Goal: Task Accomplishment & Management: Manage account settings

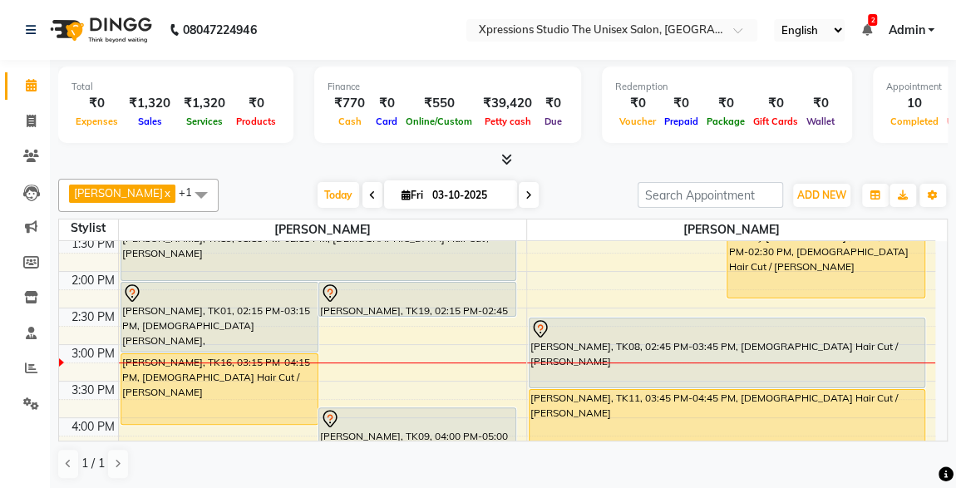
scroll to position [405, 0]
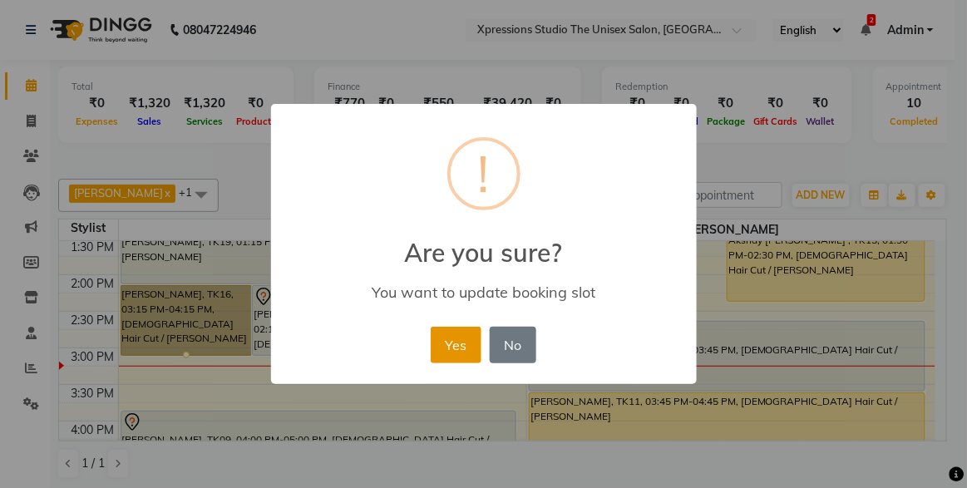
click at [455, 338] on button "Yes" at bounding box center [456, 345] width 51 height 37
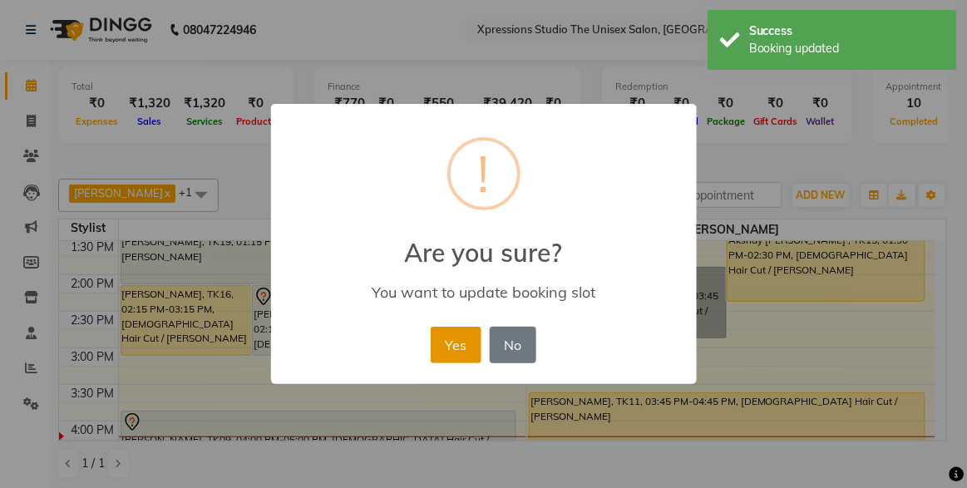
click at [444, 343] on button "Yes" at bounding box center [456, 345] width 51 height 37
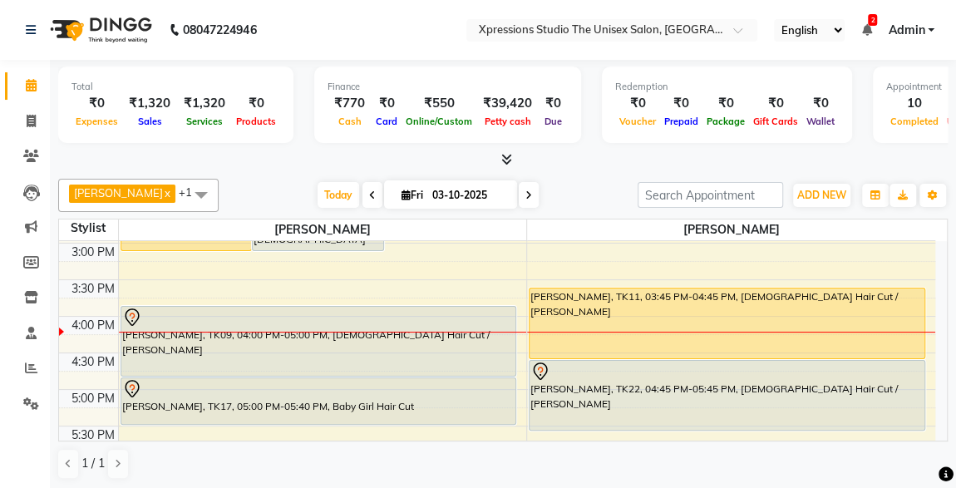
scroll to position [485, 0]
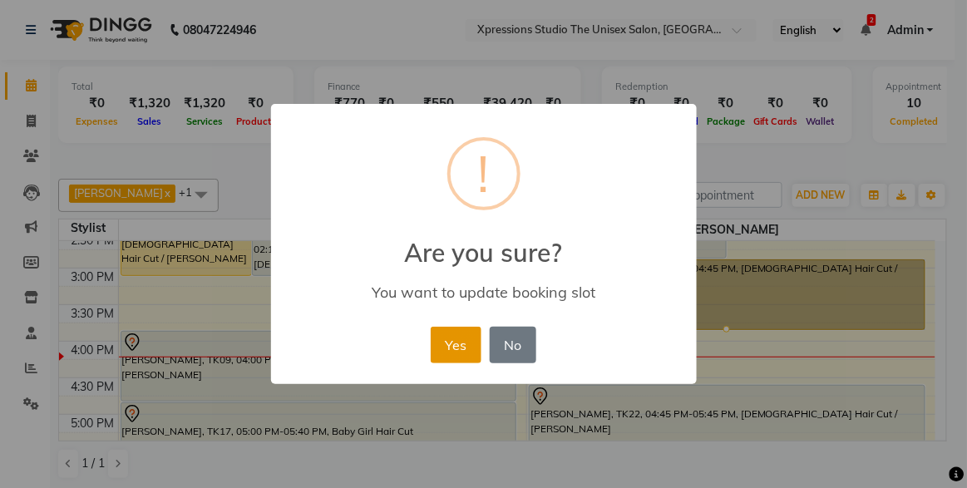
click at [450, 343] on button "Yes" at bounding box center [456, 345] width 51 height 37
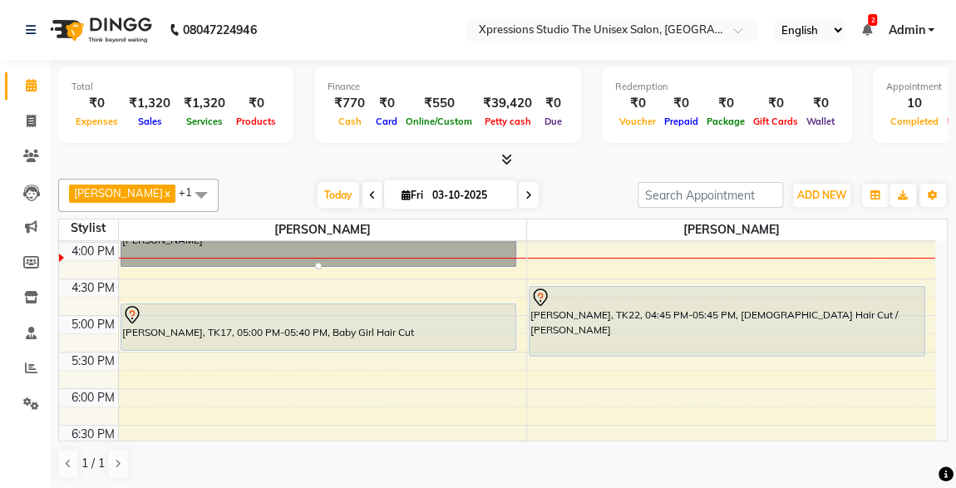
scroll to position [571, 0]
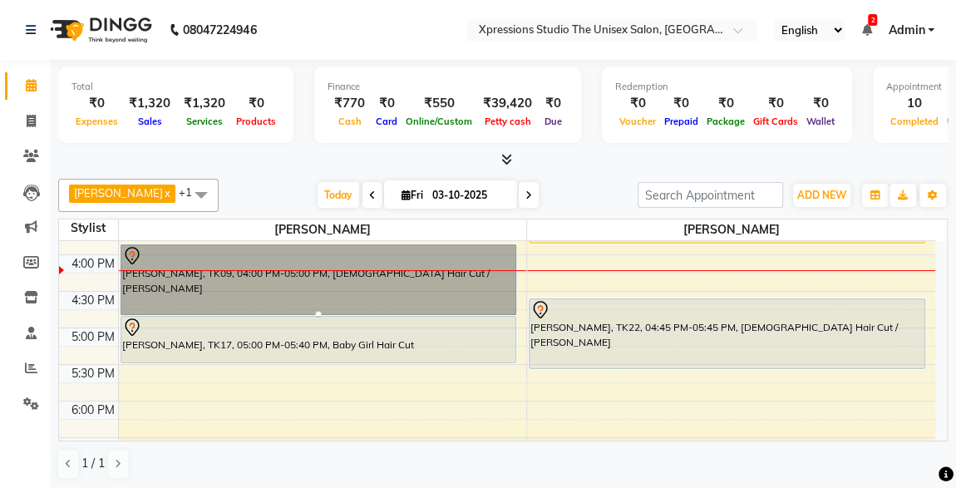
click at [600, 156] on div at bounding box center [503, 159] width 890 height 17
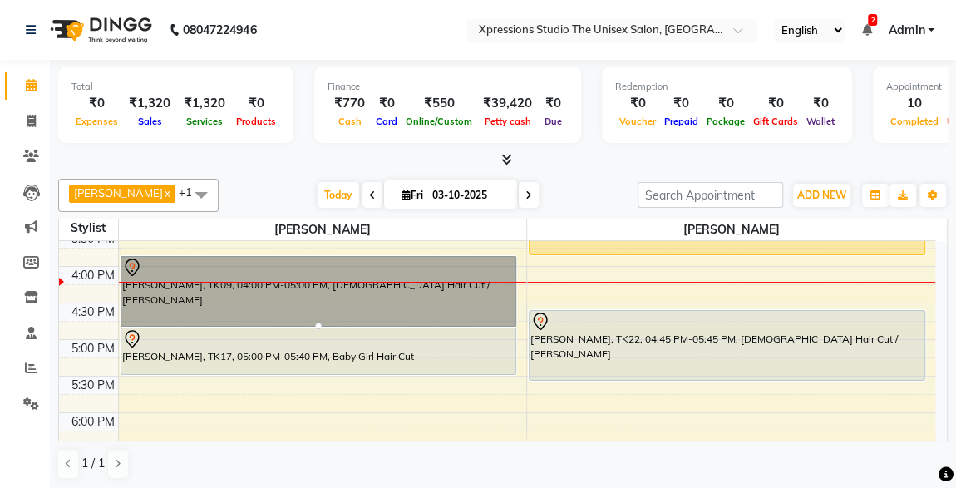
scroll to position [556, 0]
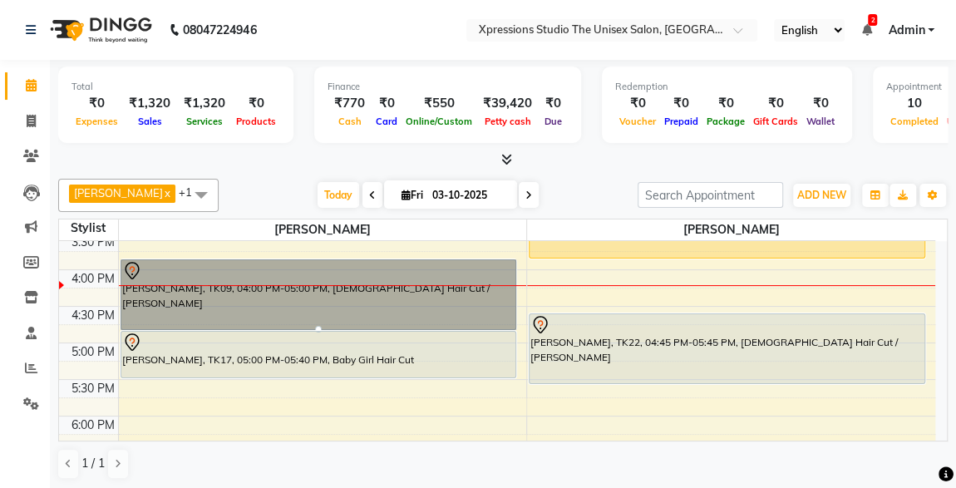
click at [605, 157] on div at bounding box center [503, 159] width 890 height 17
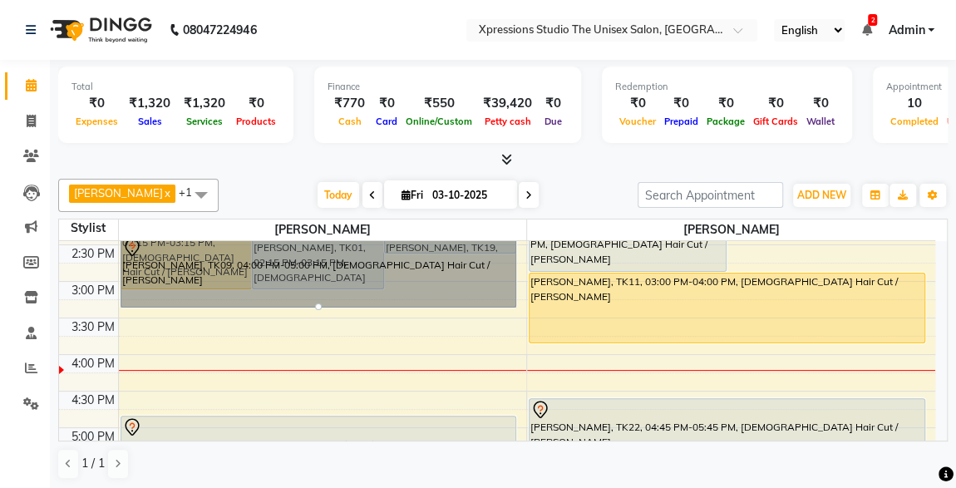
scroll to position [472, 0]
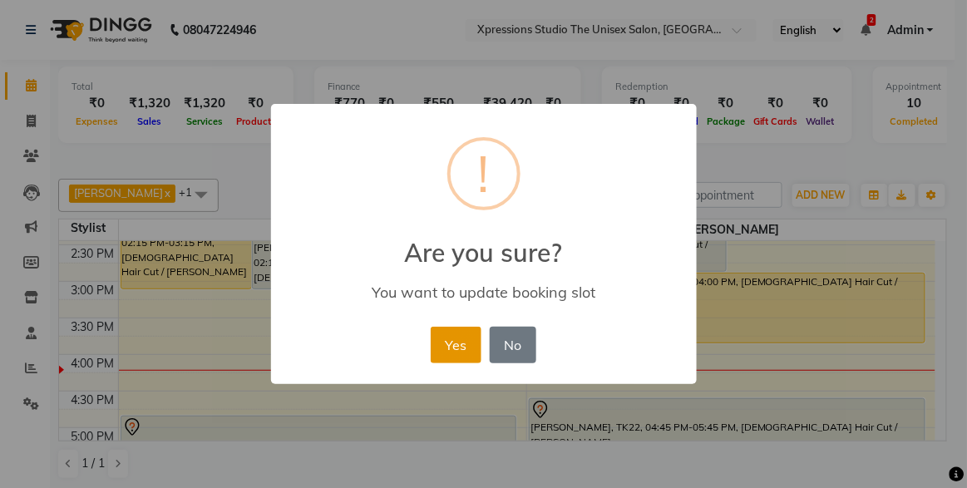
click at [454, 352] on button "Yes" at bounding box center [456, 345] width 51 height 37
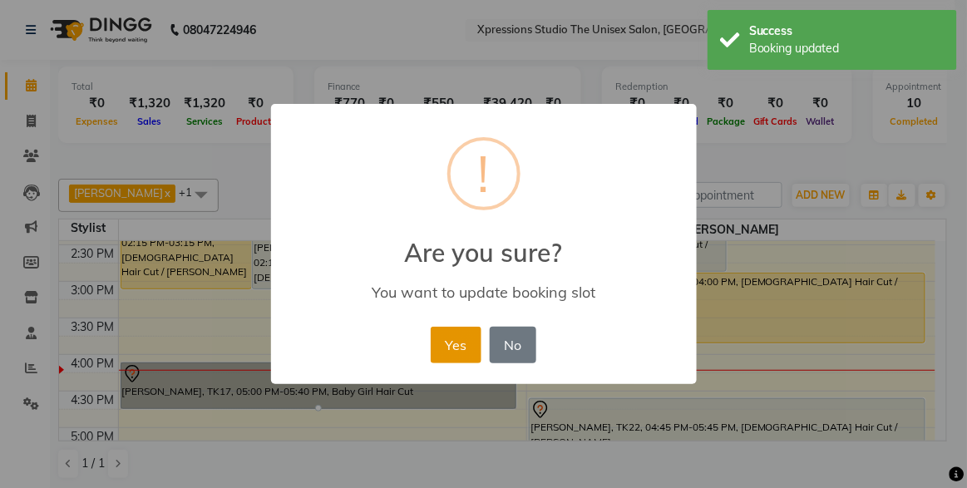
click at [435, 360] on button "Yes" at bounding box center [456, 345] width 51 height 37
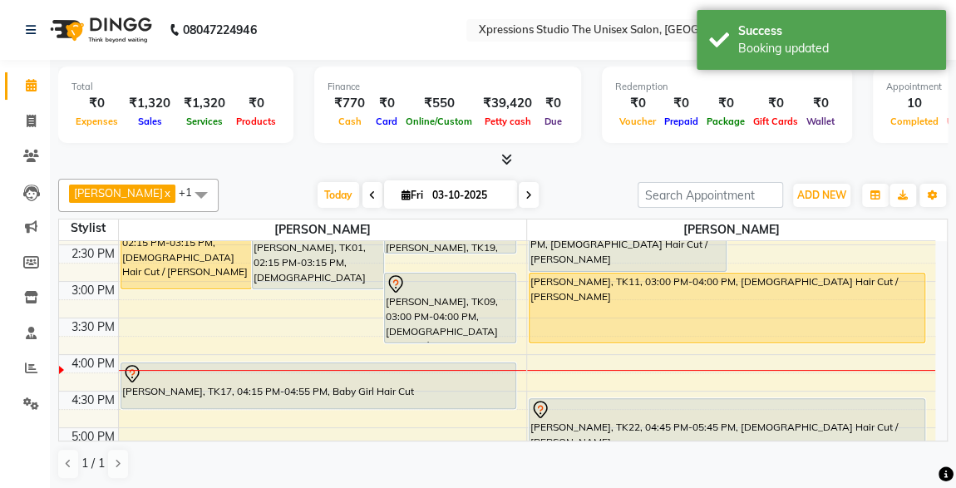
click at [225, 372] on div at bounding box center [318, 374] width 393 height 20
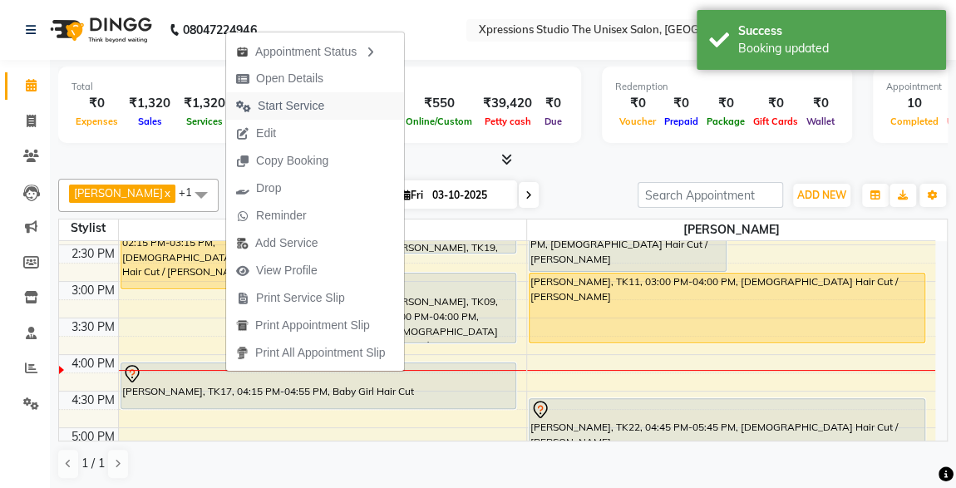
click at [300, 107] on span "Start Service" at bounding box center [291, 105] width 67 height 17
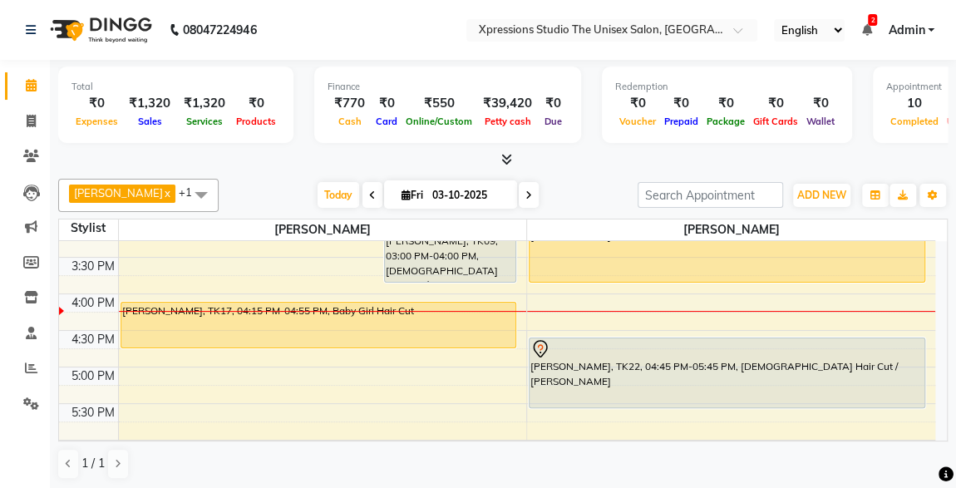
scroll to position [562, 0]
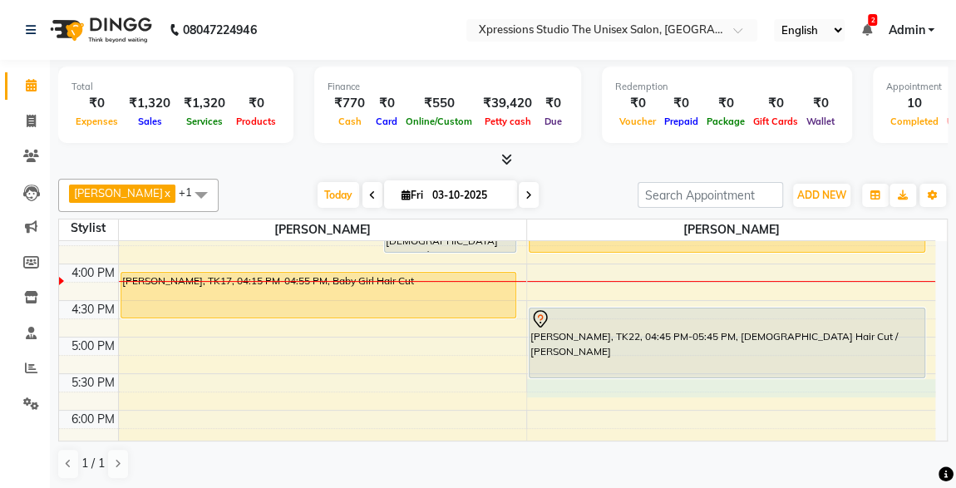
click at [541, 384] on div "8:00 AM 8:30 AM 9:00 AM 9:30 AM 10:00 AM 10:30 AM 11:00 AM 11:30 AM 12:00 PM 12…" at bounding box center [497, 227] width 877 height 1097
select select "57589"
select select "tentative"
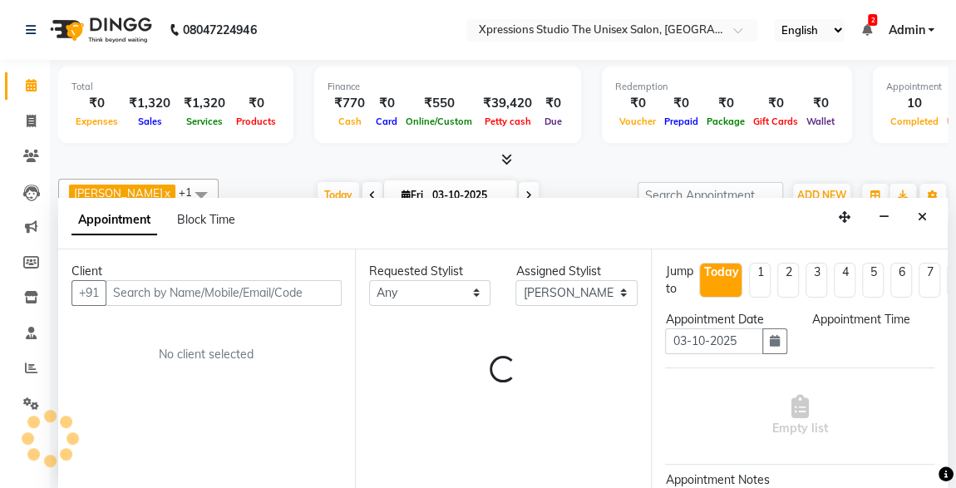
scroll to position [0, 0]
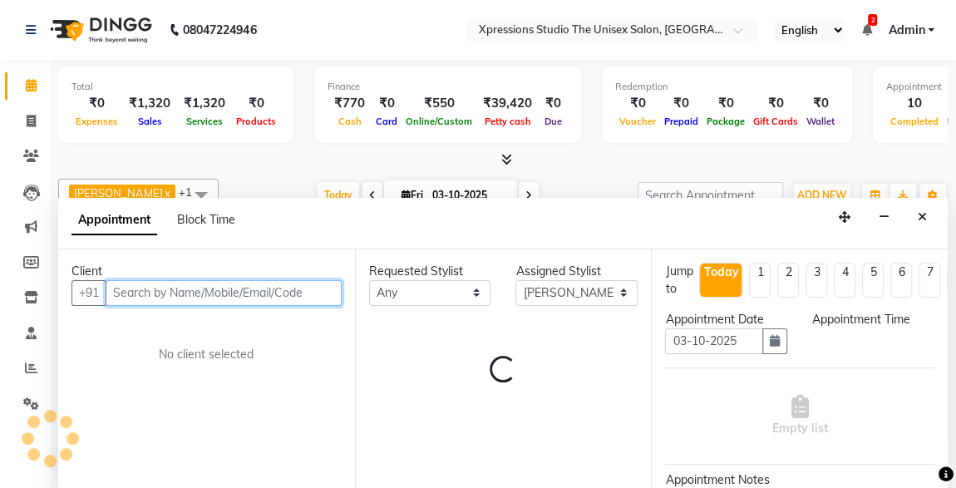
select select "1065"
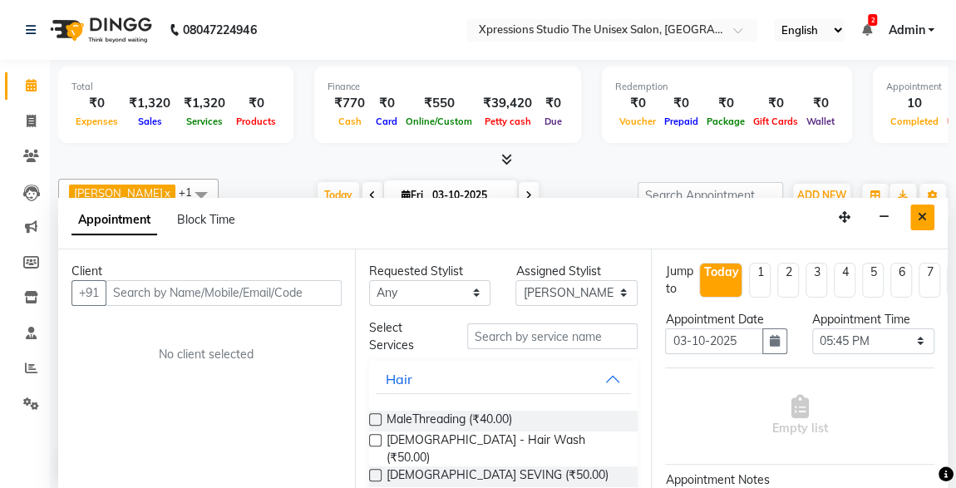
click at [927, 219] on button "Close" at bounding box center [923, 218] width 24 height 26
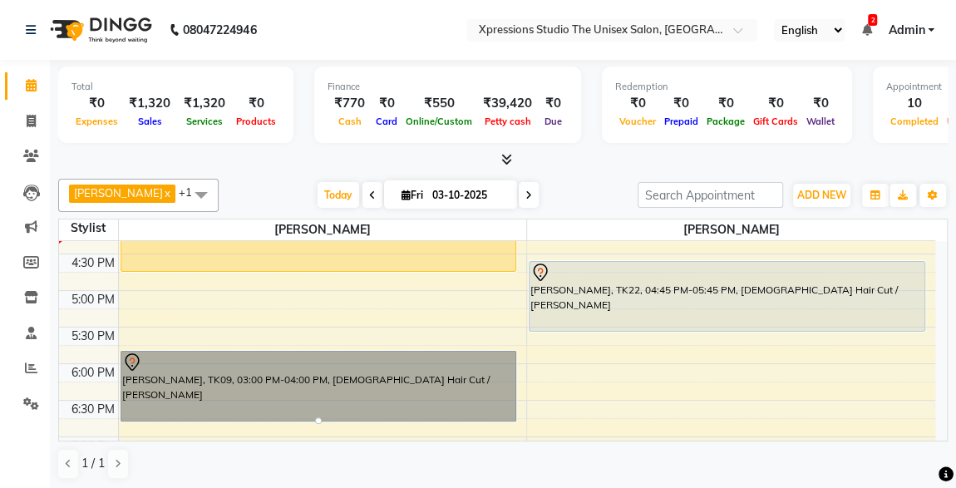
scroll to position [610, 0]
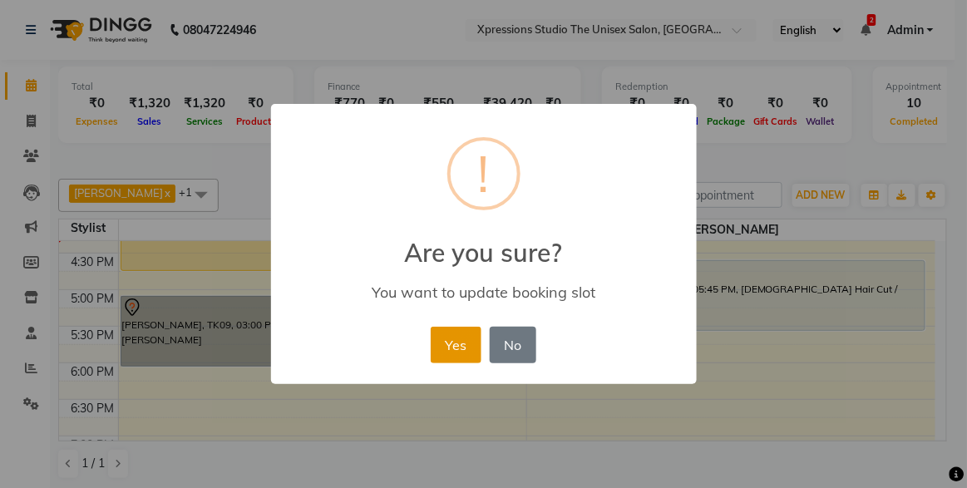
click at [449, 327] on button "Yes" at bounding box center [456, 345] width 51 height 37
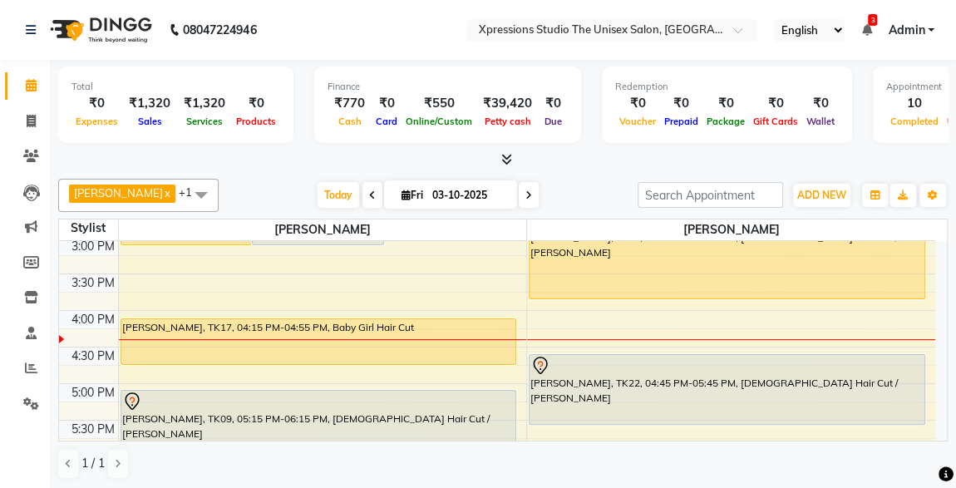
scroll to position [519, 0]
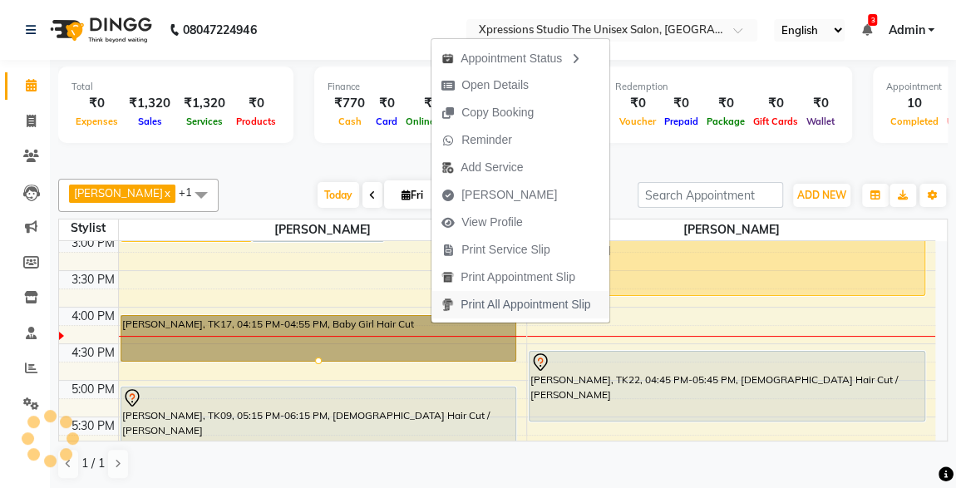
click at [442, 298] on span "Print All Appointment Slip" at bounding box center [516, 304] width 169 height 27
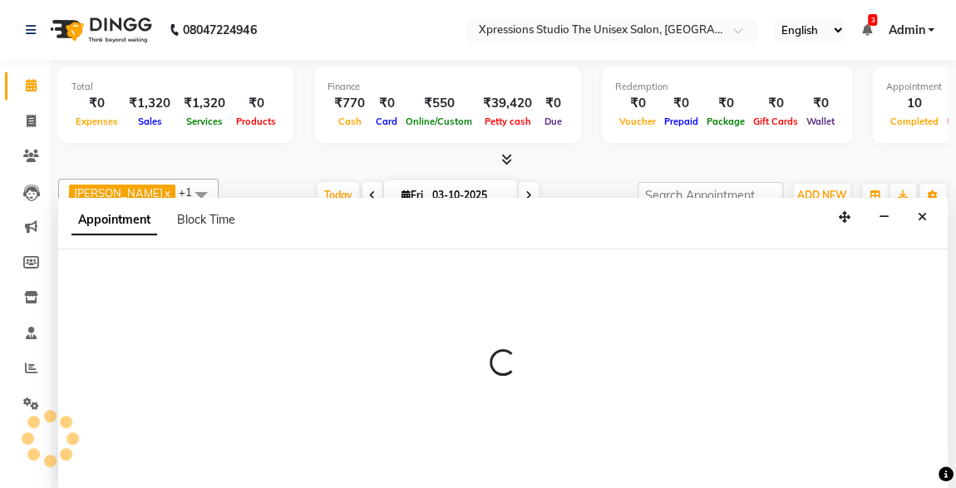
select select "57587"
select select "960"
select select "tentative"
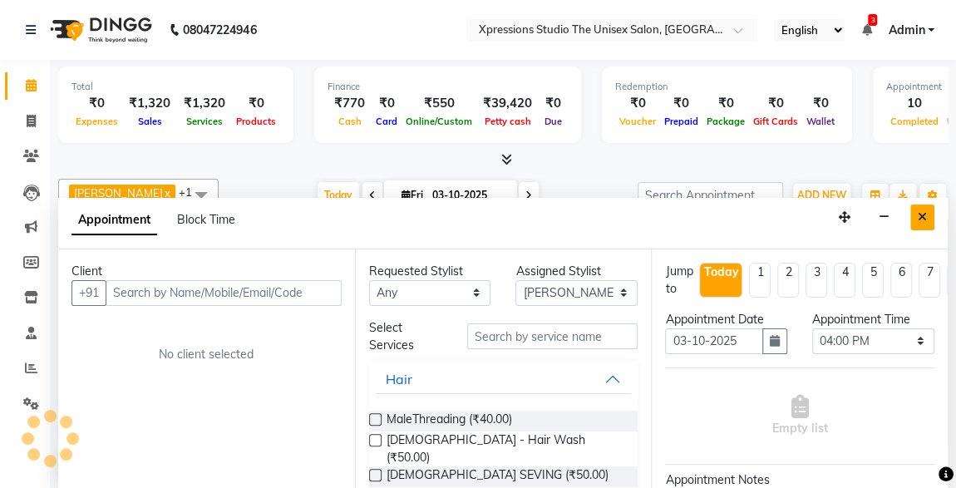
click at [923, 205] on button "Close" at bounding box center [923, 218] width 24 height 26
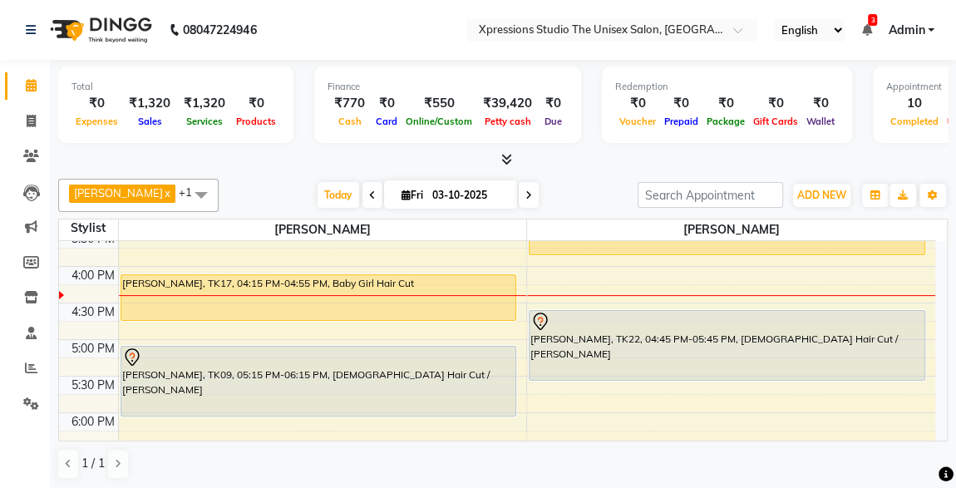
scroll to position [563, 0]
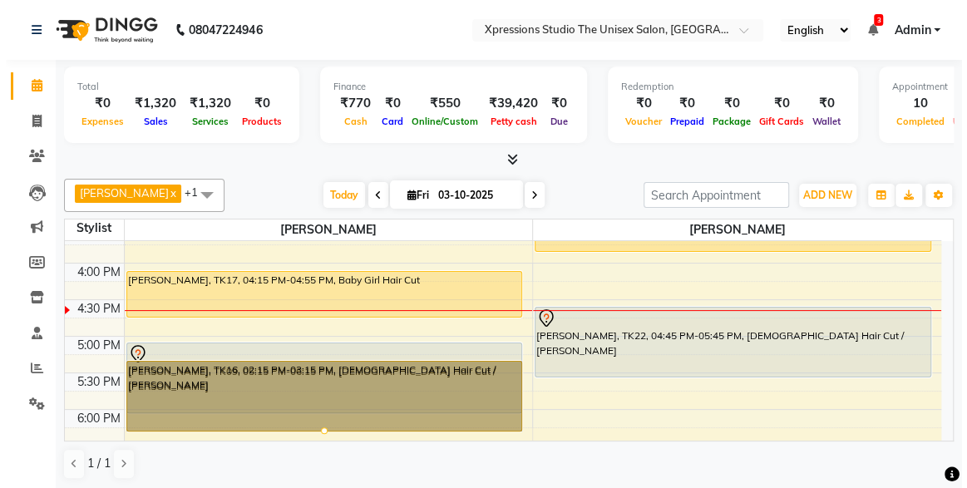
scroll to position [569, 0]
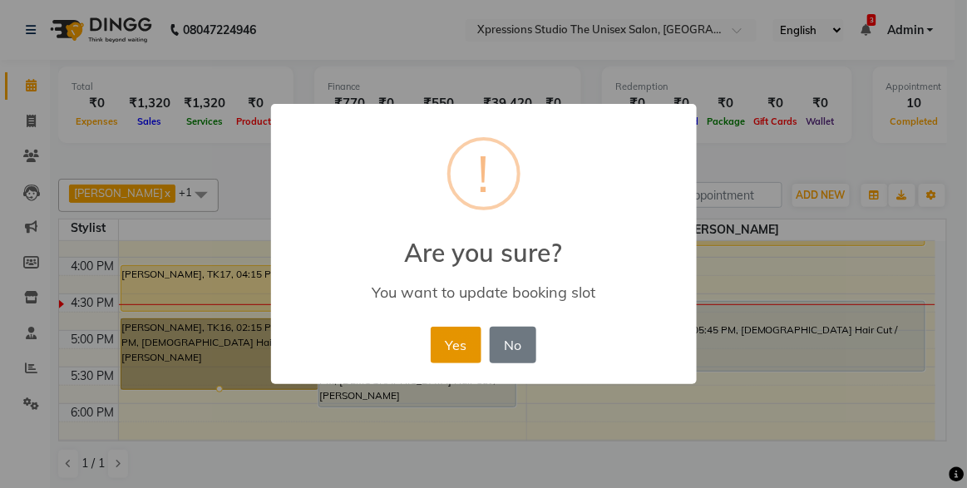
click at [437, 345] on button "Yes" at bounding box center [456, 345] width 51 height 37
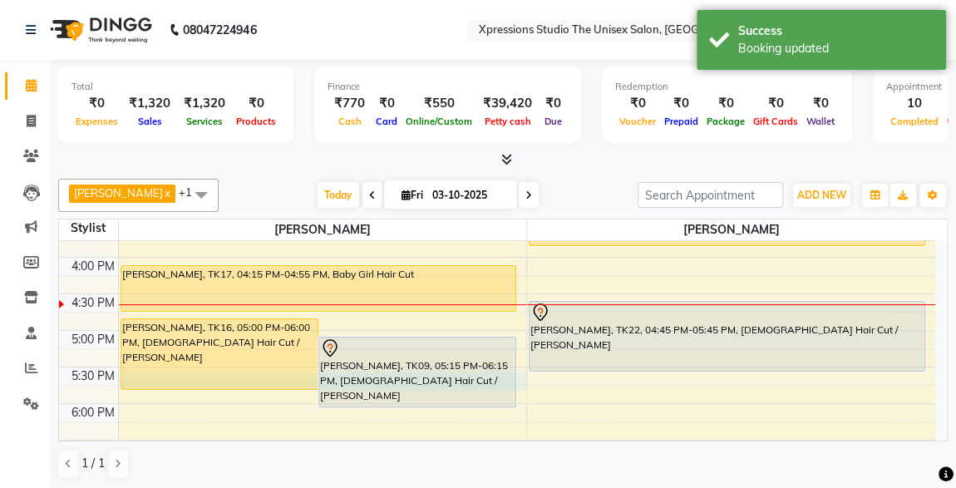
click at [519, 374] on div "8:00 AM 8:30 AM 9:00 AM 9:30 AM 10:00 AM 10:30 AM 11:00 AM 11:30 AM 12:00 PM 12…" at bounding box center [497, 220] width 877 height 1097
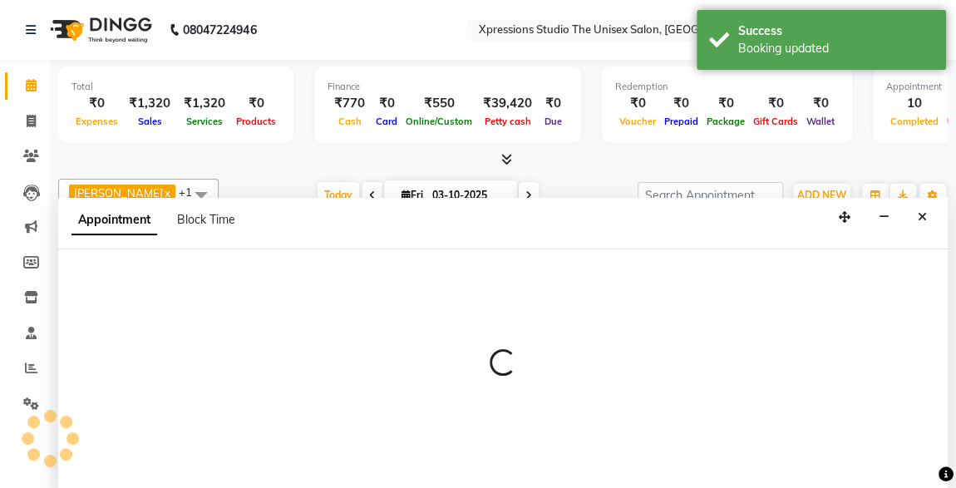
select select "57587"
select select "1065"
select select "tentative"
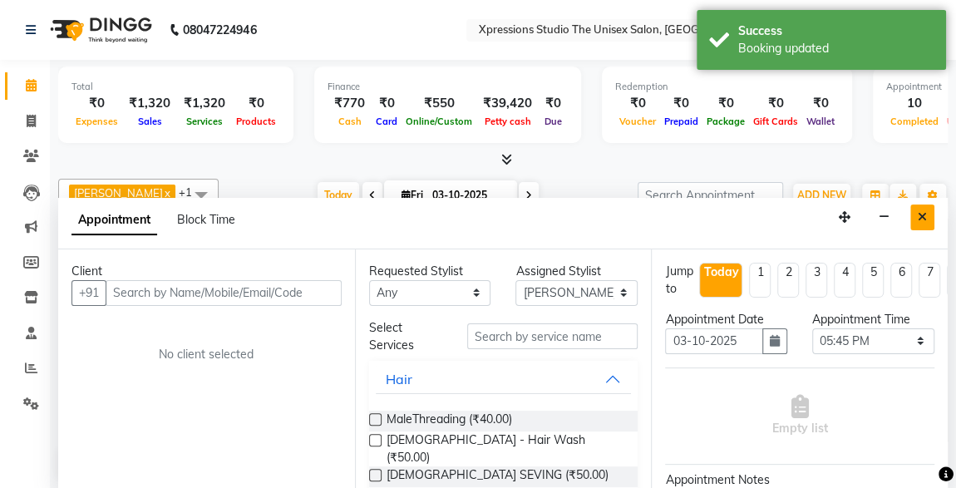
click at [923, 212] on icon "Close" at bounding box center [922, 217] width 9 height 12
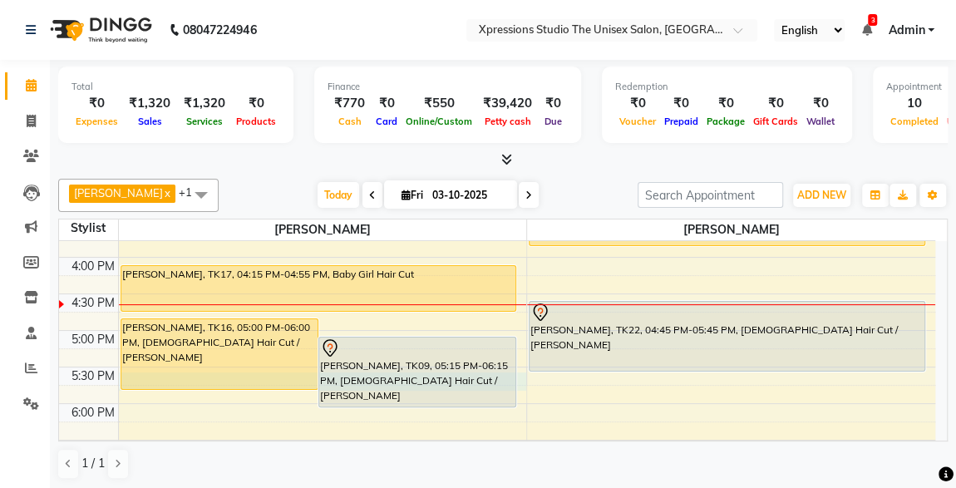
click at [520, 373] on div "8:00 AM 8:30 AM 9:00 AM 9:30 AM 10:00 AM 10:30 AM 11:00 AM 11:30 AM 12:00 PM 12…" at bounding box center [497, 220] width 877 height 1097
select select "57587"
select select "1065"
select select "tentative"
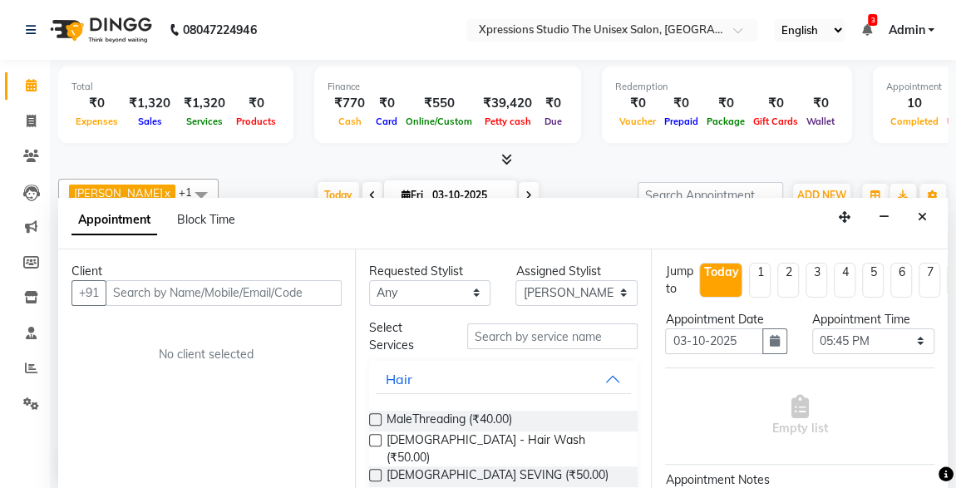
click at [261, 281] on input "text" at bounding box center [224, 293] width 236 height 26
click at [262, 295] on input "text" at bounding box center [224, 293] width 236 height 26
type input "8788500862"
click at [317, 294] on span "Add Client" at bounding box center [307, 292] width 56 height 15
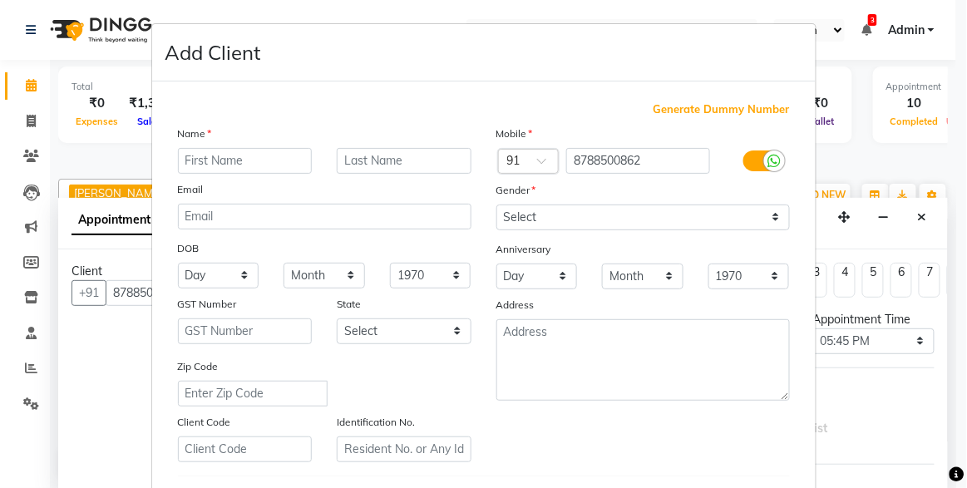
click at [235, 157] on input "text" at bounding box center [245, 161] width 135 height 26
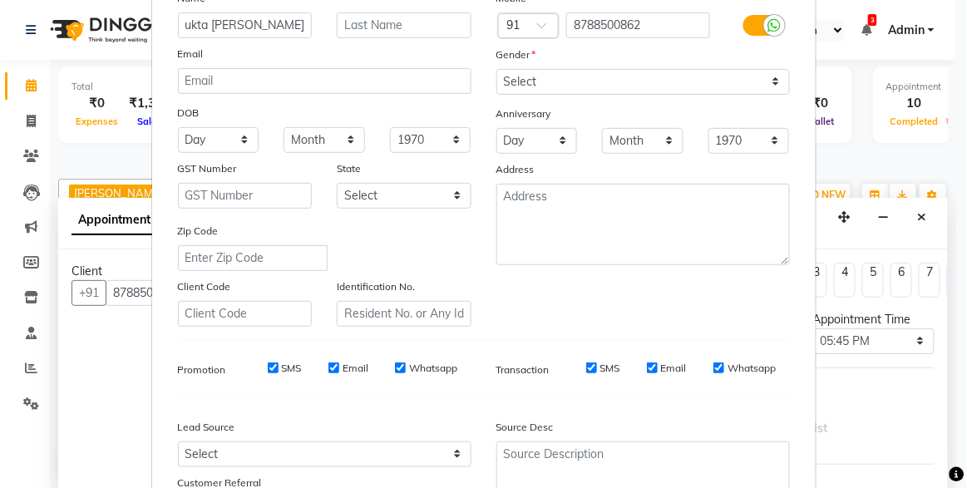
scroll to position [0, 0]
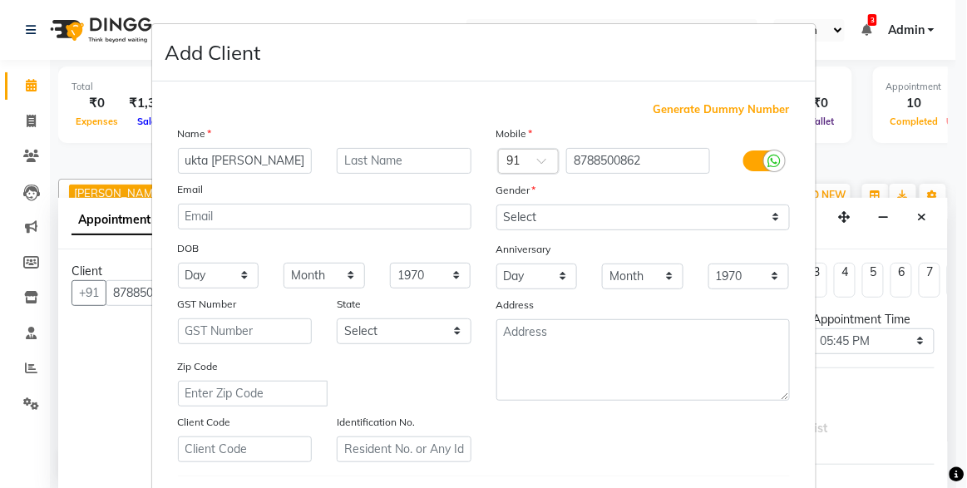
type input "ukta rathi"
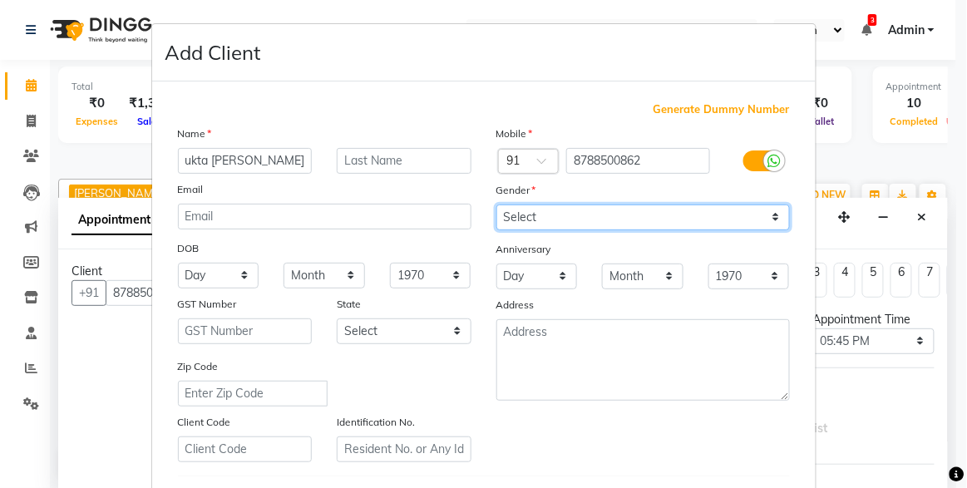
click at [648, 215] on select "Select Male Female Other Prefer Not To Say" at bounding box center [644, 218] width 294 height 26
select select "female"
click at [497, 205] on select "Select Male Female Other Prefer Not To Say" at bounding box center [644, 218] width 294 height 26
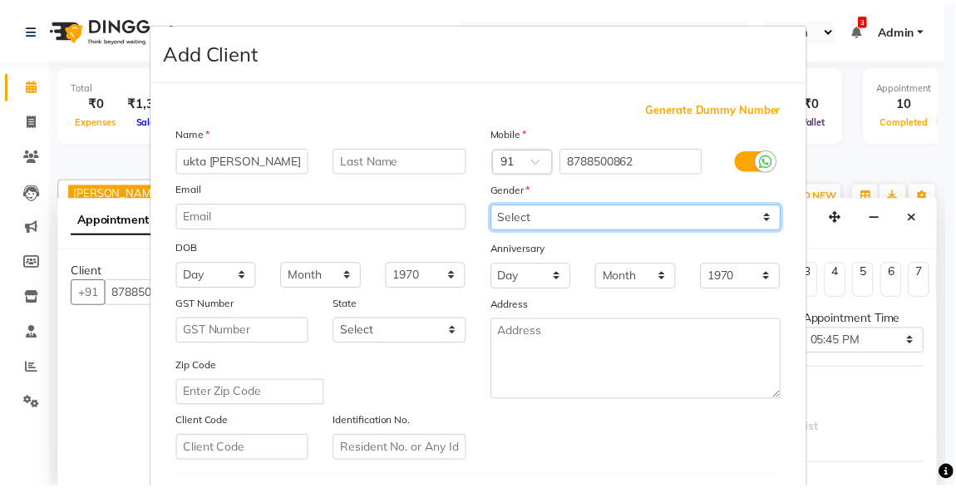
scroll to position [274, 0]
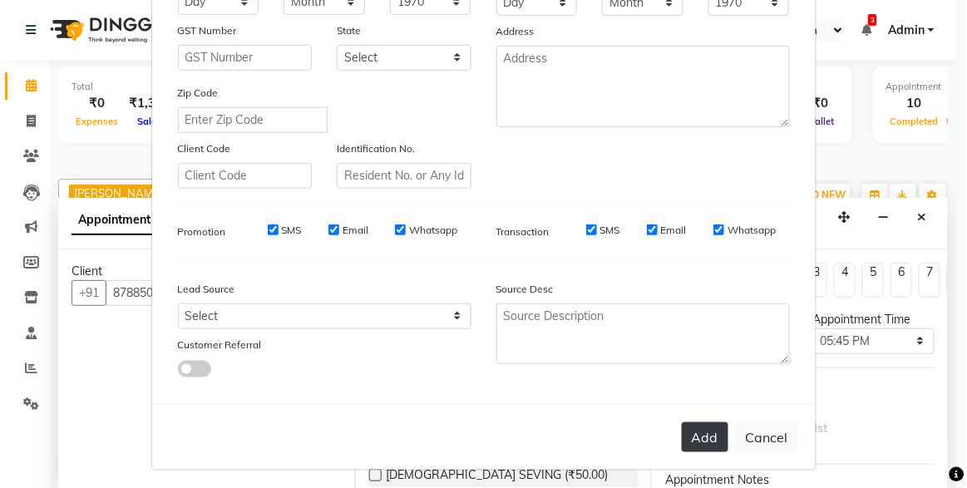
click at [712, 437] on button "Add" at bounding box center [705, 438] width 47 height 30
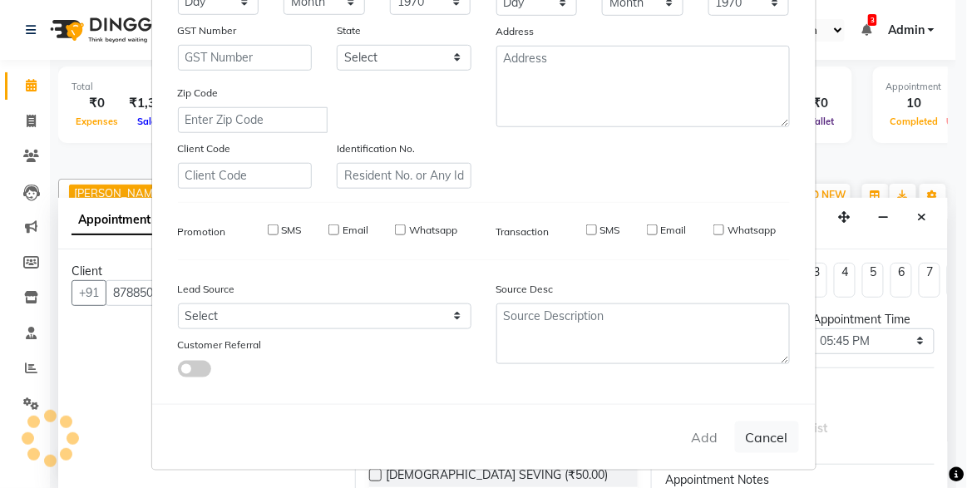
select select
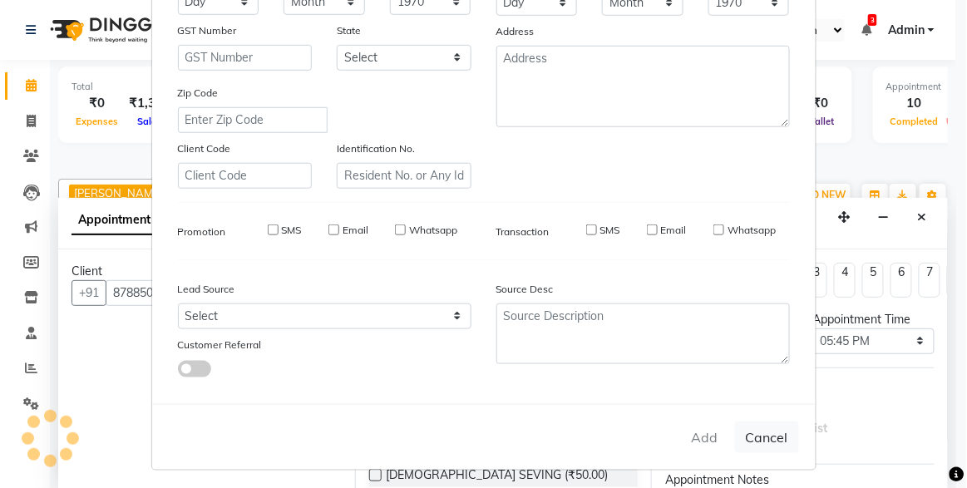
select select
checkbox input "false"
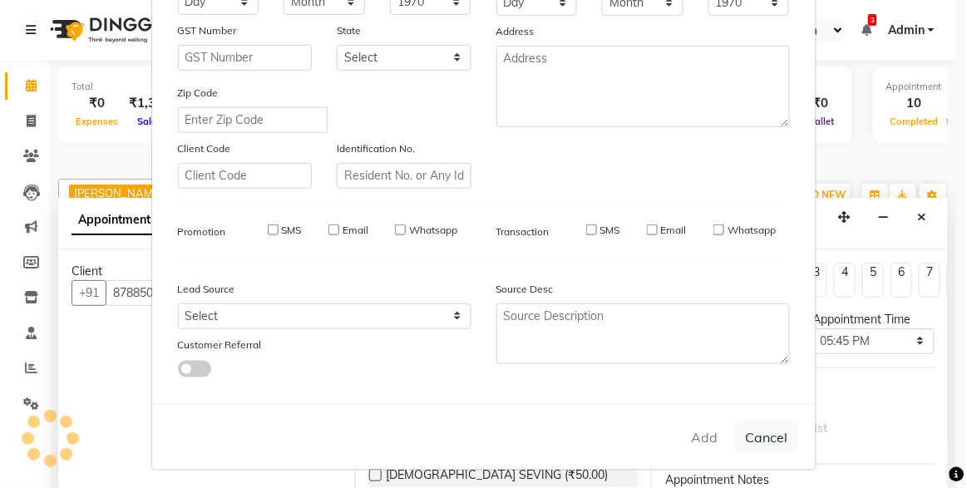
checkbox input "false"
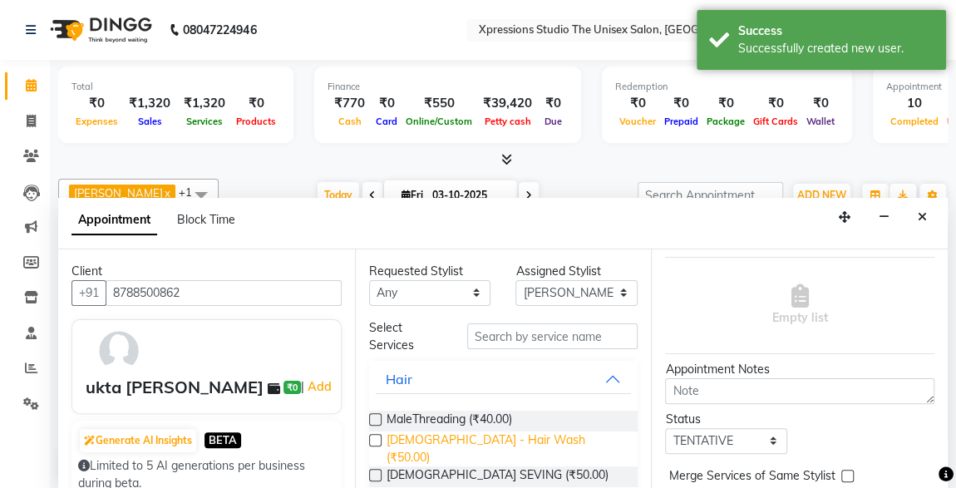
scroll to position [115, 0]
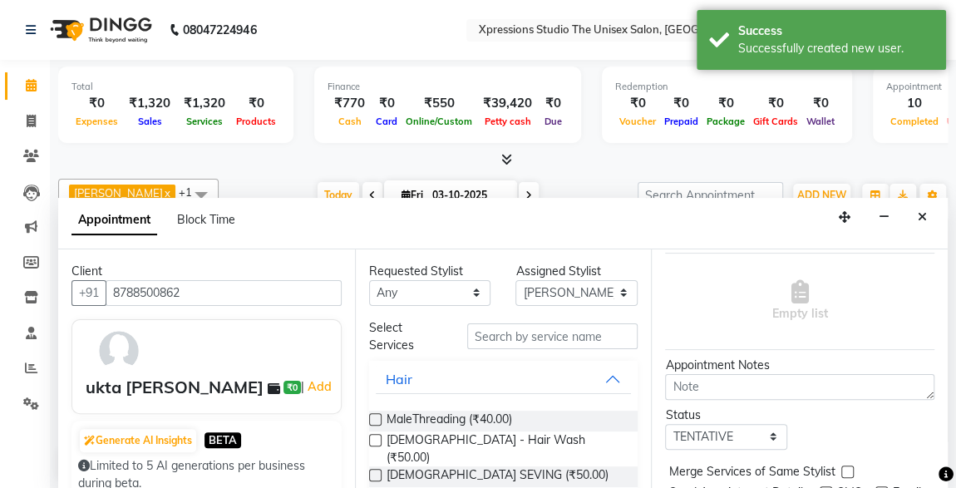
click at [882, 421] on div "Status Select TENTATIVE CONFIRM CHECK-IN UPCOMING" at bounding box center [800, 428] width 294 height 43
click at [514, 327] on input "text" at bounding box center [552, 337] width 171 height 26
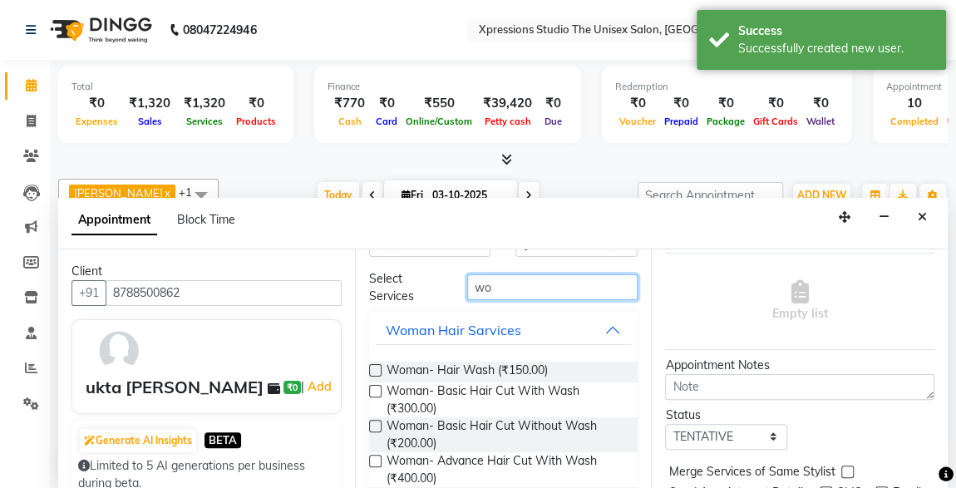
scroll to position [50, 0]
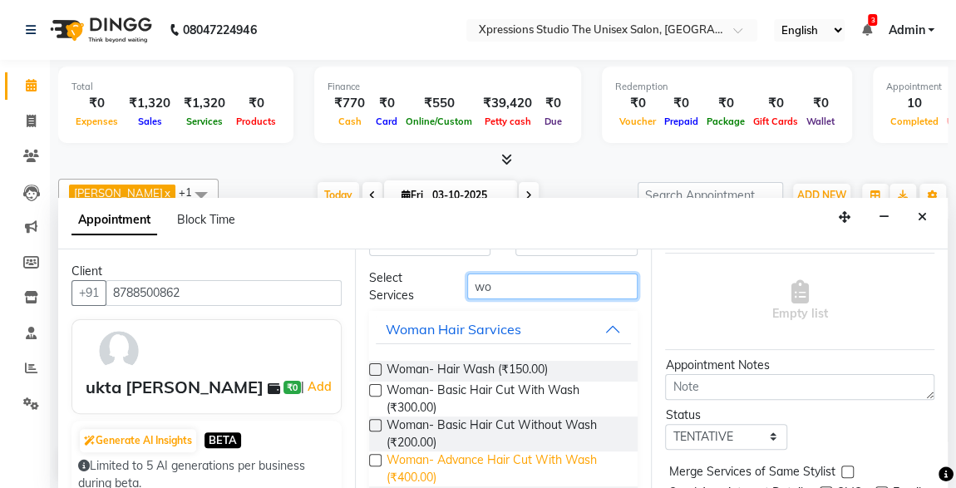
type input "wo"
click at [412, 457] on span "Woman- Advance Hair Cut With Wash (₹400.00)" at bounding box center [506, 469] width 239 height 35
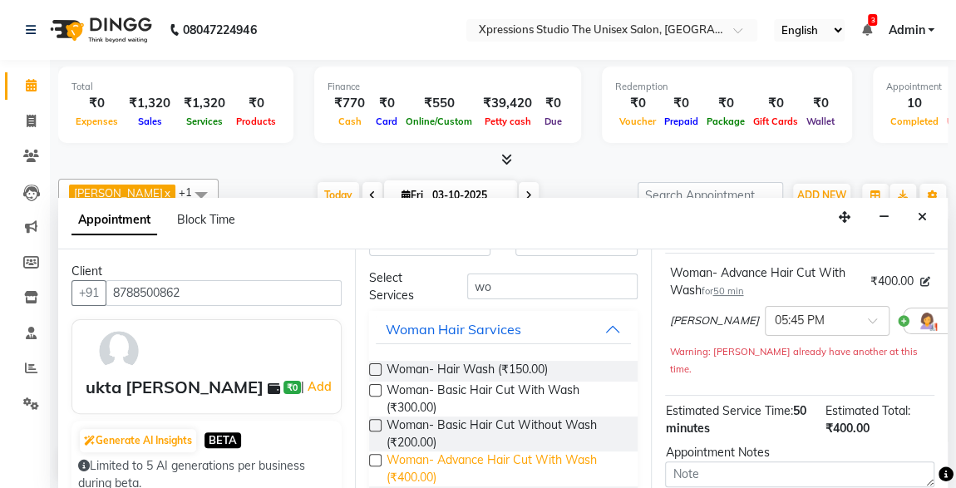
click at [412, 457] on span "Woman- Advance Hair Cut With Wash (₹400.00)" at bounding box center [506, 469] width 239 height 35
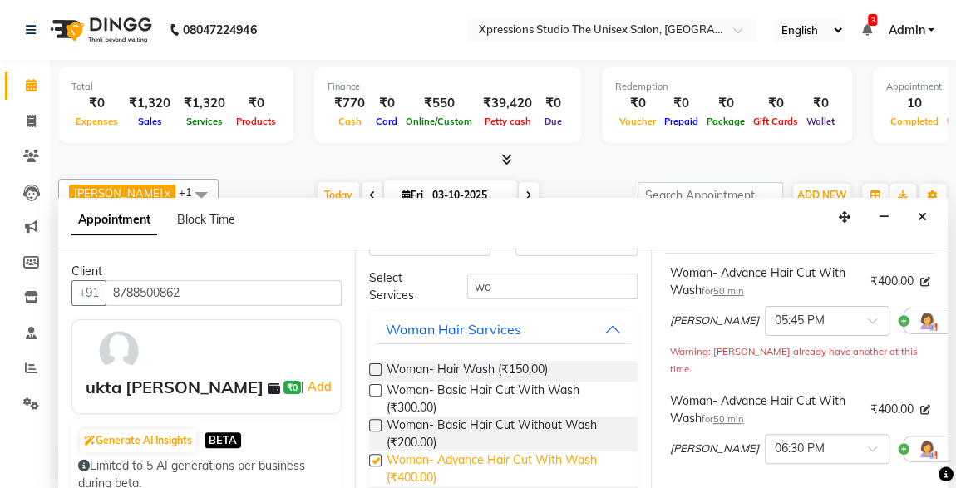
checkbox input "false"
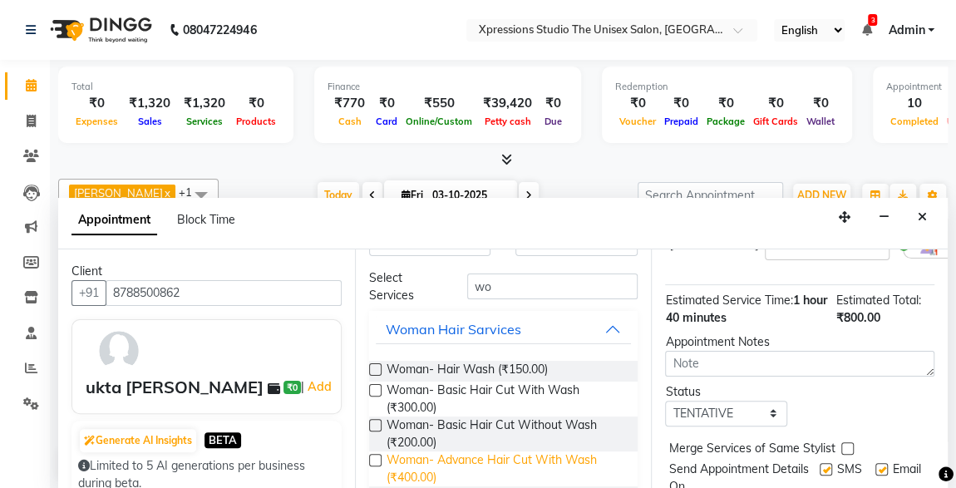
scroll to position [388, 0]
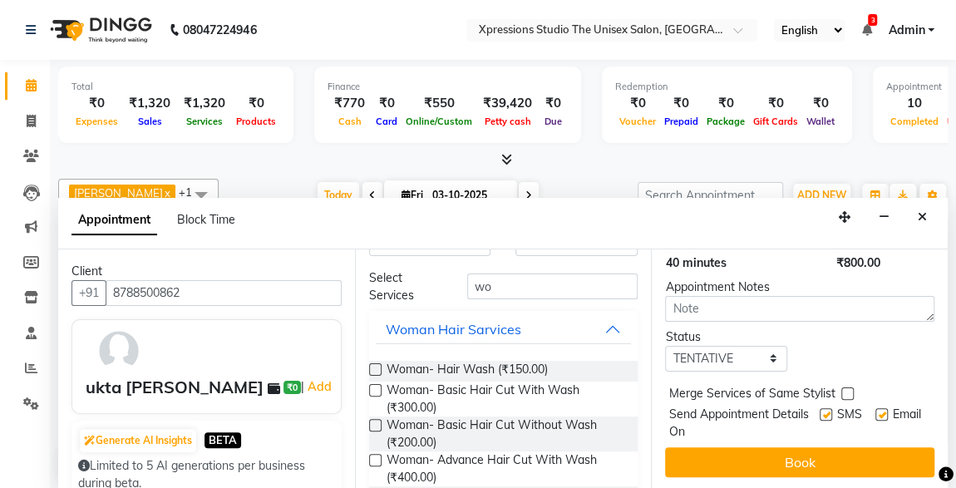
click at [820, 408] on label at bounding box center [826, 414] width 12 height 12
click at [820, 411] on input "checkbox" at bounding box center [825, 416] width 11 height 11
checkbox input "false"
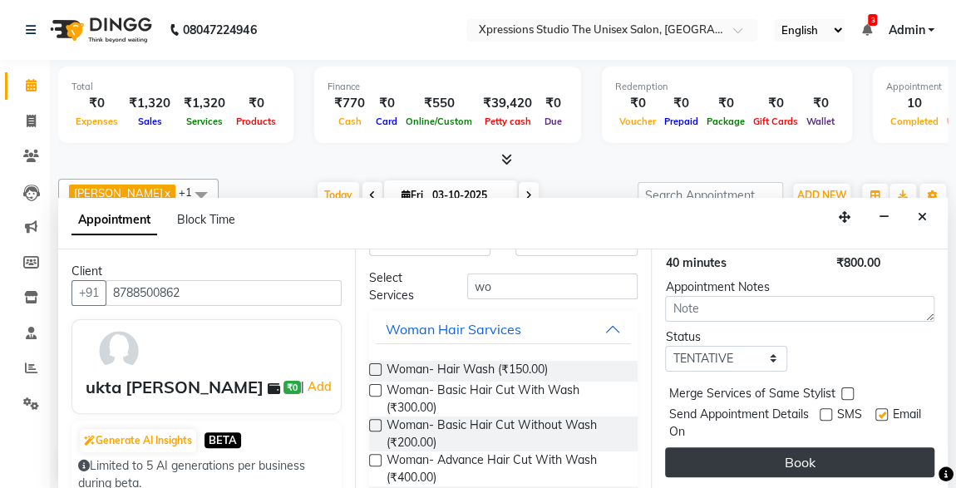
click at [829, 455] on button "Book" at bounding box center [799, 462] width 269 height 30
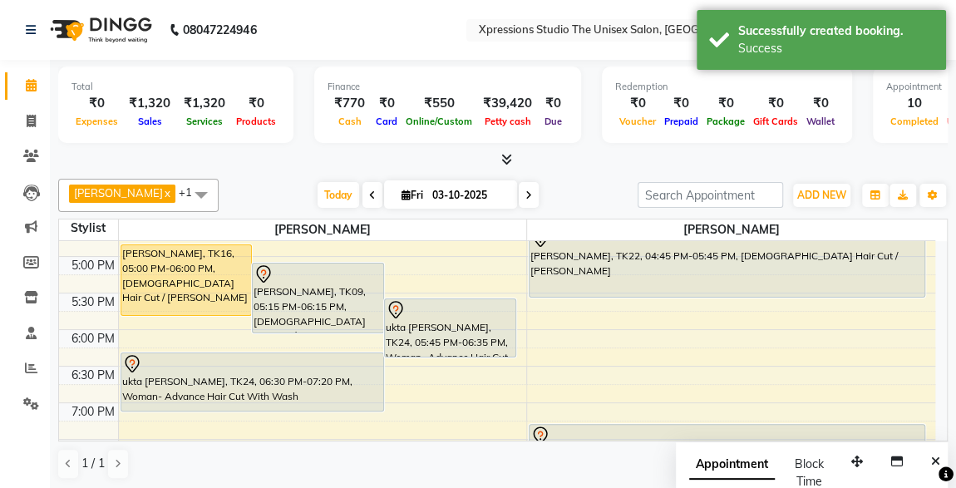
scroll to position [660, 0]
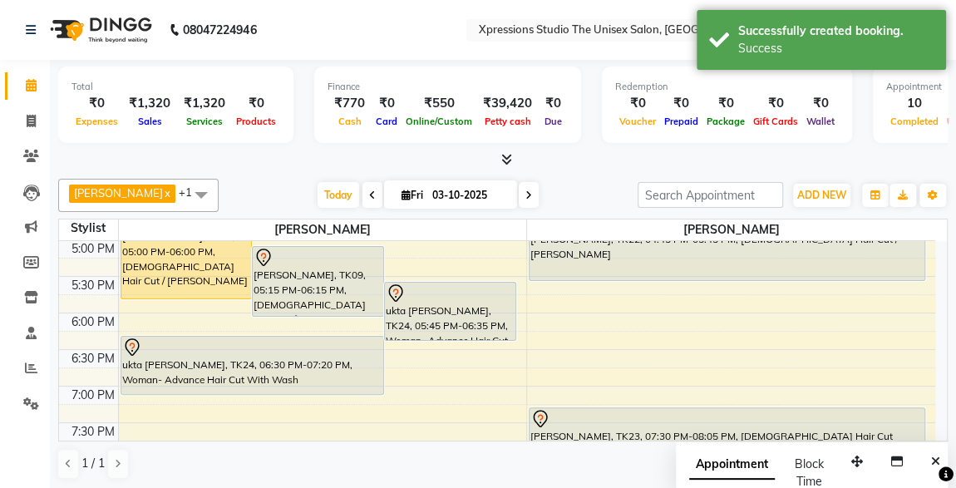
click at [476, 312] on div "ukta rathi, TK24, 05:45 PM-06:35 PM, Woman- Advance Hair Cut With Wash" at bounding box center [450, 311] width 131 height 57
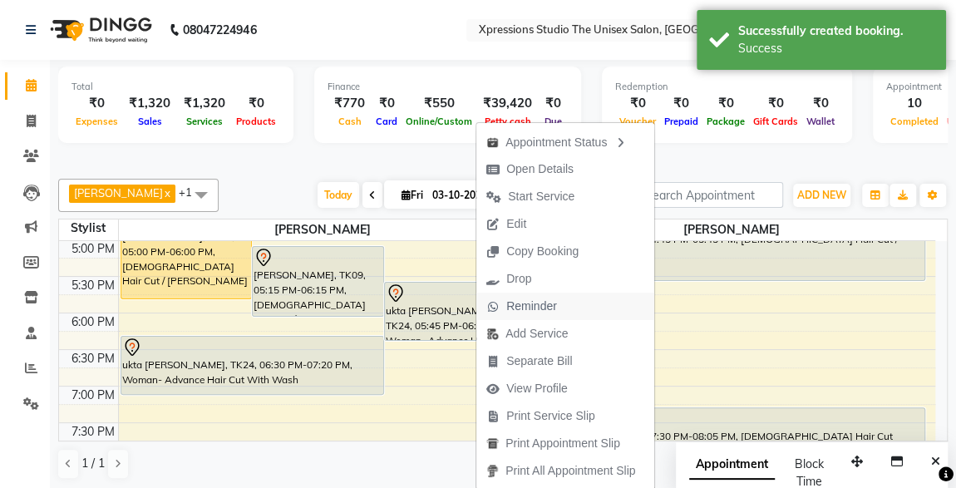
click at [529, 302] on span "Reminder" at bounding box center [532, 306] width 51 height 17
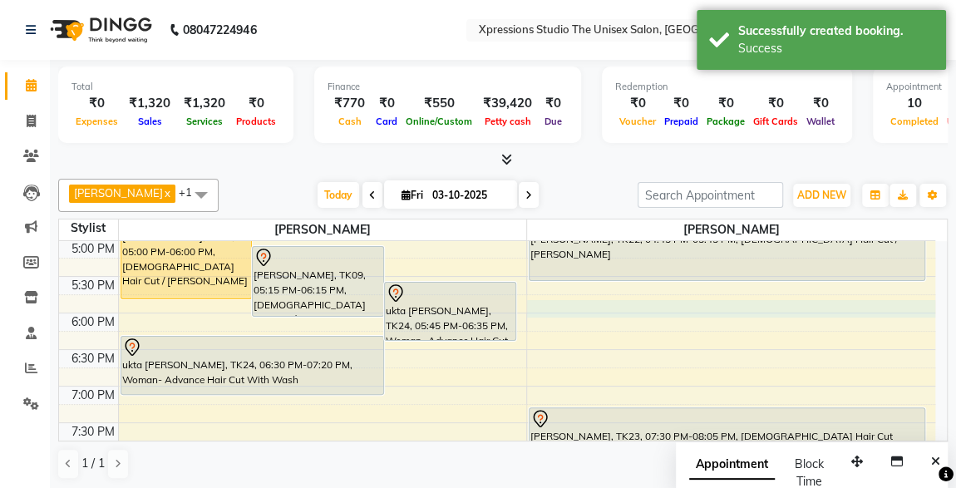
click at [529, 302] on div "8:00 AM 8:30 AM 9:00 AM 9:30 AM 10:00 AM 10:30 AM 11:00 AM 11:30 AM 12:00 PM 12…" at bounding box center [497, 130] width 877 height 1097
select select "57589"
select select "tentative"
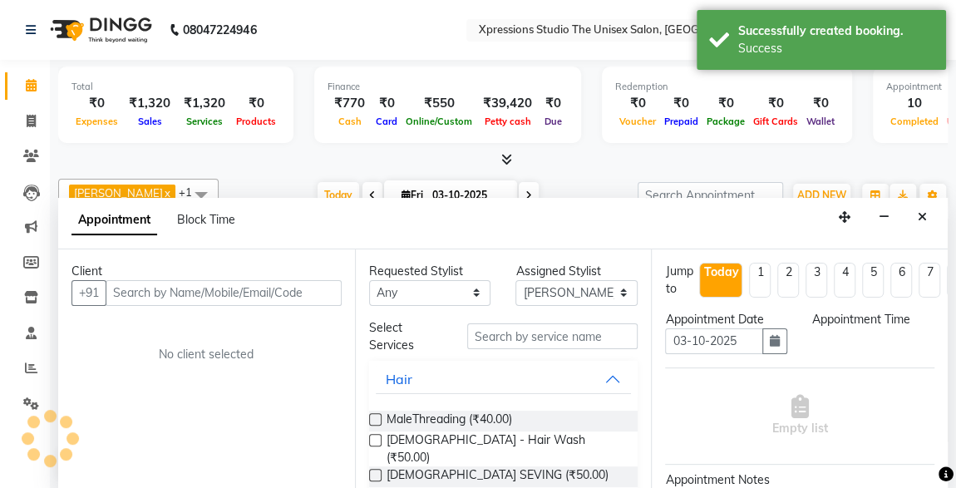
select select "1080"
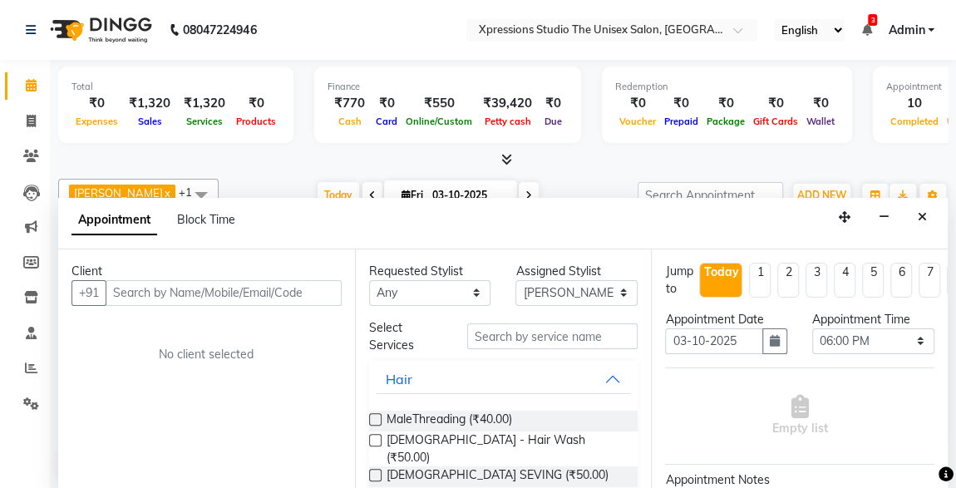
scroll to position [0, 0]
click at [920, 215] on icon "Close" at bounding box center [922, 217] width 9 height 12
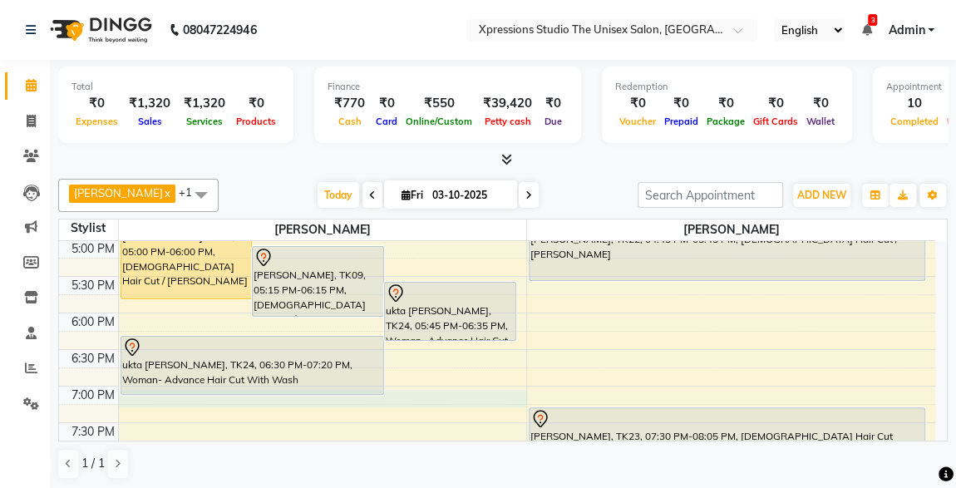
click at [134, 423] on td at bounding box center [527, 432] width 818 height 18
select select "57587"
select select "1155"
select select "tentative"
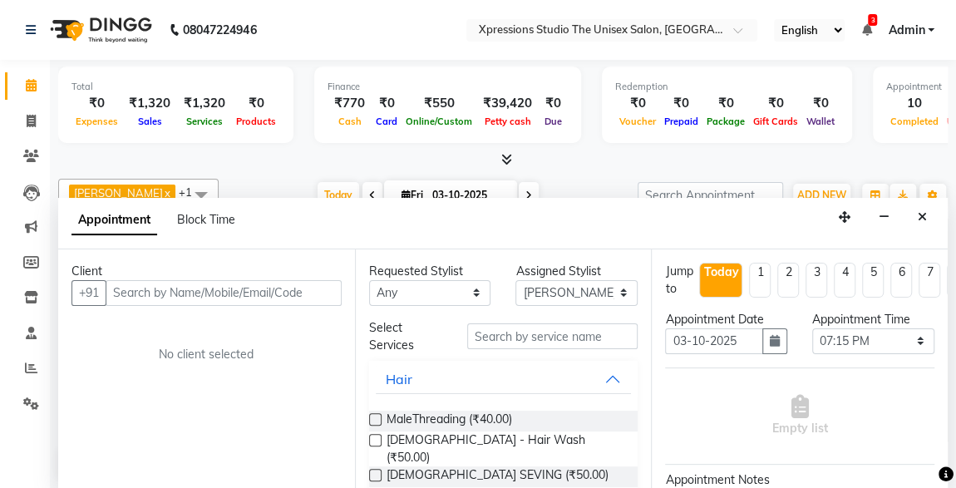
click at [173, 285] on input "text" at bounding box center [224, 293] width 236 height 26
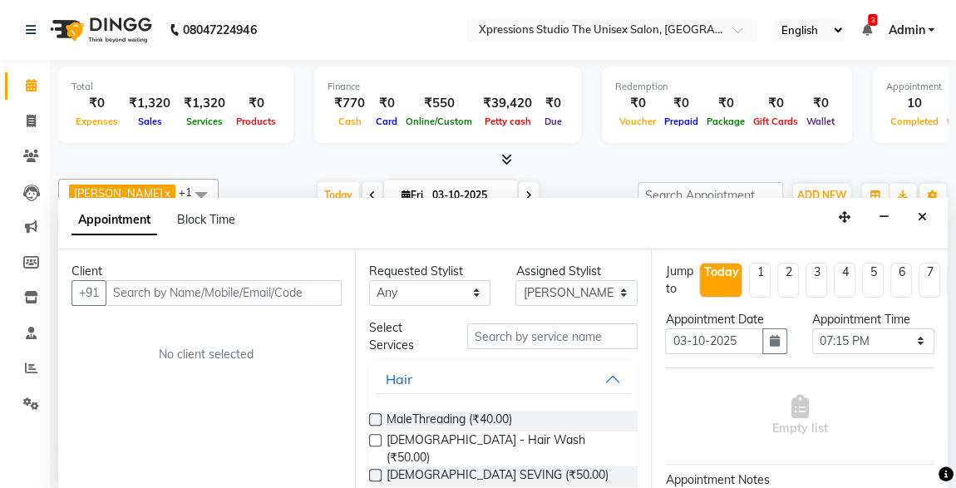
click at [173, 285] on input "text" at bounding box center [224, 293] width 236 height 26
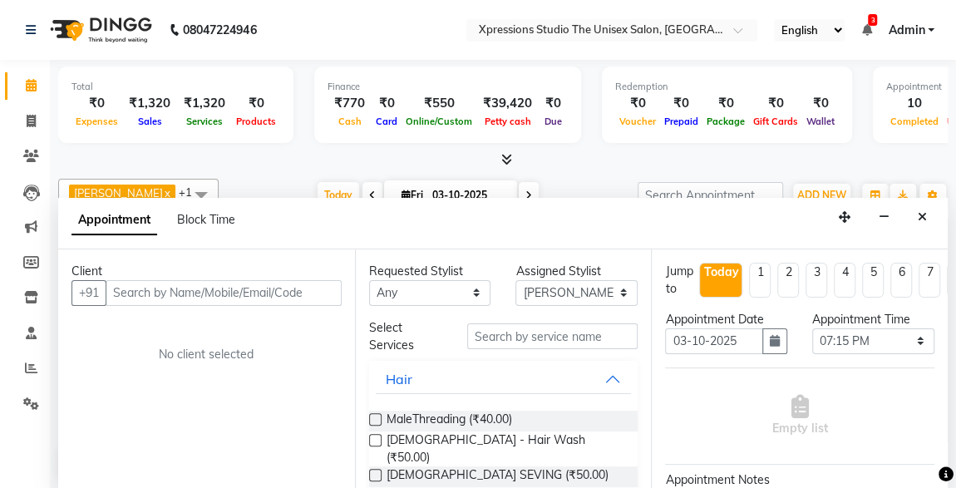
click at [173, 285] on input "text" at bounding box center [224, 293] width 236 height 26
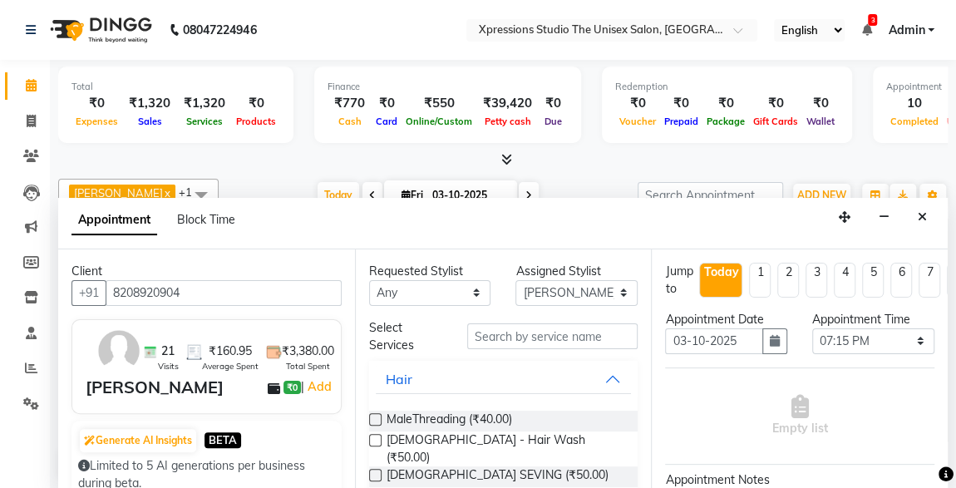
type input "8208920904"
click at [535, 339] on input "text" at bounding box center [552, 337] width 171 height 26
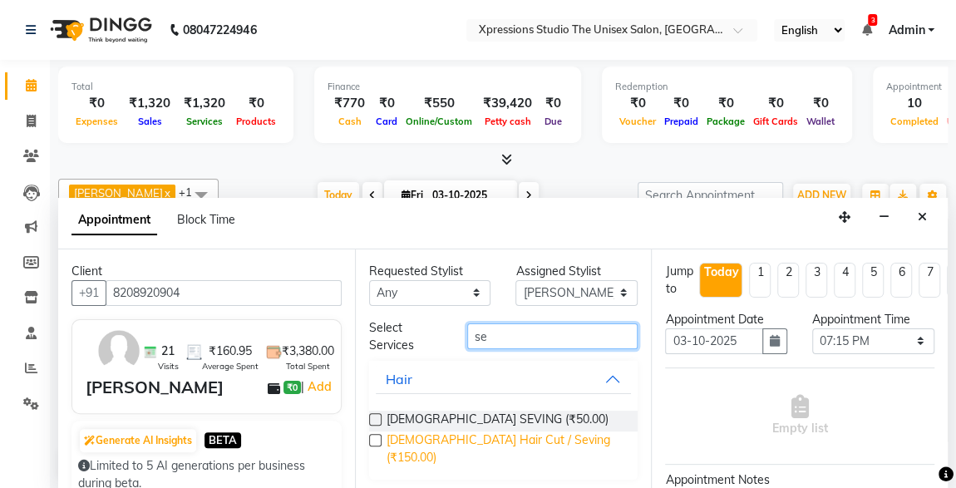
type input "se"
click at [510, 436] on span "[DEMOGRAPHIC_DATA] Hair Cut / Seving (₹150.00)" at bounding box center [506, 449] width 239 height 35
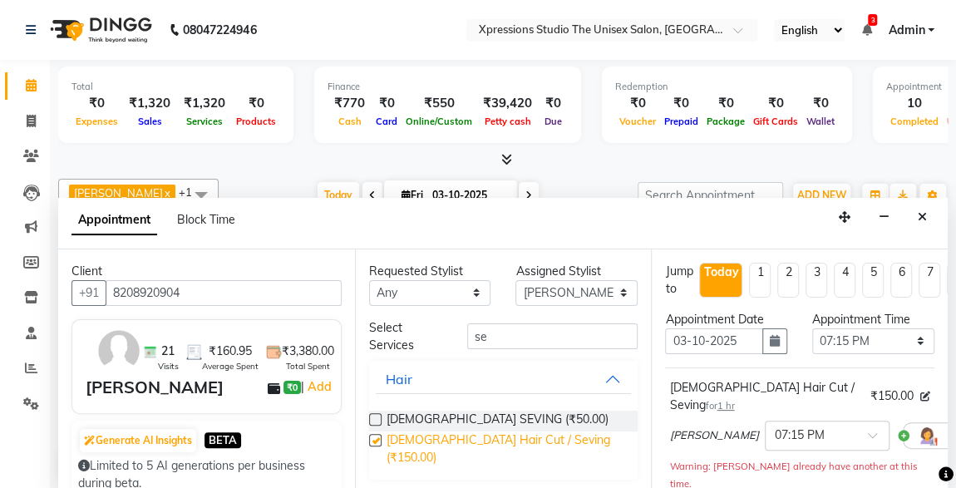
checkbox input "false"
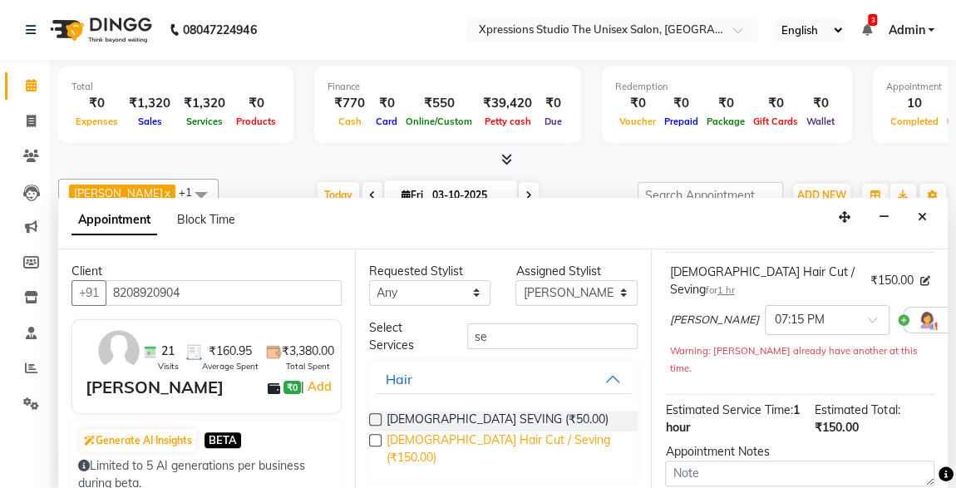
scroll to position [274, 0]
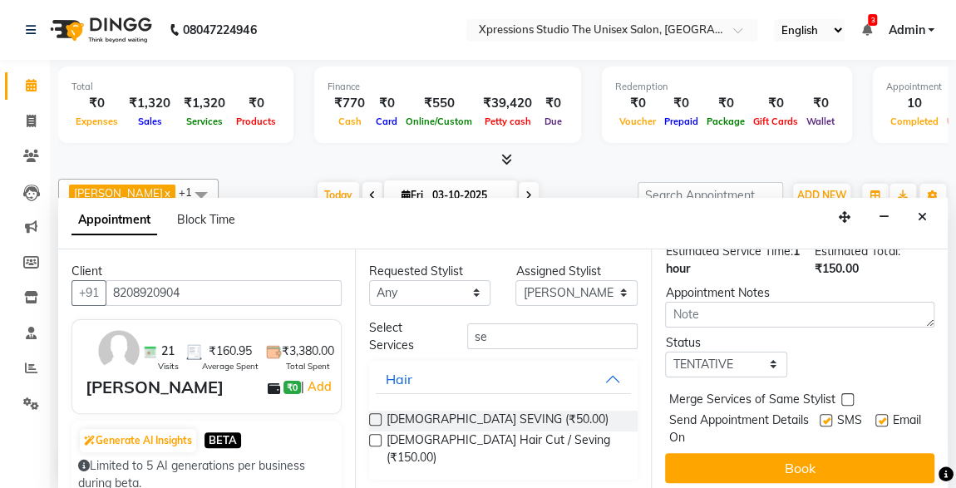
click at [820, 414] on label at bounding box center [826, 420] width 12 height 12
click at [820, 417] on input "checkbox" at bounding box center [825, 422] width 11 height 11
checkbox input "false"
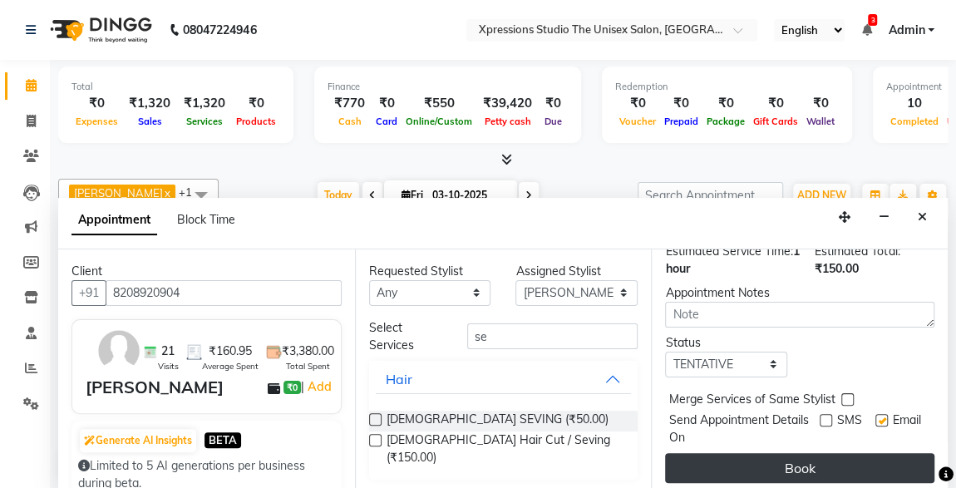
click at [834, 453] on button "Book" at bounding box center [799, 468] width 269 height 30
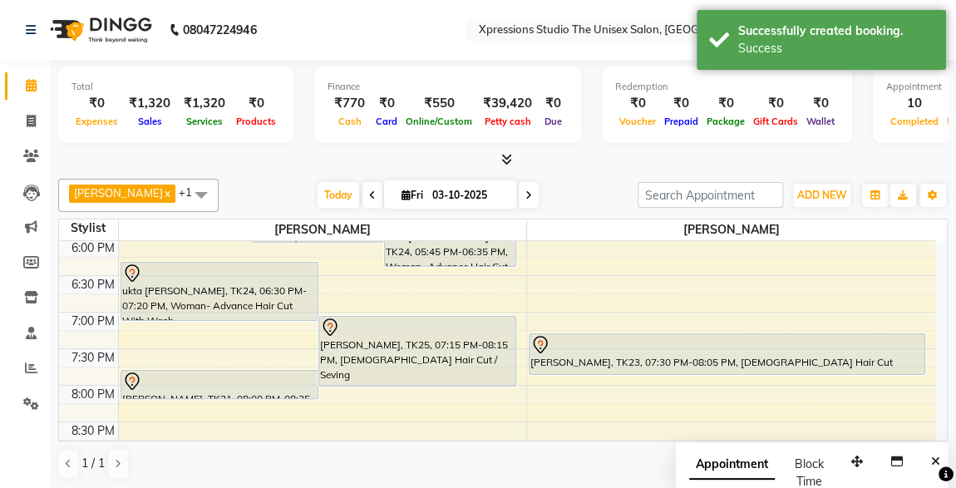
scroll to position [751, 0]
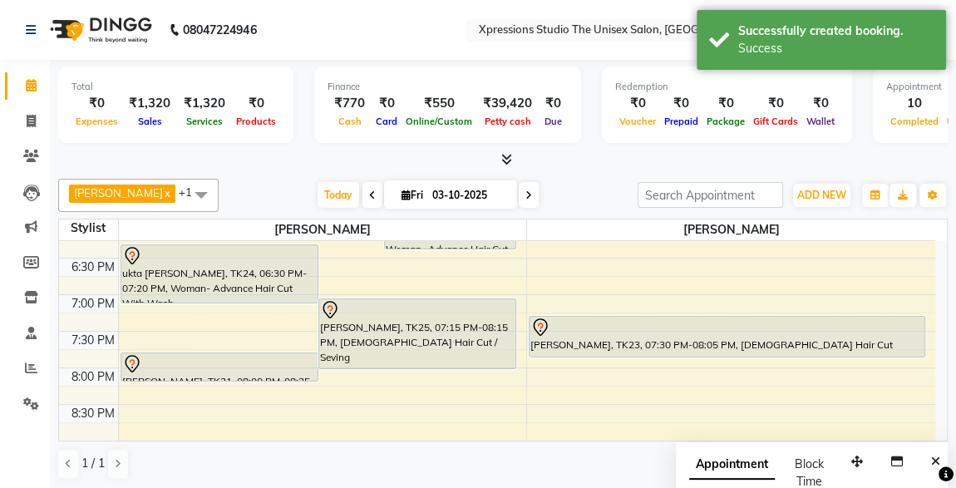
click at [271, 362] on div at bounding box center [219, 364] width 195 height 20
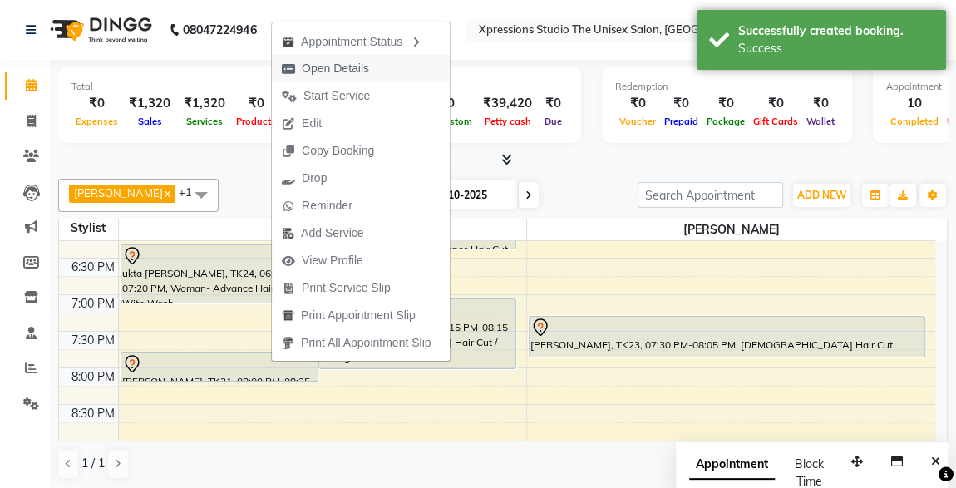
click at [314, 66] on span "Open Details" at bounding box center [335, 68] width 67 height 17
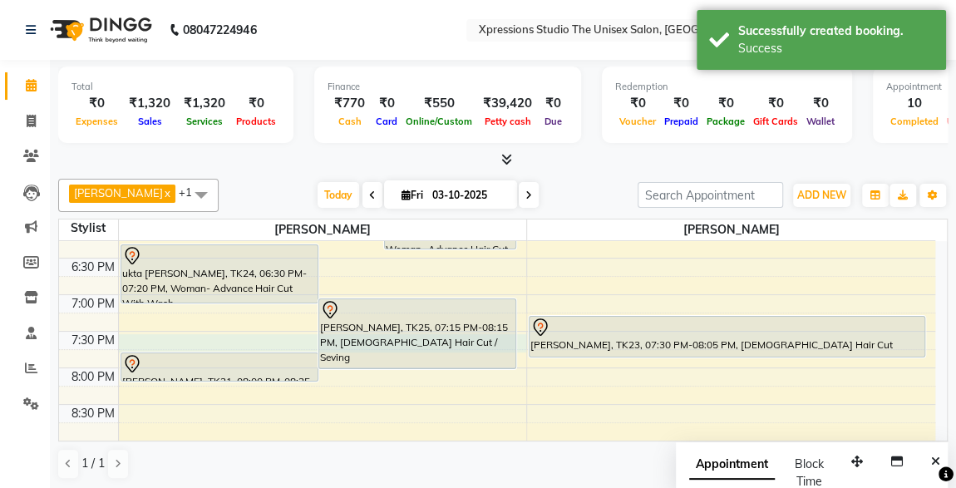
click at [220, 347] on div "8:00 AM 8:30 AM 9:00 AM 9:30 AM 10:00 AM 10:30 AM 11:00 AM 11:30 AM 12:00 PM 12…" at bounding box center [497, 38] width 877 height 1097
select select "57587"
select select "tentative"
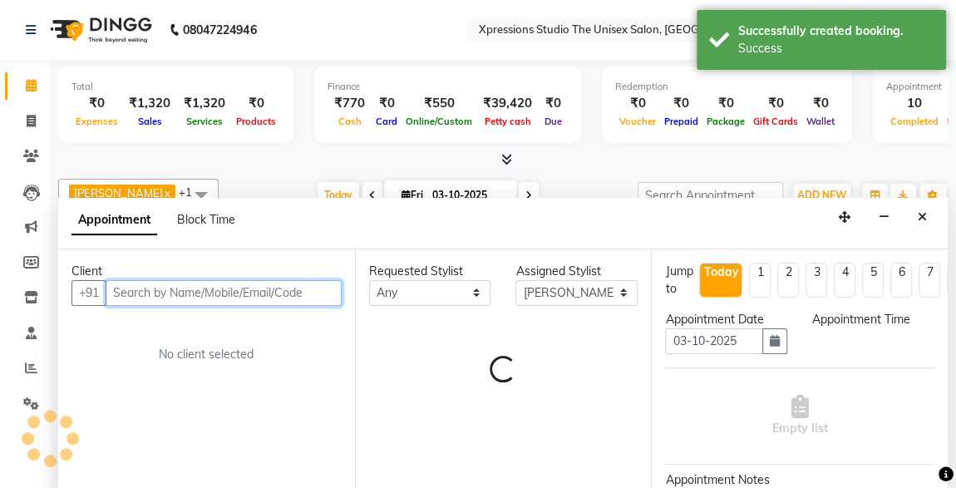
scroll to position [0, 0]
select select "1185"
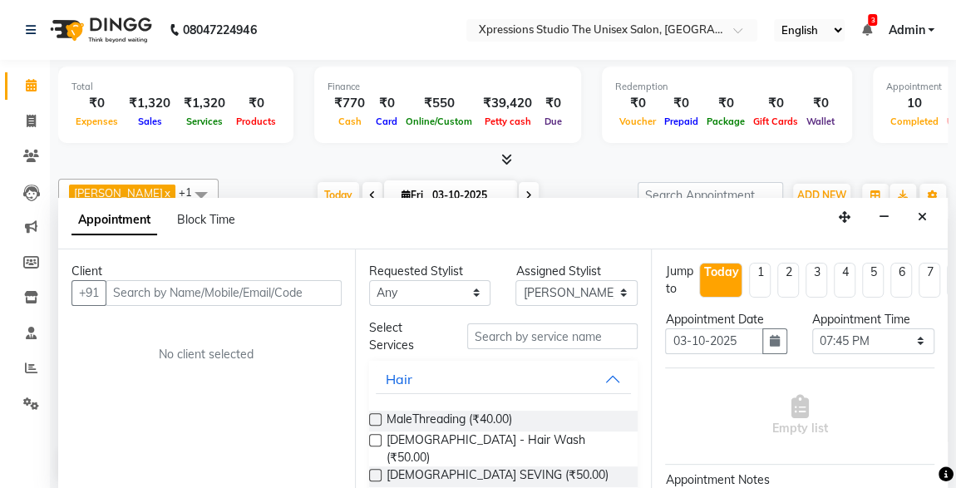
click at [935, 227] on div "Appointment Block Time" at bounding box center [503, 224] width 890 height 52
click at [928, 225] on button "Close" at bounding box center [923, 218] width 24 height 26
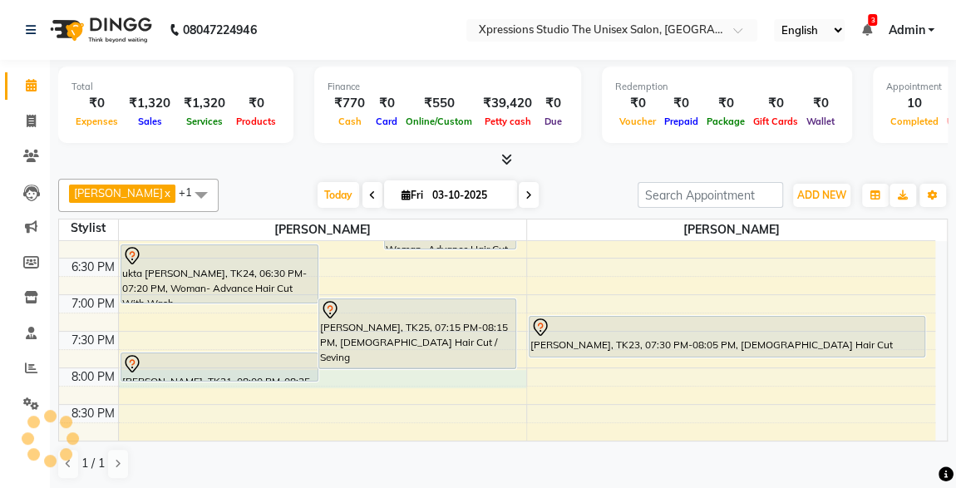
click at [194, 379] on div "8:00 AM 8:30 AM 9:00 AM 9:30 AM 10:00 AM 10:30 AM 11:00 AM 11:30 AM 12:00 PM 12…" at bounding box center [497, 38] width 877 height 1097
select select "57587"
select select "1215"
select select "tentative"
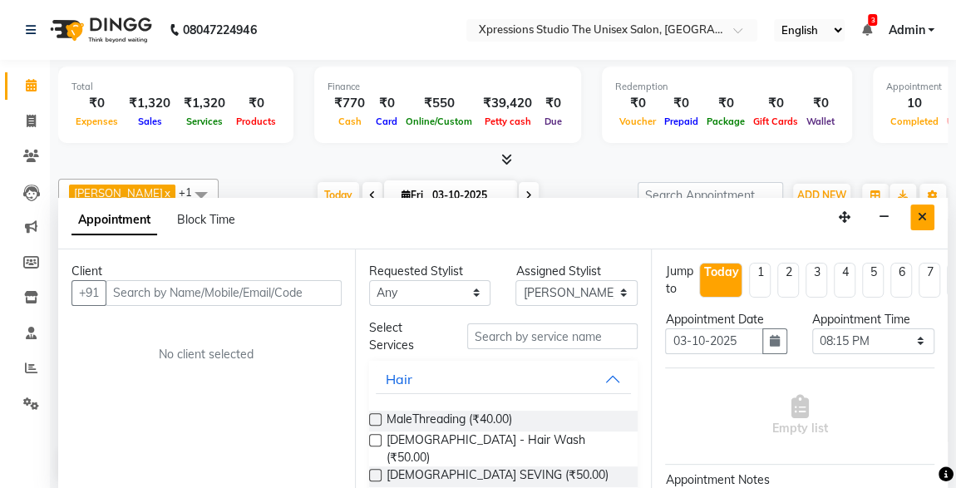
click at [923, 215] on icon "Close" at bounding box center [922, 217] width 9 height 12
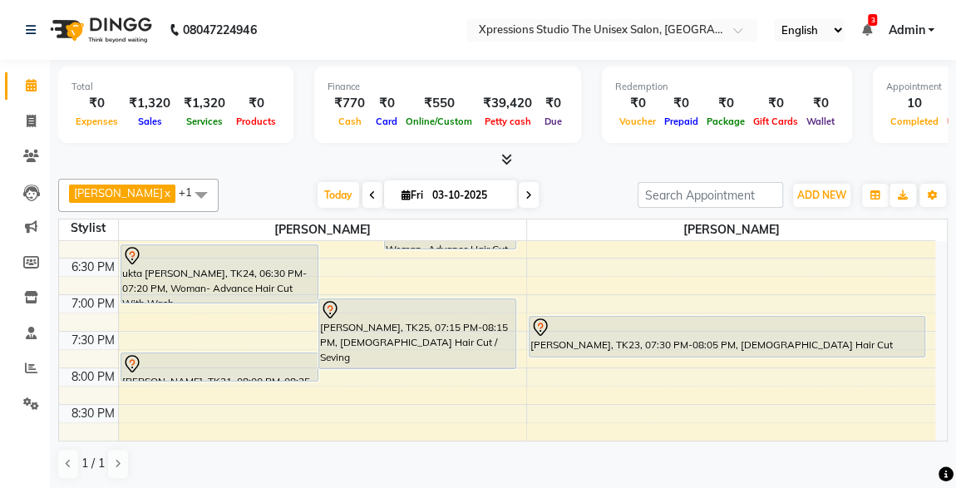
click at [207, 373] on div "[PERSON_NAME], TK21, 08:00 PM-08:25 PM, [DEMOGRAPHIC_DATA] [PERSON_NAME]" at bounding box center [219, 366] width 196 height 27
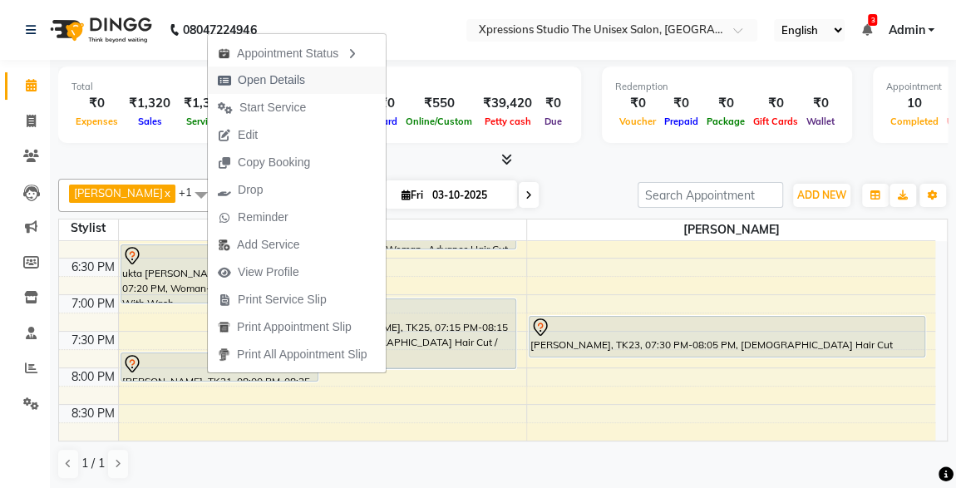
click at [274, 77] on span "Open Details" at bounding box center [271, 80] width 67 height 17
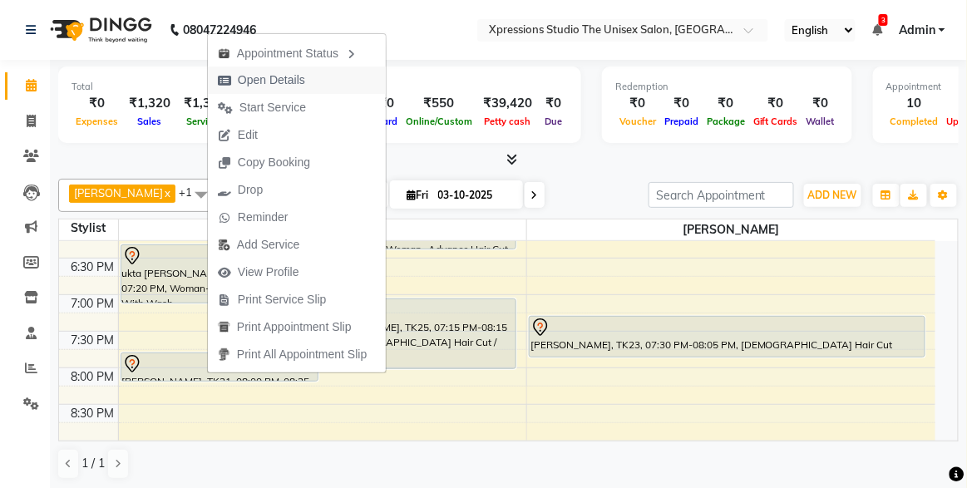
select select "7"
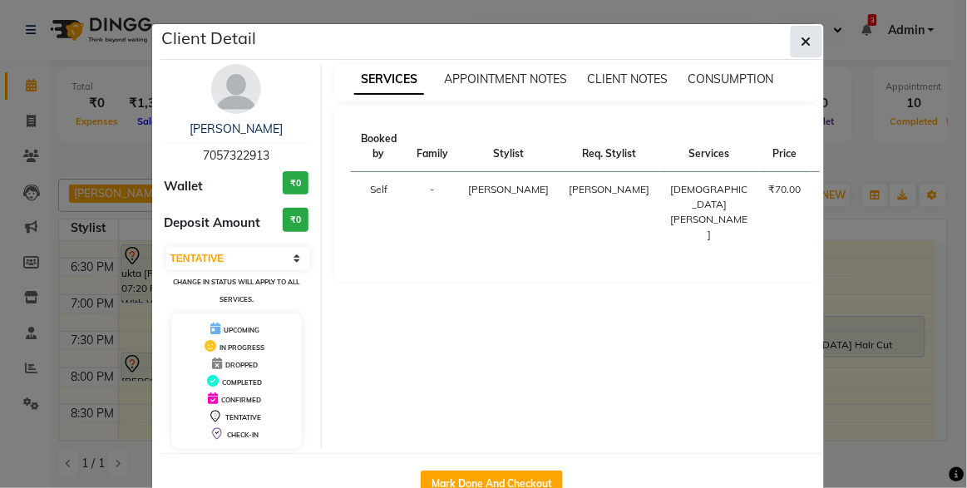
click at [807, 35] on button "button" at bounding box center [807, 42] width 32 height 32
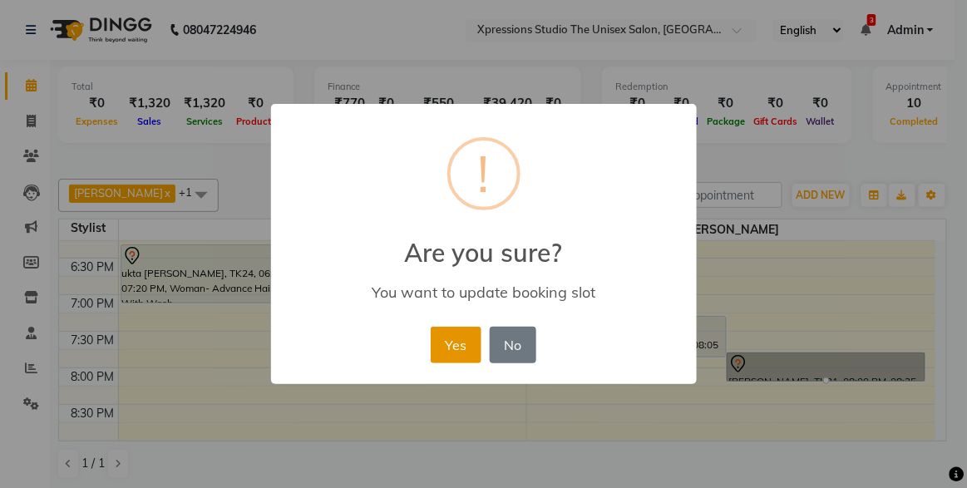
click at [445, 357] on button "Yes" at bounding box center [456, 345] width 51 height 37
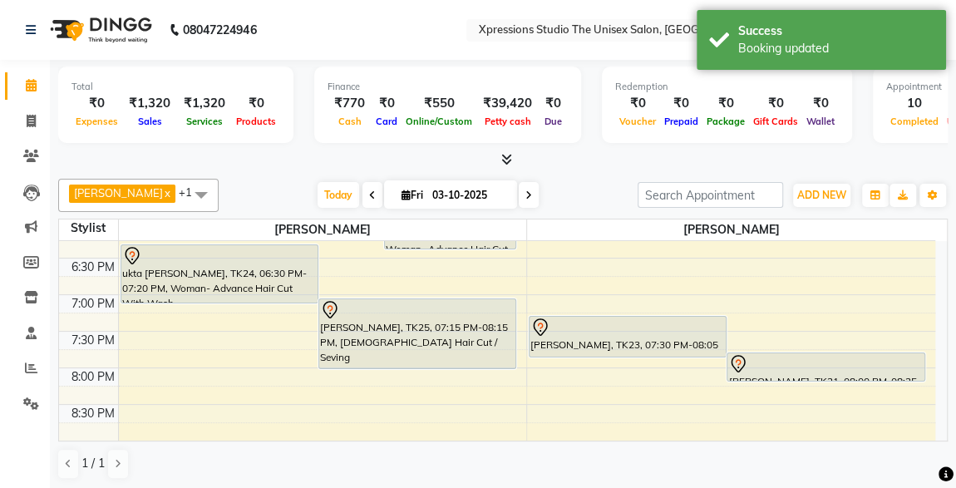
click at [621, 166] on div at bounding box center [503, 159] width 890 height 17
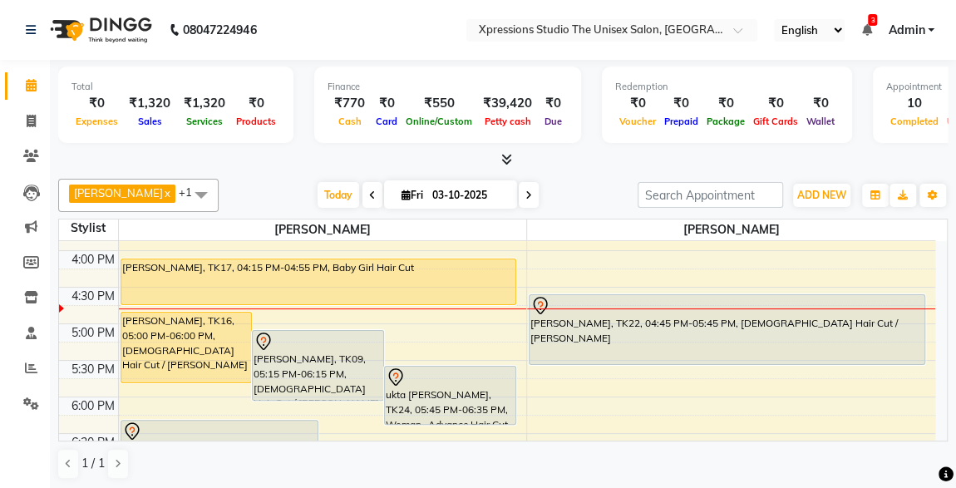
scroll to position [751, 0]
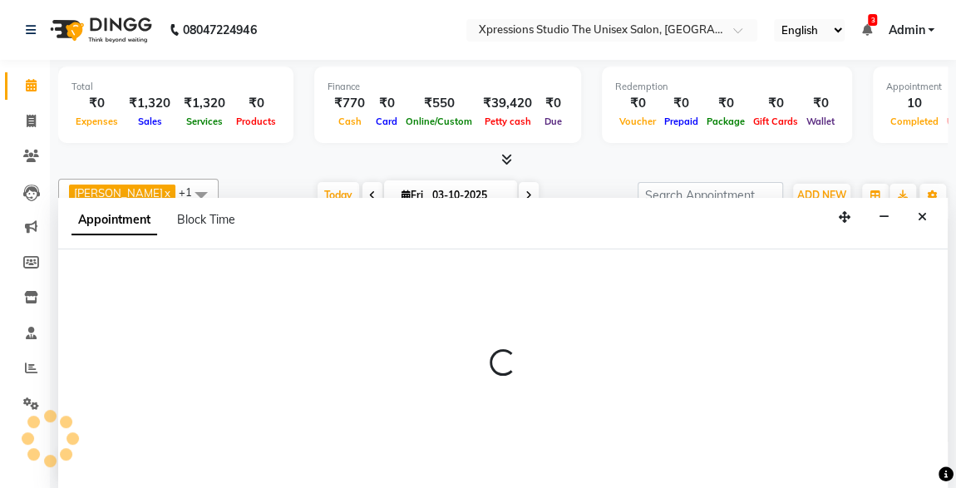
select select "57589"
select select "1230"
select select "tentative"
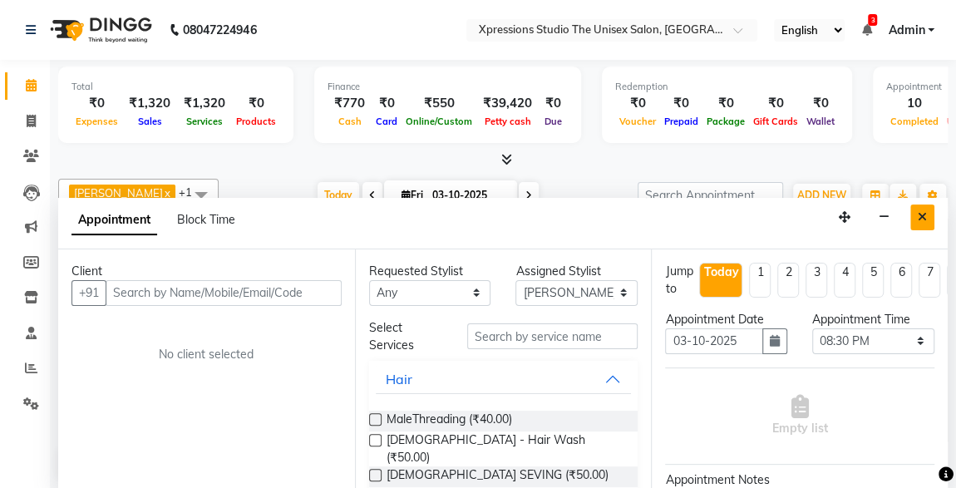
click at [922, 216] on icon "Close" at bounding box center [922, 217] width 9 height 12
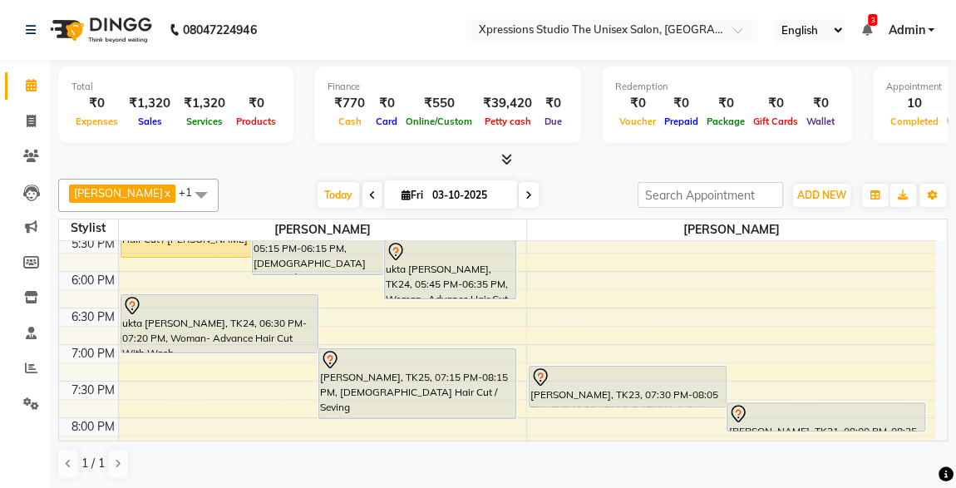
scroll to position [704, 0]
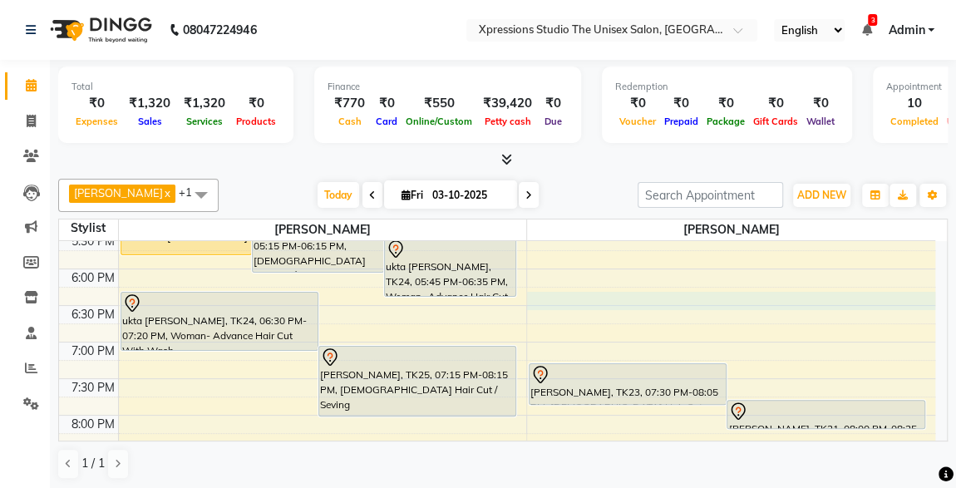
click at [545, 294] on div "8:00 AM 8:30 AM 9:00 AM 9:30 AM 10:00 AM 10:30 AM 11:00 AM 11:30 AM 12:00 PM 12…" at bounding box center [497, 86] width 877 height 1097
select select "57589"
select select "tentative"
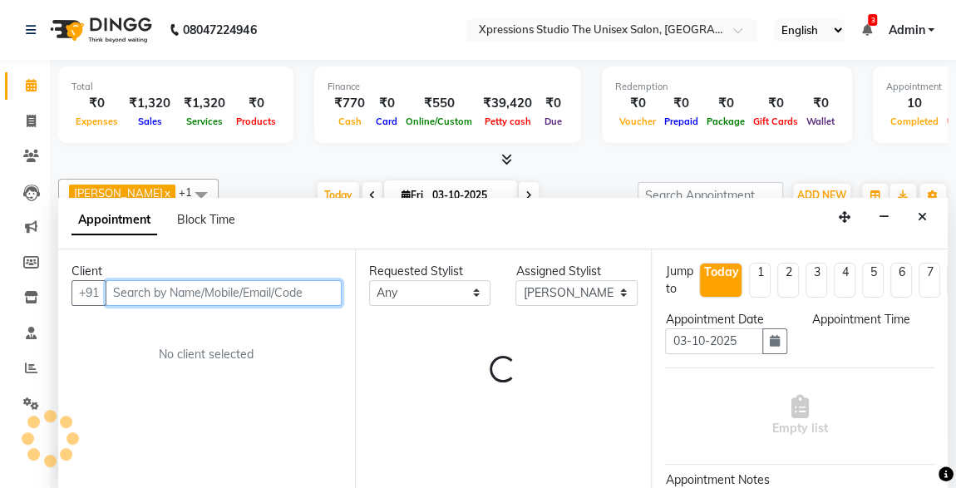
select select "1110"
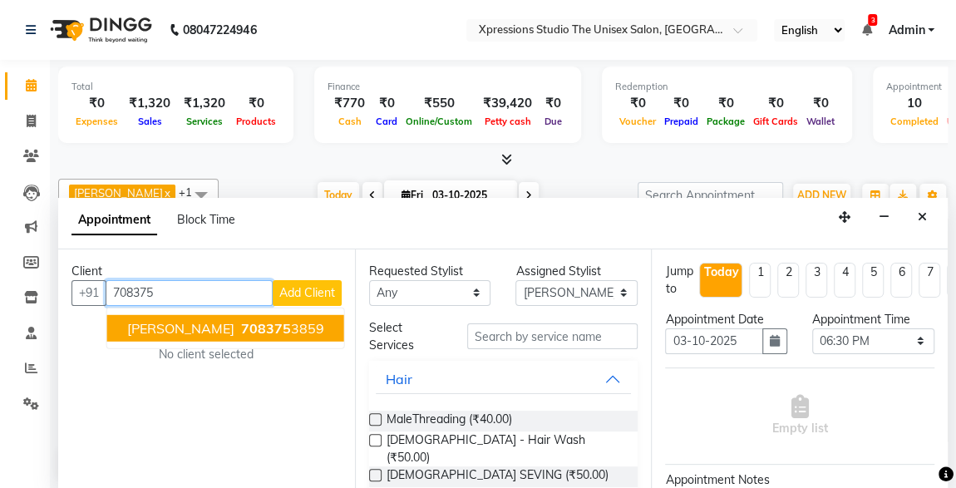
click at [241, 329] on span "708375" at bounding box center [266, 327] width 50 height 17
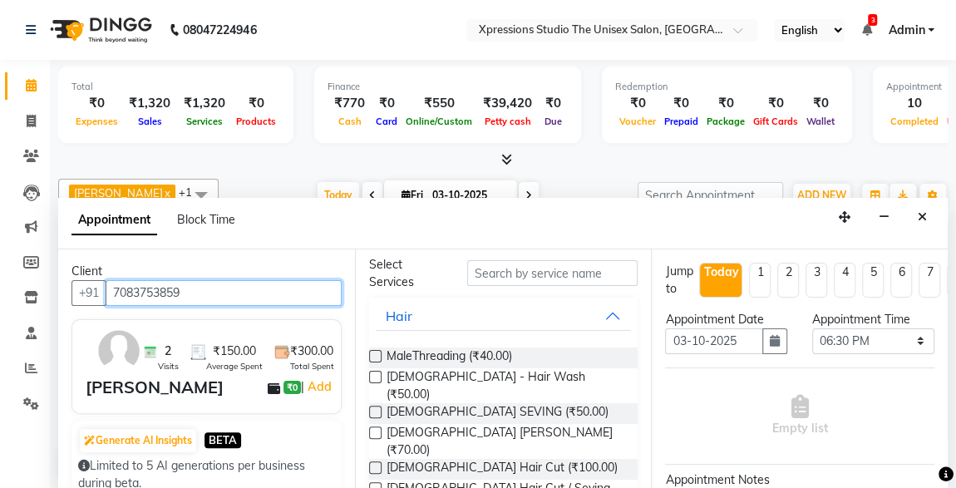
scroll to position [66, 0]
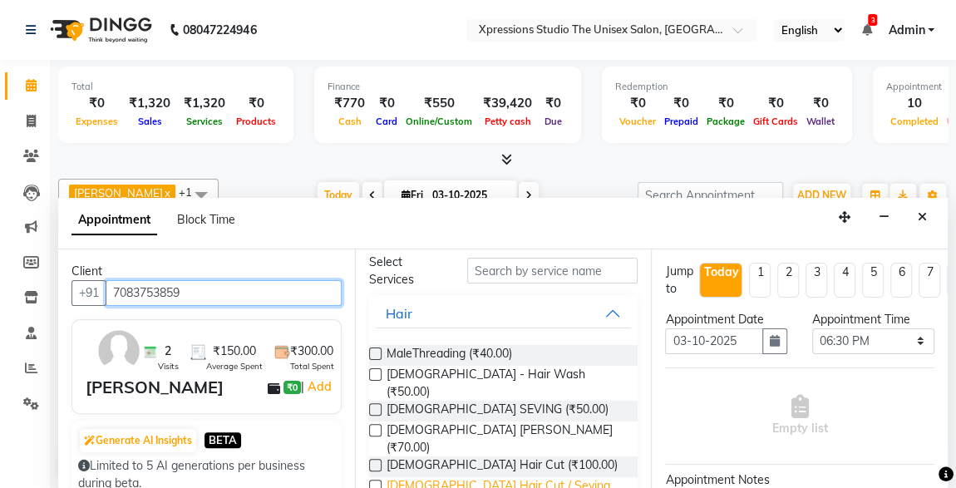
type input "7083753859"
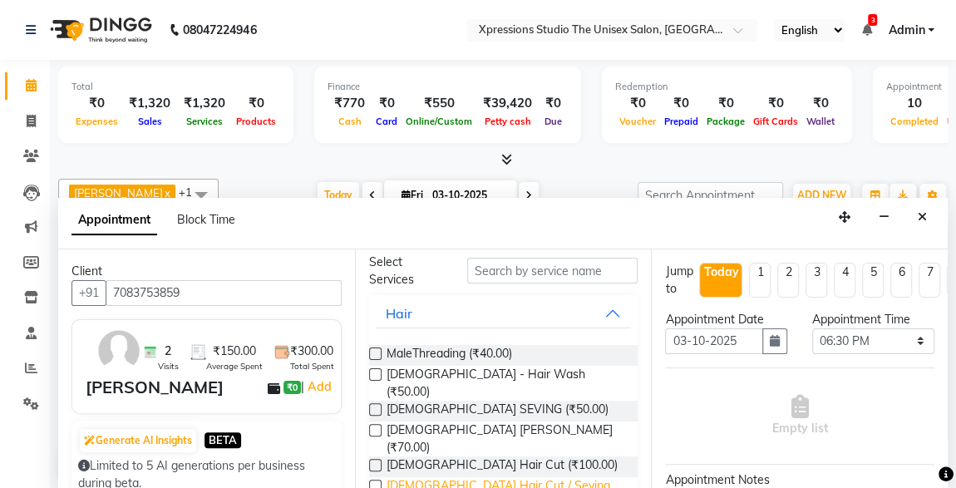
click at [457, 477] on span "[DEMOGRAPHIC_DATA] Hair Cut / Seving (₹150.00)" at bounding box center [506, 494] width 239 height 35
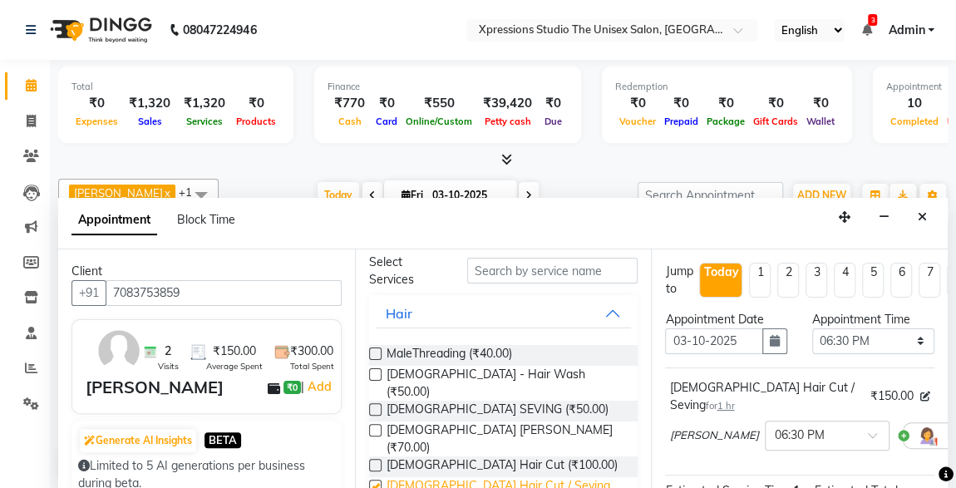
checkbox input "false"
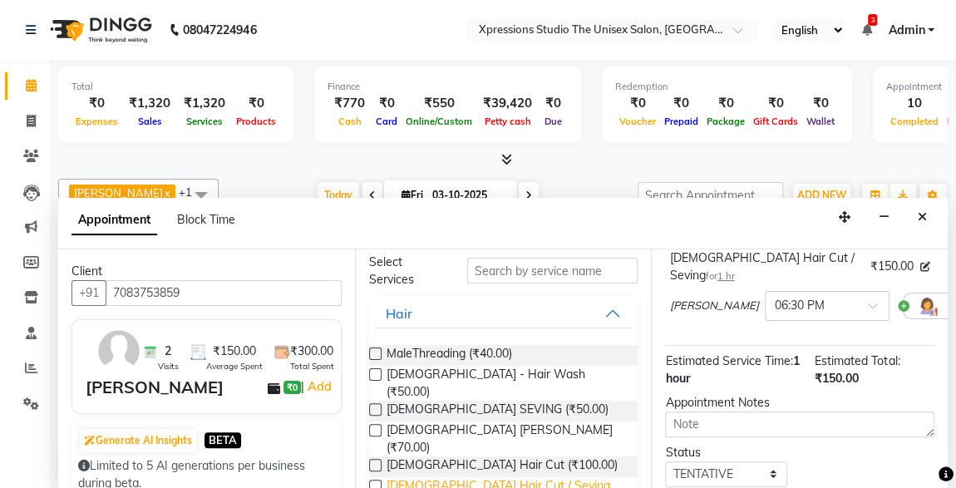
scroll to position [240, 0]
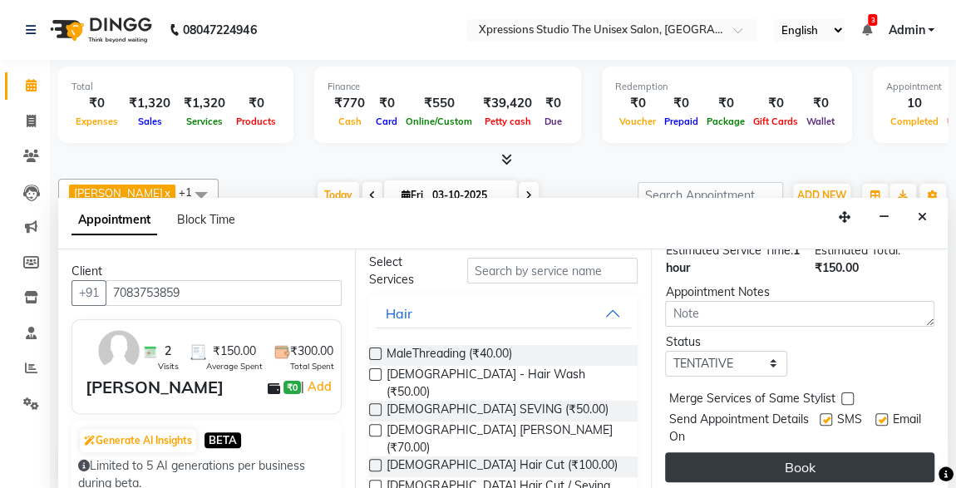
click at [876, 457] on button "Book" at bounding box center [799, 467] width 269 height 30
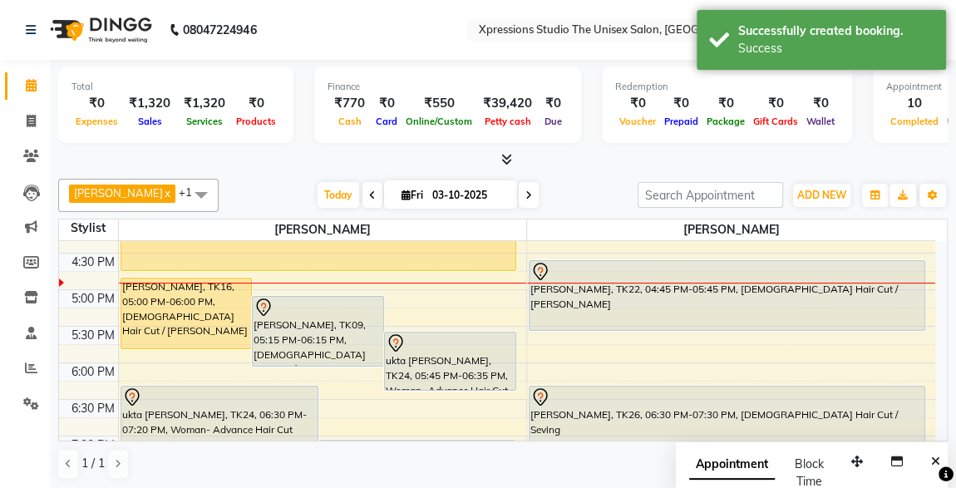
scroll to position [610, 0]
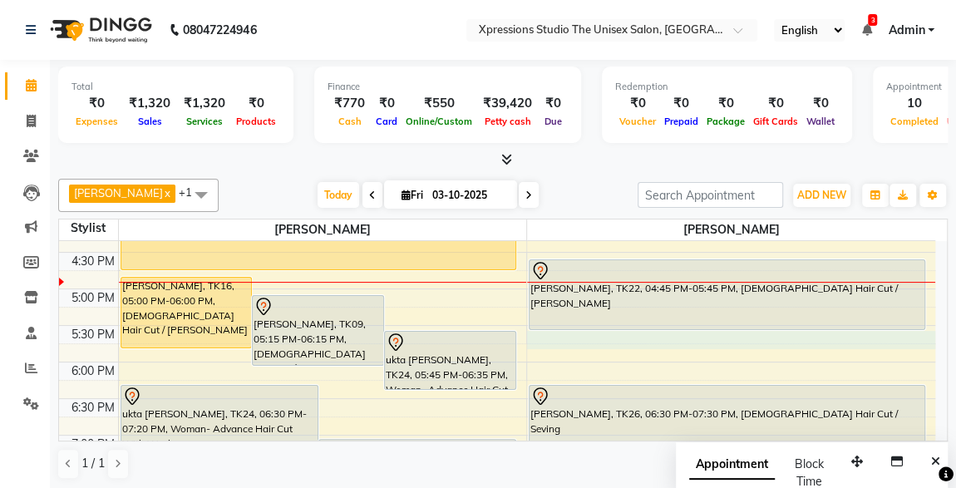
click at [543, 335] on div "8:00 AM 8:30 AM 9:00 AM 9:30 AM 10:00 AM 10:30 AM 11:00 AM 11:30 AM 12:00 PM 12…" at bounding box center [497, 179] width 877 height 1097
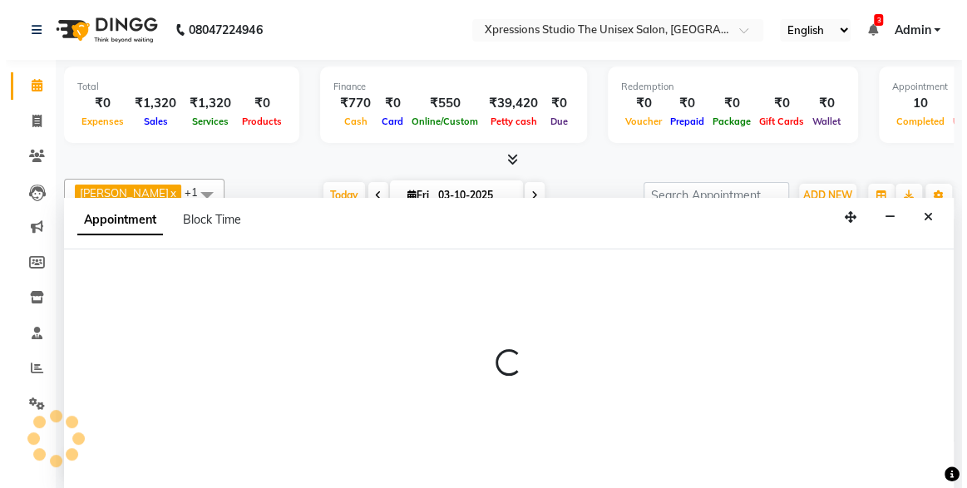
scroll to position [0, 0]
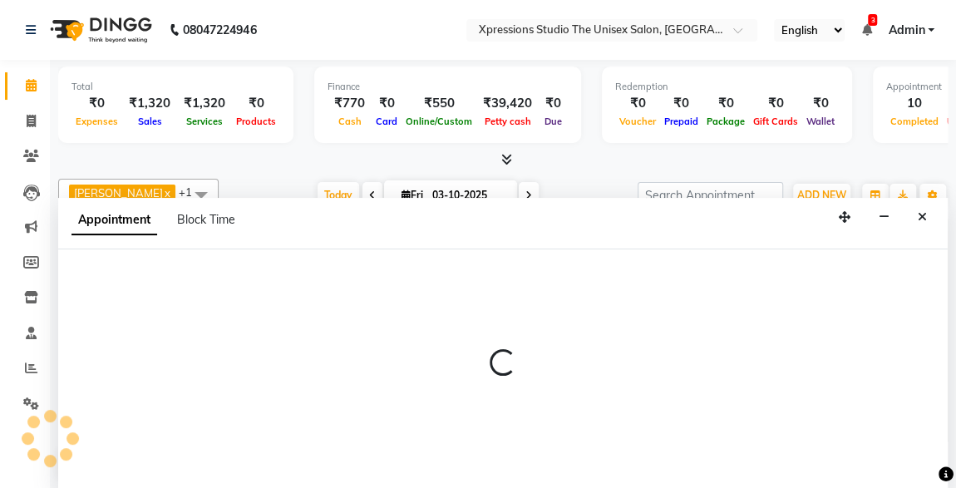
select select "57589"
select select "1065"
select select "tentative"
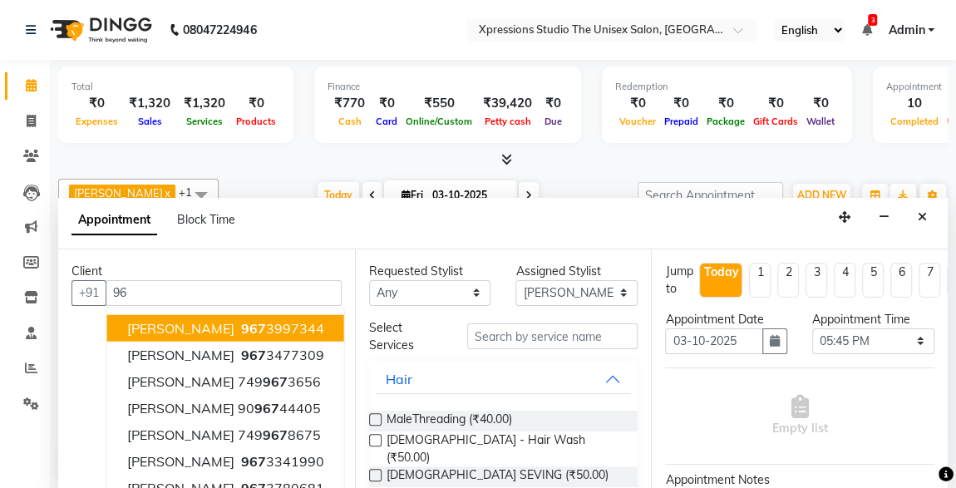
type input "9"
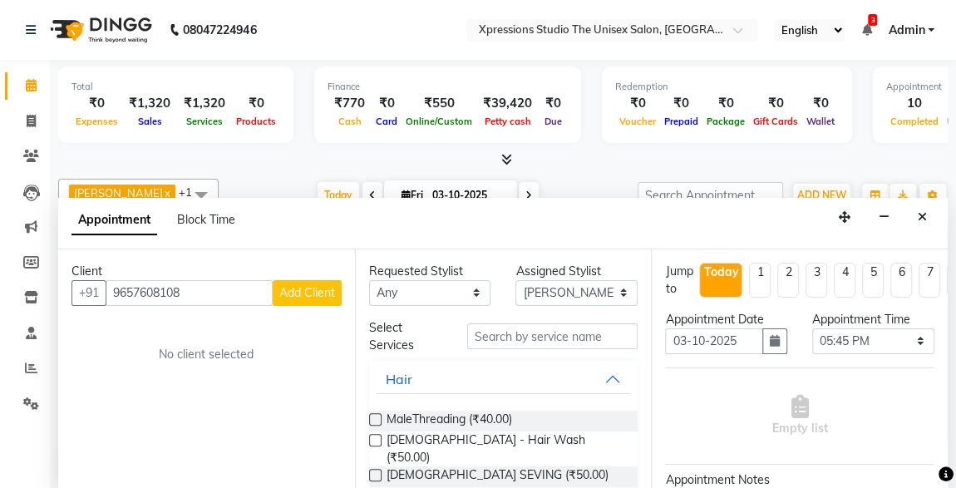
type input "9657608108"
click at [308, 291] on span "Add Client" at bounding box center [307, 292] width 56 height 15
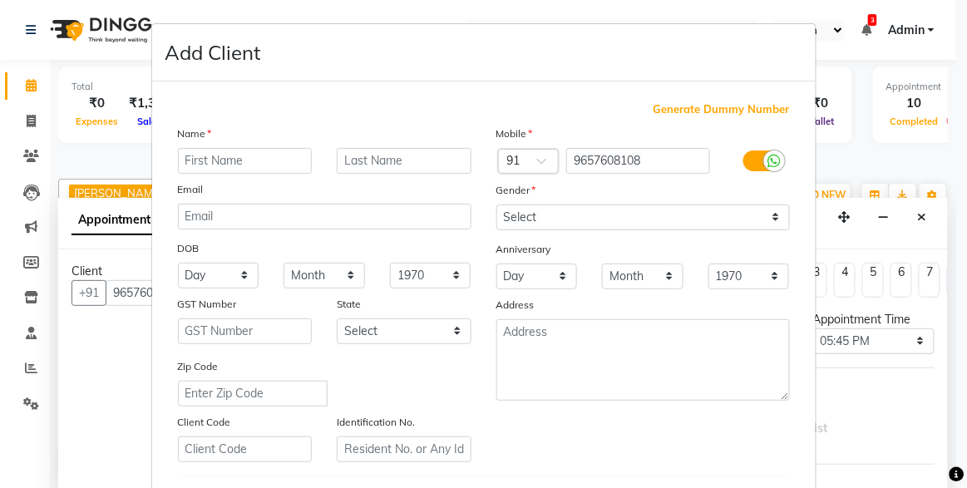
type input "a"
type input "aman rajpuat"
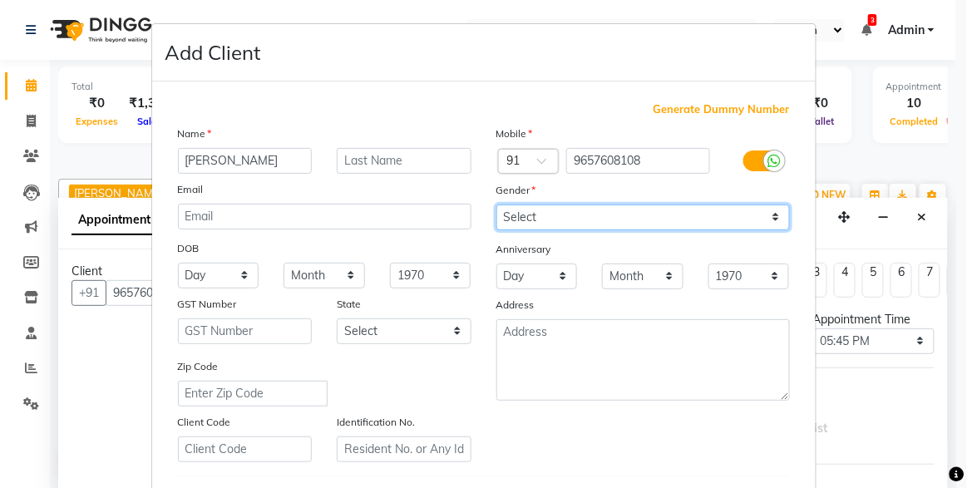
click at [773, 213] on select "Select Male Female Other Prefer Not To Say" at bounding box center [644, 218] width 294 height 26
select select "male"
click at [497, 205] on select "Select Male Female Other Prefer Not To Say" at bounding box center [644, 218] width 294 height 26
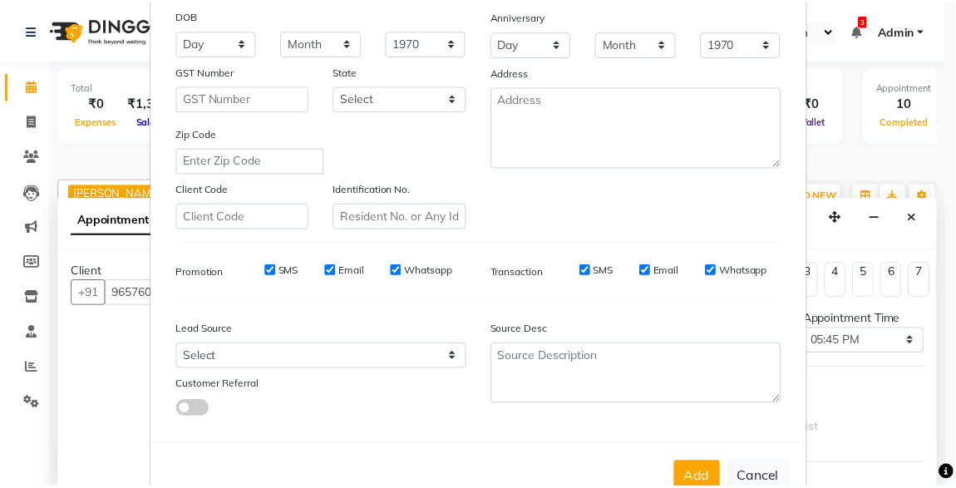
scroll to position [274, 0]
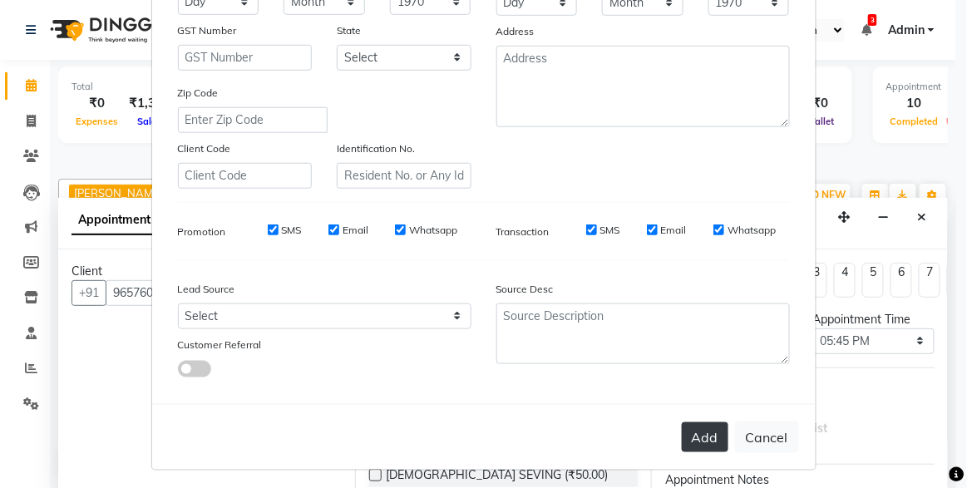
click at [707, 440] on button "Add" at bounding box center [705, 438] width 47 height 30
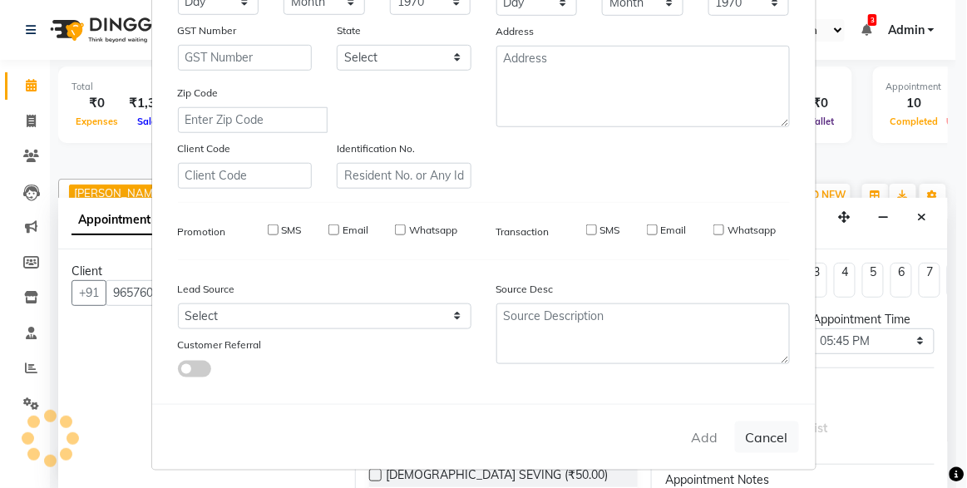
select select
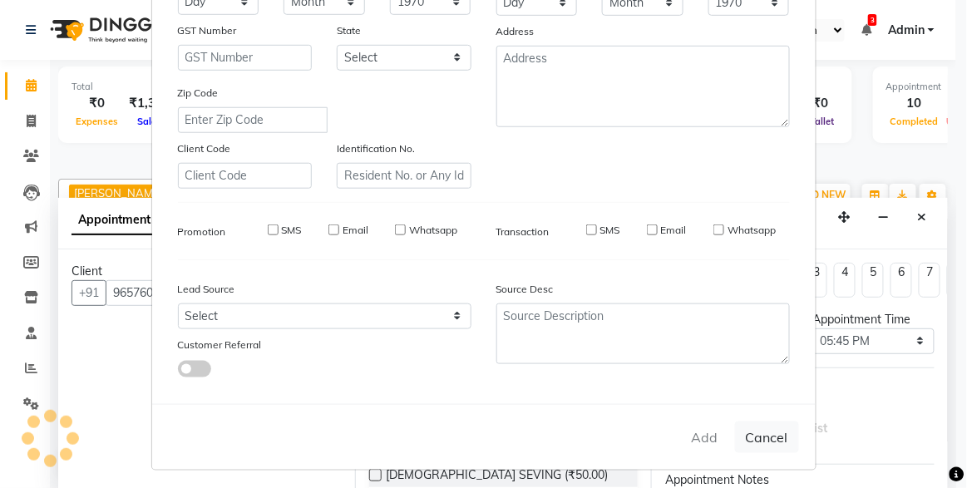
select select
checkbox input "false"
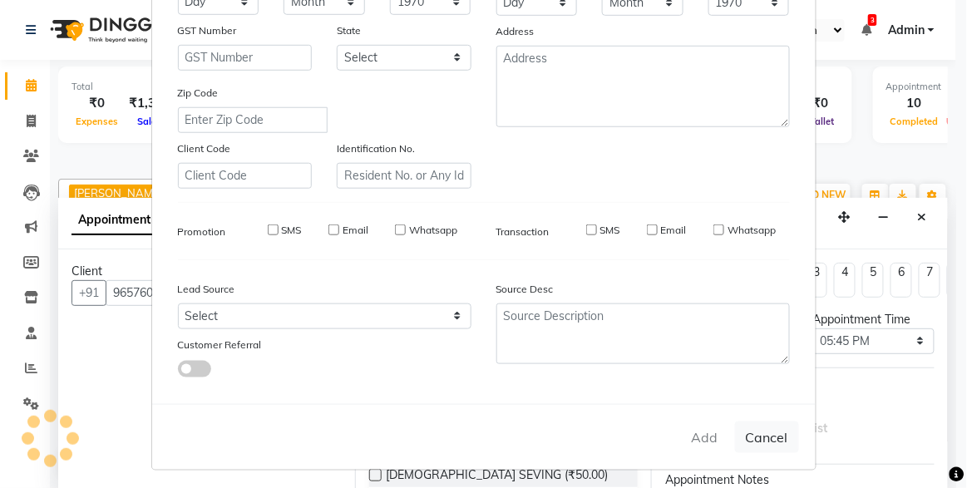
checkbox input "false"
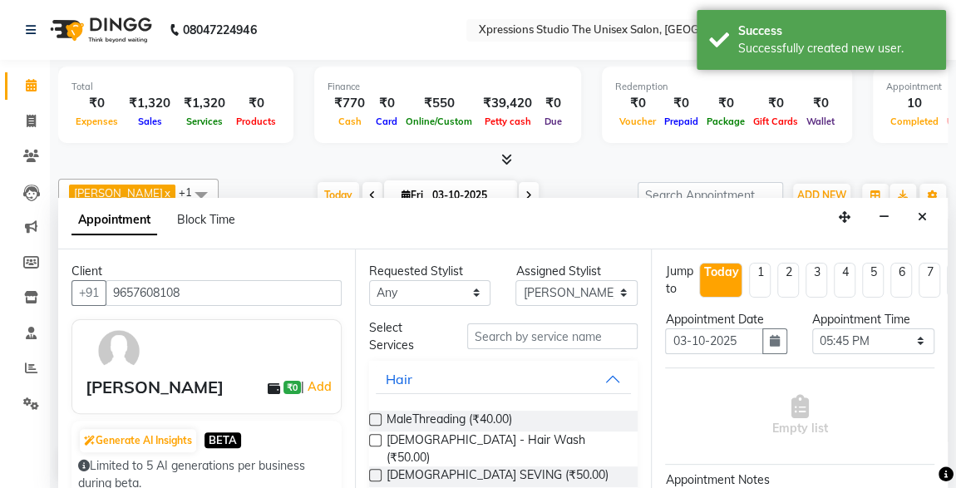
scroll to position [72, 0]
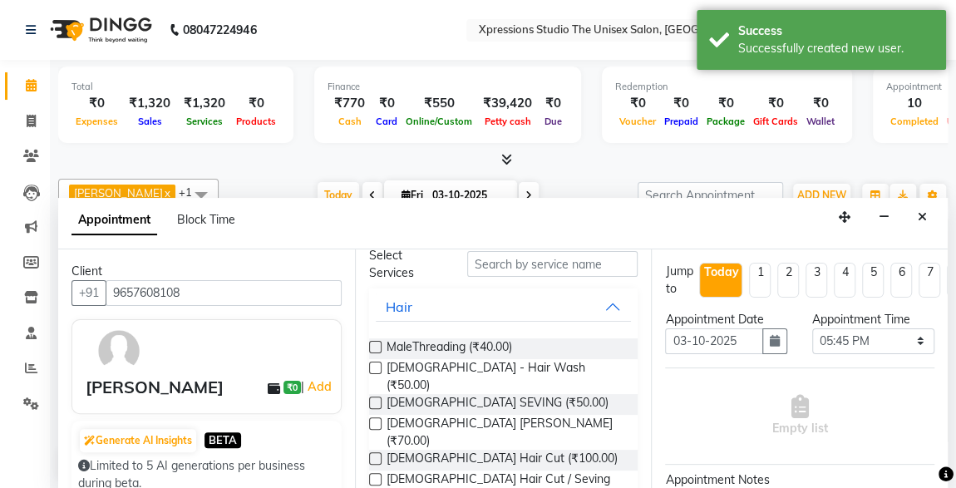
click at [536, 450] on div "[DEMOGRAPHIC_DATA] Hair Cut (₹100.00)" at bounding box center [503, 460] width 269 height 21
click at [375, 452] on label at bounding box center [375, 458] width 12 height 12
click at [375, 455] on input "checkbox" at bounding box center [374, 460] width 11 height 11
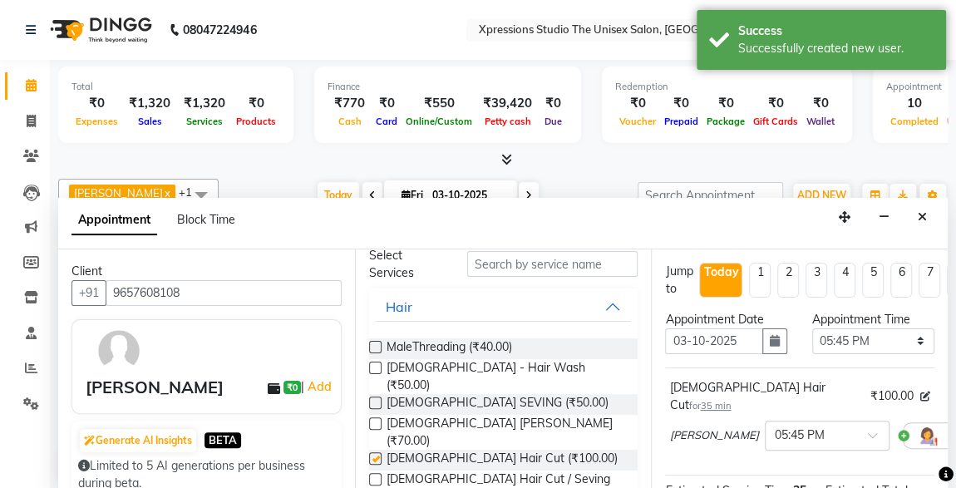
checkbox input "false"
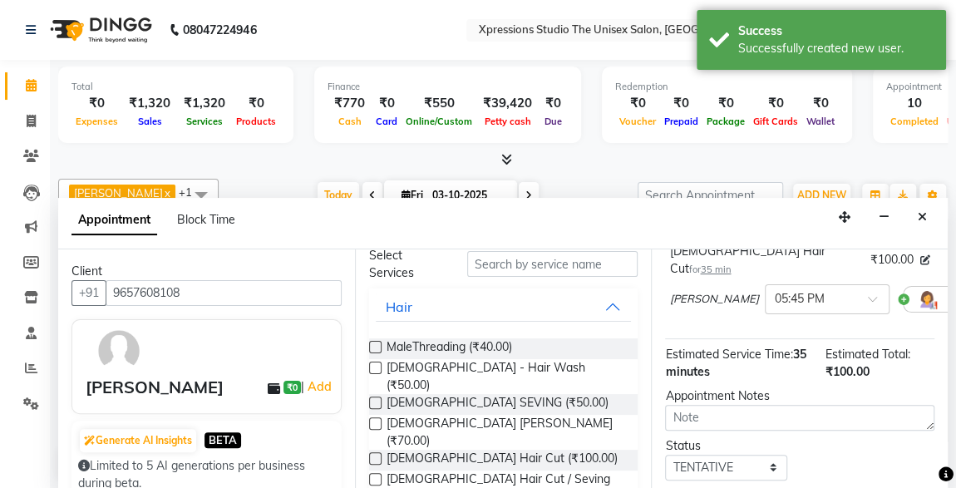
scroll to position [240, 0]
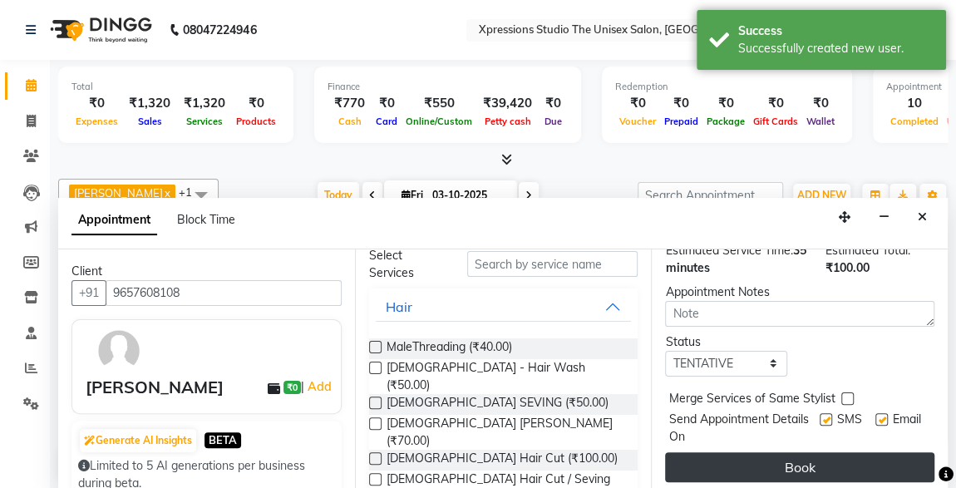
click at [864, 458] on button "Book" at bounding box center [799, 467] width 269 height 30
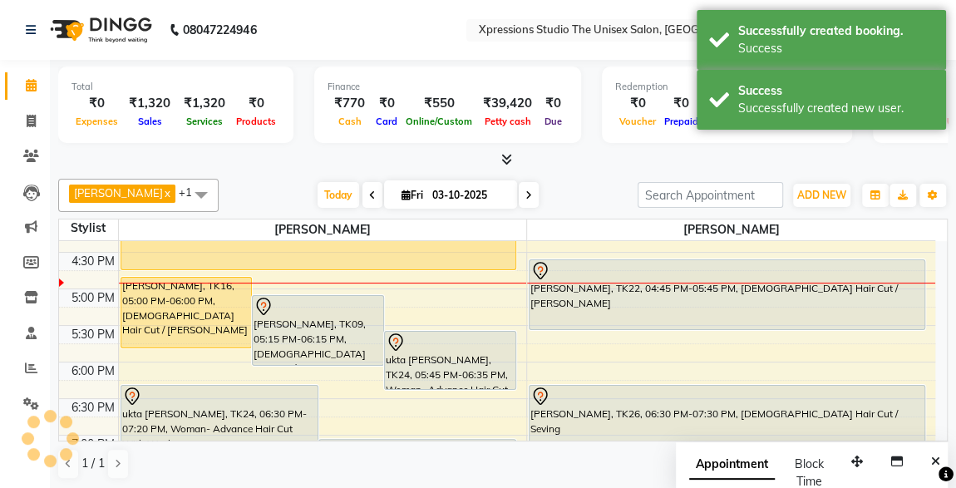
scroll to position [0, 0]
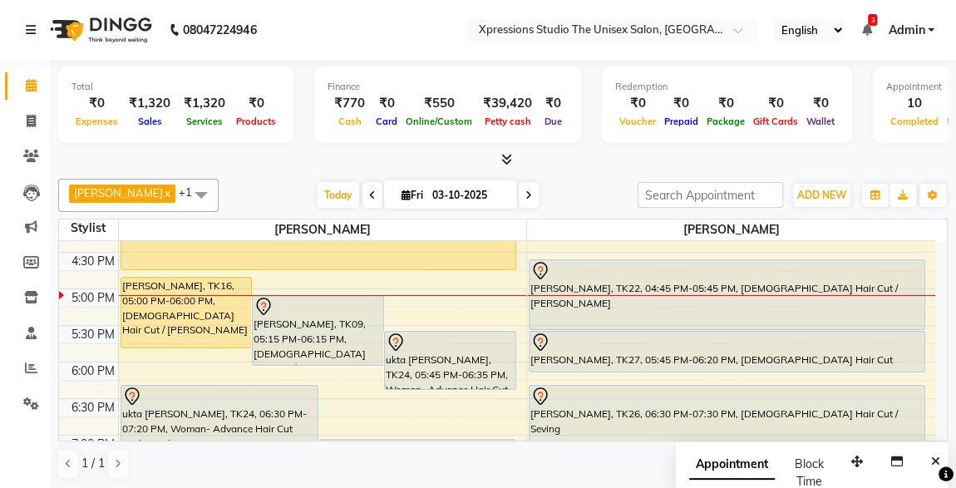
click at [870, 27] on icon at bounding box center [867, 30] width 10 height 12
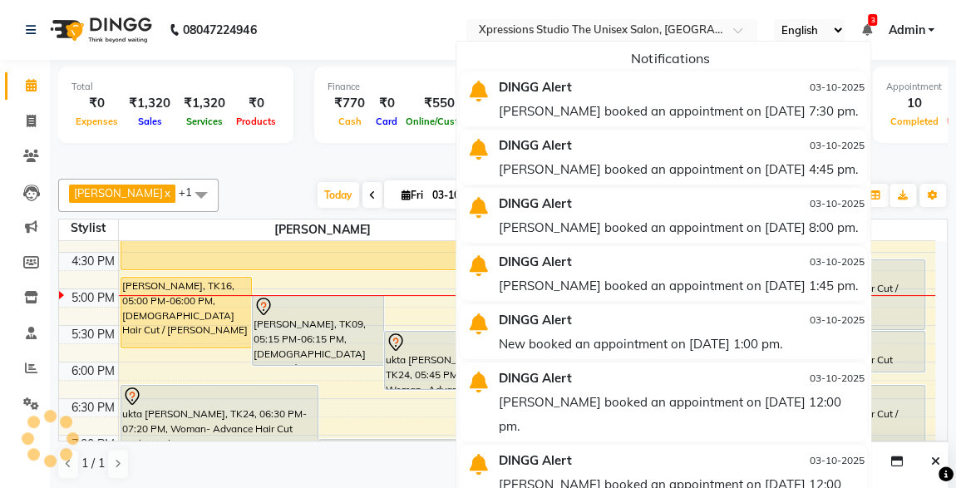
click at [657, 91] on div "DINGG Alert" at bounding box center [617, 87] width 260 height 24
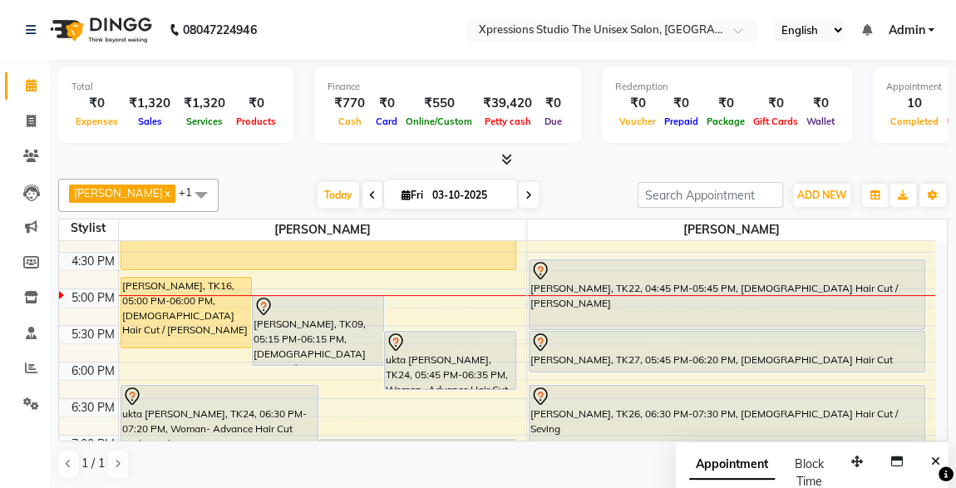
click at [581, 167] on div at bounding box center [503, 159] width 890 height 17
click at [867, 25] on icon at bounding box center [867, 30] width 10 height 12
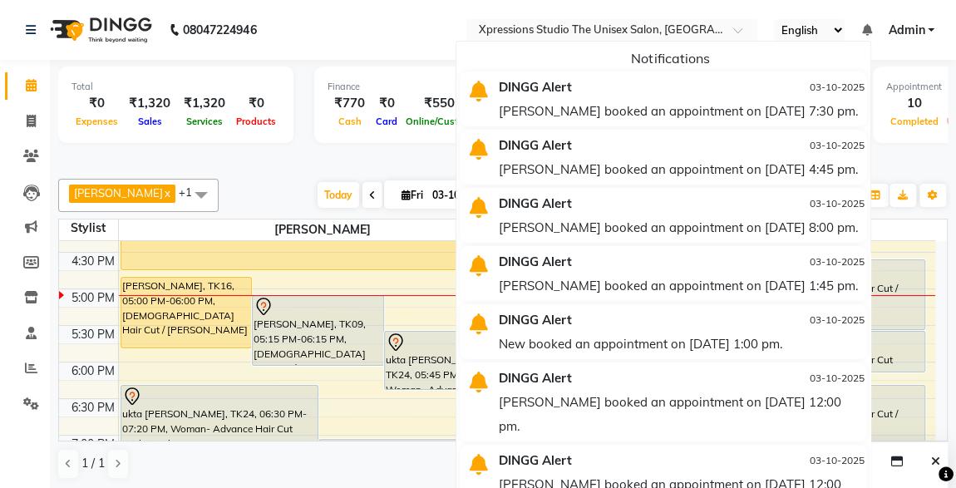
click at [693, 89] on div "DINGG Alert" at bounding box center [617, 87] width 260 height 24
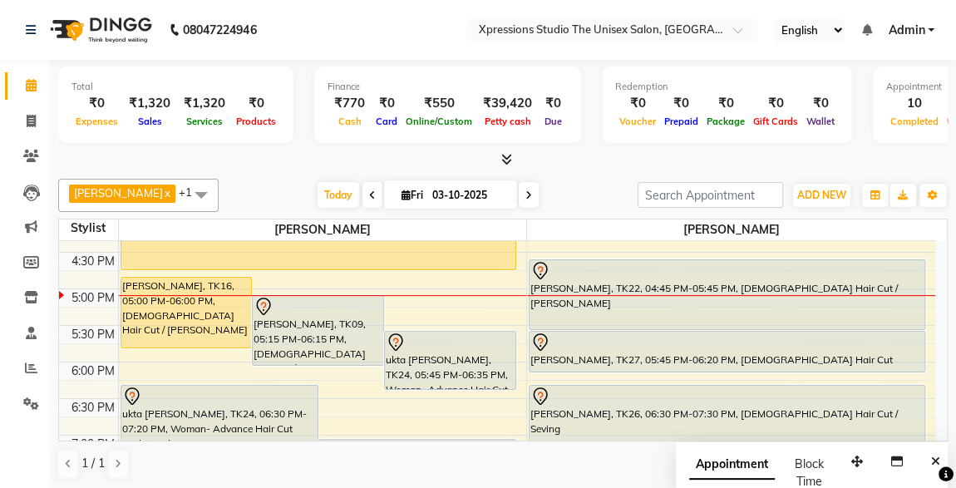
click at [335, 343] on div "[PERSON_NAME], TK09, 05:15 PM-06:15 PM, [DEMOGRAPHIC_DATA] Hair Cut / [PERSON_N…" at bounding box center [318, 330] width 131 height 69
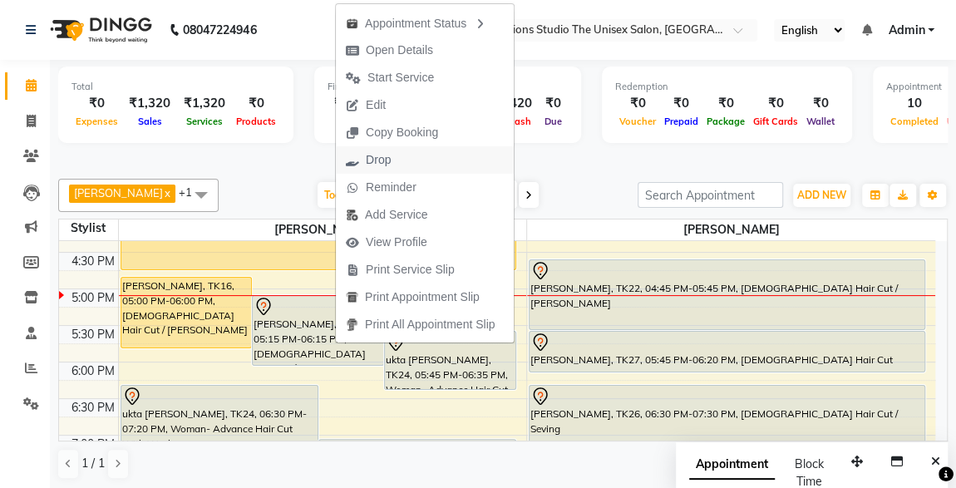
click at [377, 159] on span "Drop" at bounding box center [378, 159] width 25 height 17
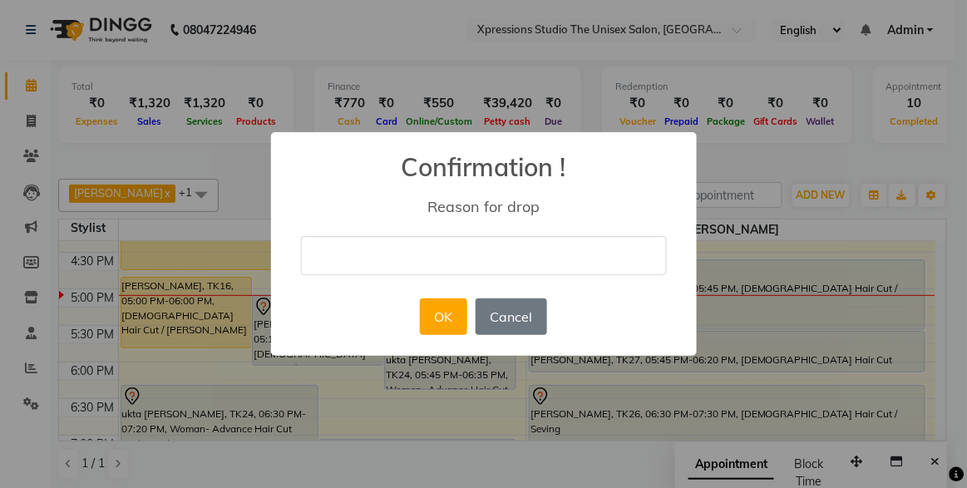
click at [344, 240] on input "text" at bounding box center [484, 255] width 366 height 39
type input "delete"
click at [452, 326] on button "OK" at bounding box center [443, 317] width 47 height 37
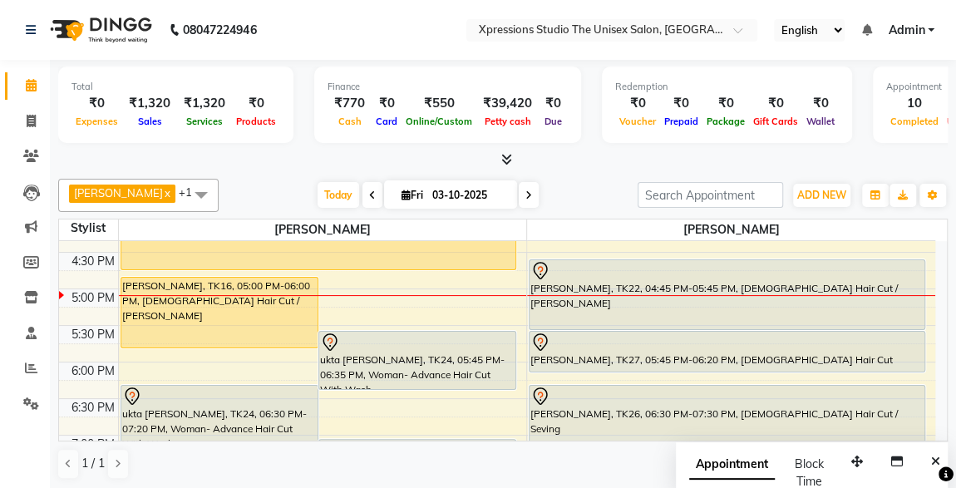
click at [602, 273] on div at bounding box center [727, 271] width 393 height 20
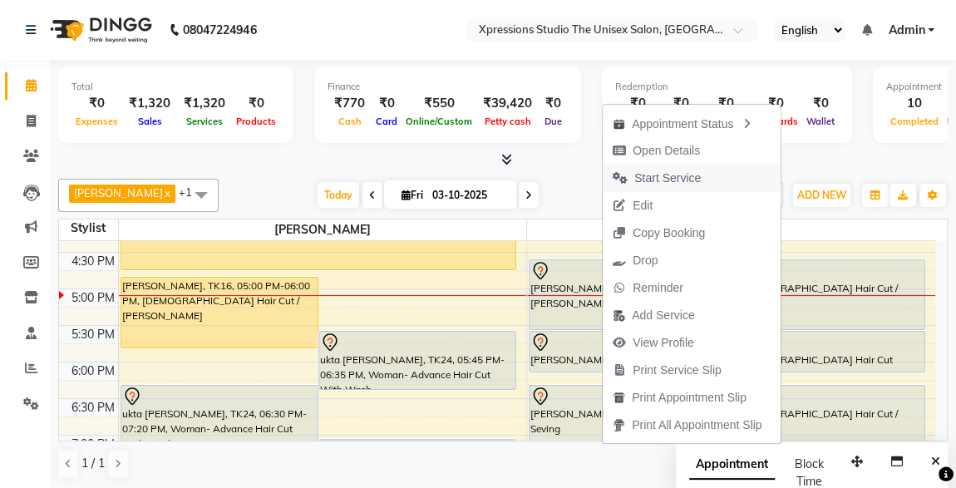
click at [660, 177] on span "Start Service" at bounding box center [668, 178] width 67 height 17
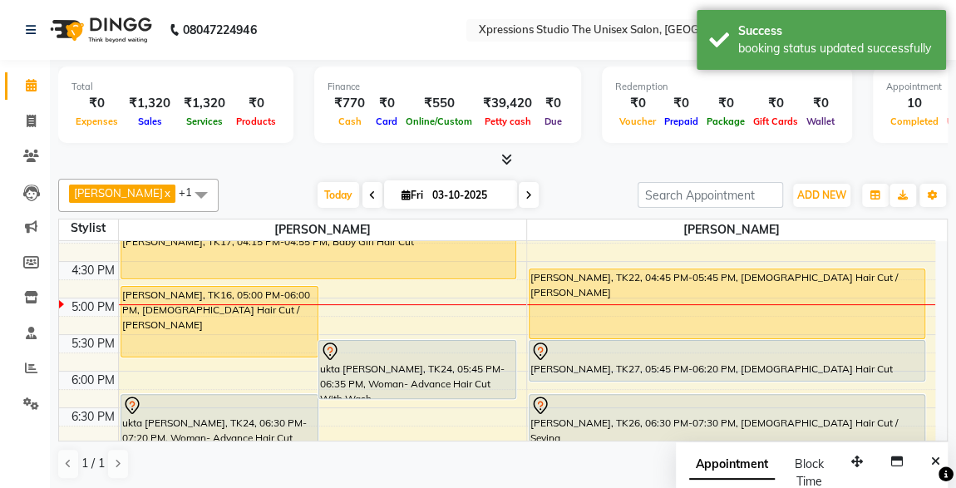
scroll to position [581, 0]
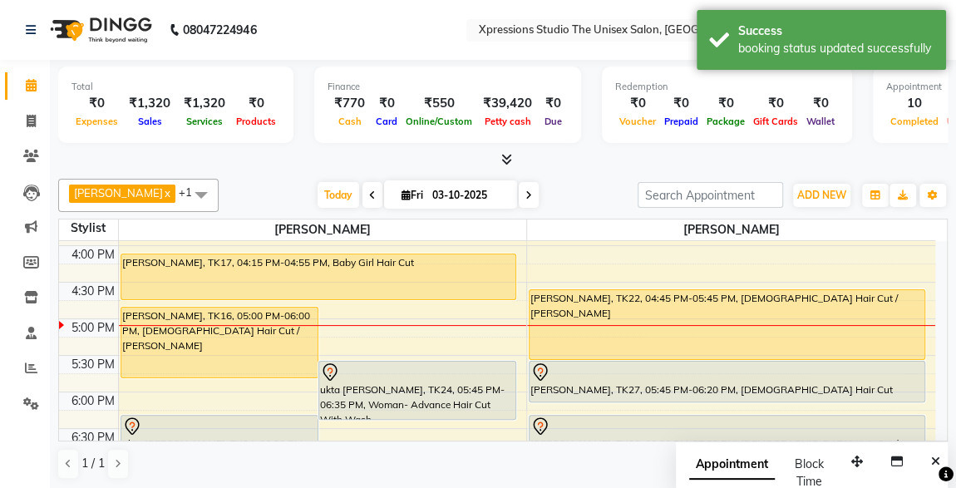
click at [431, 265] on div "[PERSON_NAME], TK17, 04:15 PM-04:55 PM, Baby Girl Hair Cut" at bounding box center [318, 277] width 394 height 45
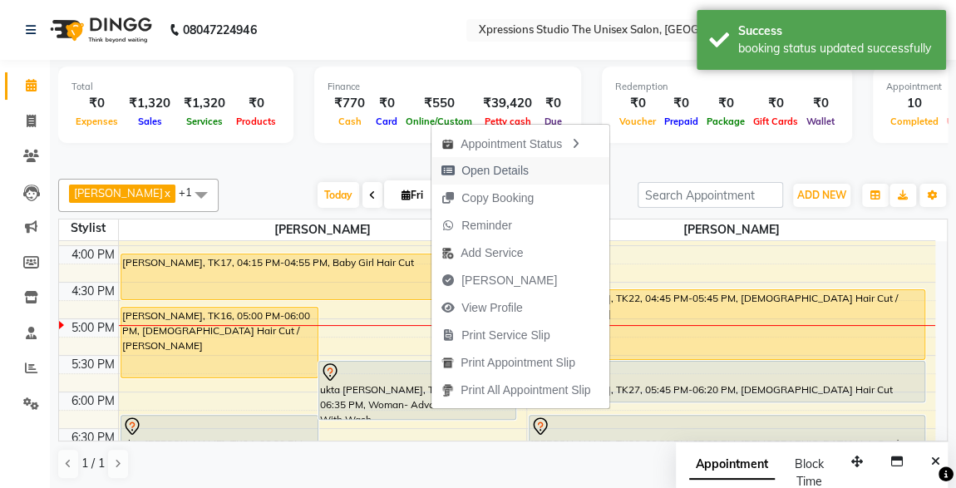
click at [497, 168] on span "Open Details" at bounding box center [495, 170] width 67 height 17
select select "1"
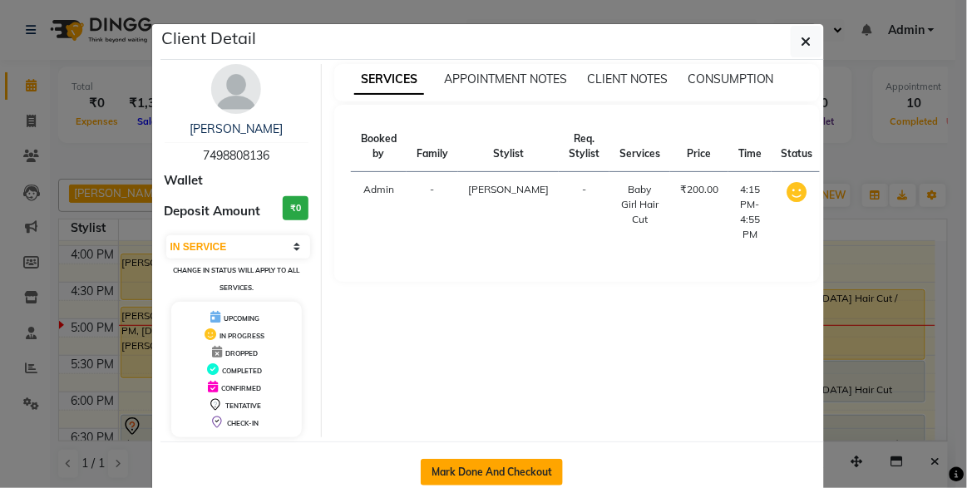
click at [444, 471] on button "Mark Done And Checkout" at bounding box center [492, 472] width 142 height 27
select select "service"
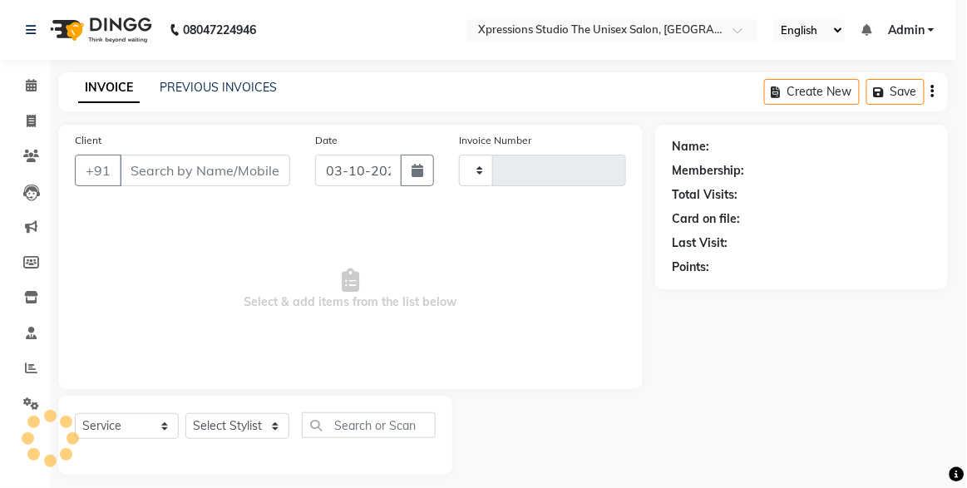
type input "5277"
select select "7003"
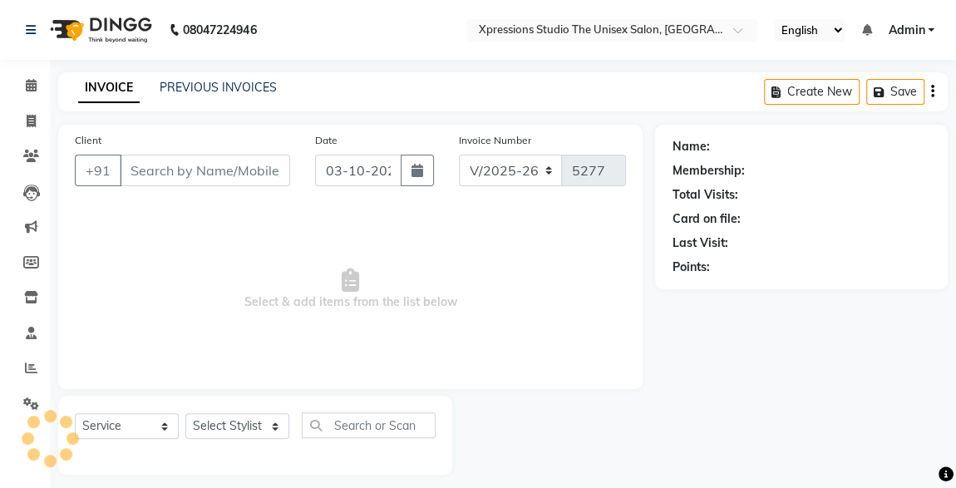
type input "7498808136"
select select "57587"
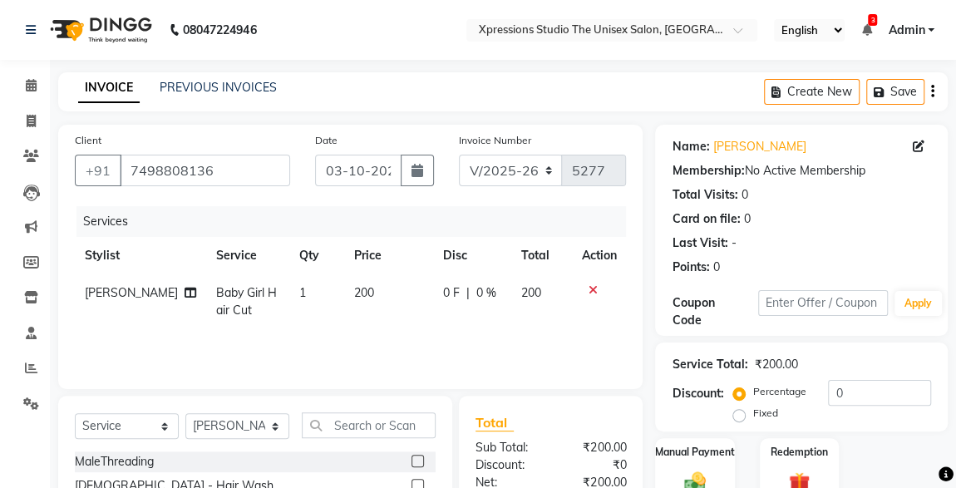
scroll to position [176, 0]
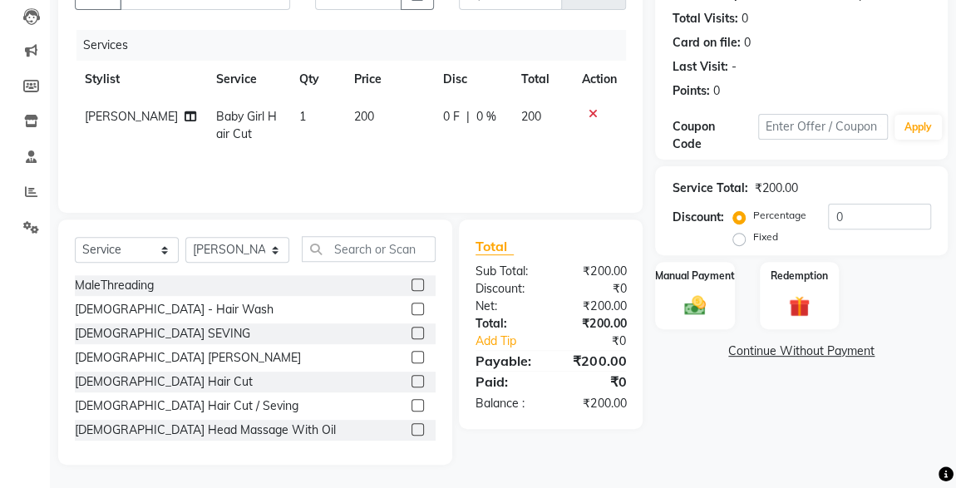
click at [703, 314] on img at bounding box center [695, 306] width 35 height 24
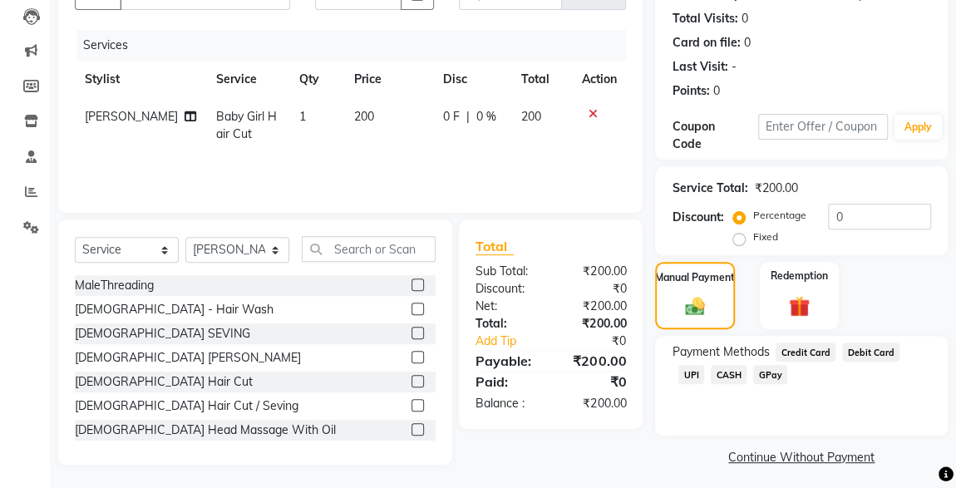
click at [711, 376] on span "CASH" at bounding box center [729, 374] width 36 height 19
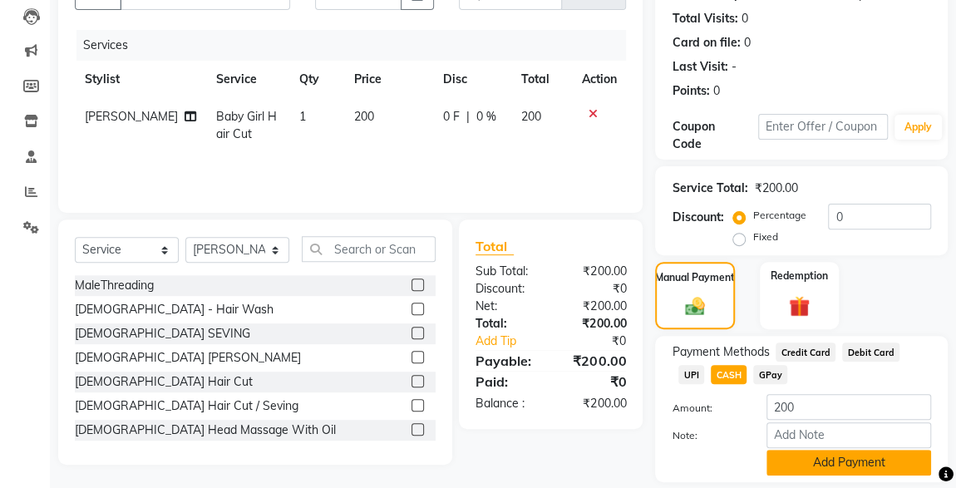
click at [816, 472] on button "Add Payment" at bounding box center [849, 463] width 165 height 26
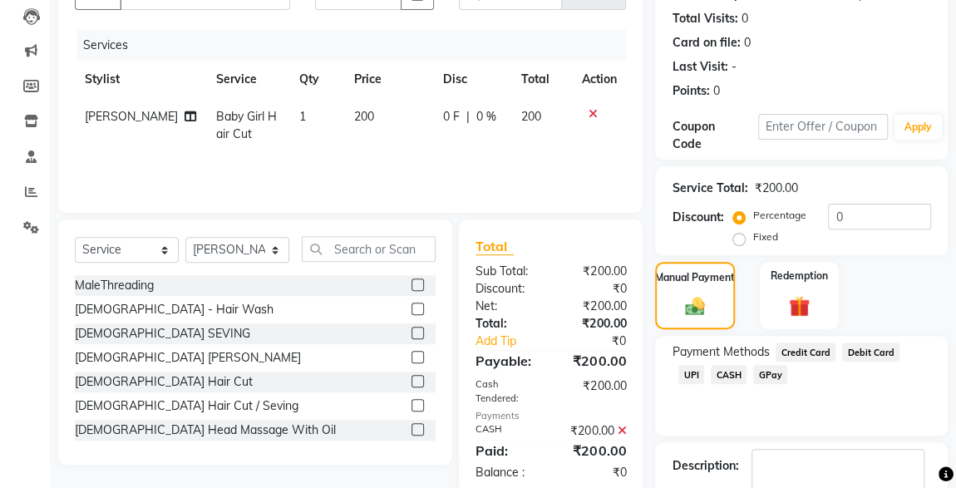
scroll to position [274, 0]
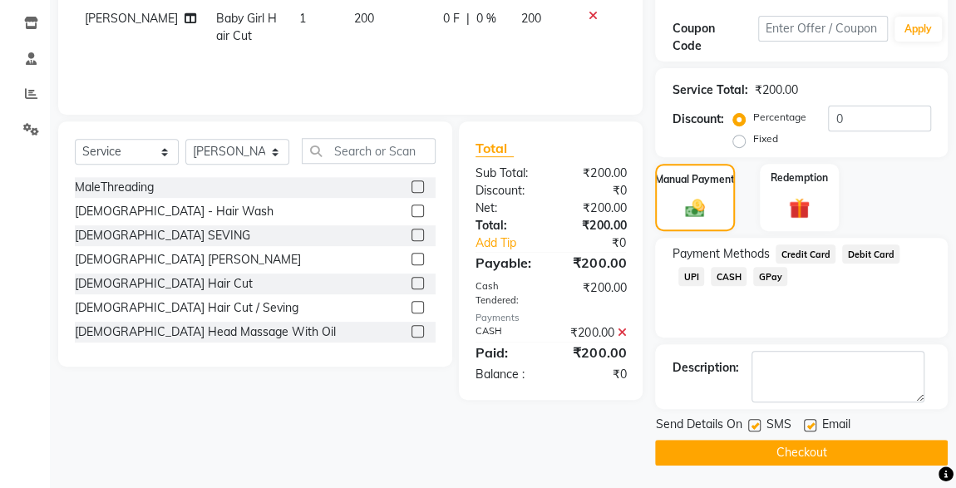
click at [759, 423] on label at bounding box center [755, 425] width 12 height 12
click at [759, 423] on input "checkbox" at bounding box center [754, 426] width 11 height 11
checkbox input "false"
click at [822, 462] on button "Checkout" at bounding box center [801, 453] width 293 height 26
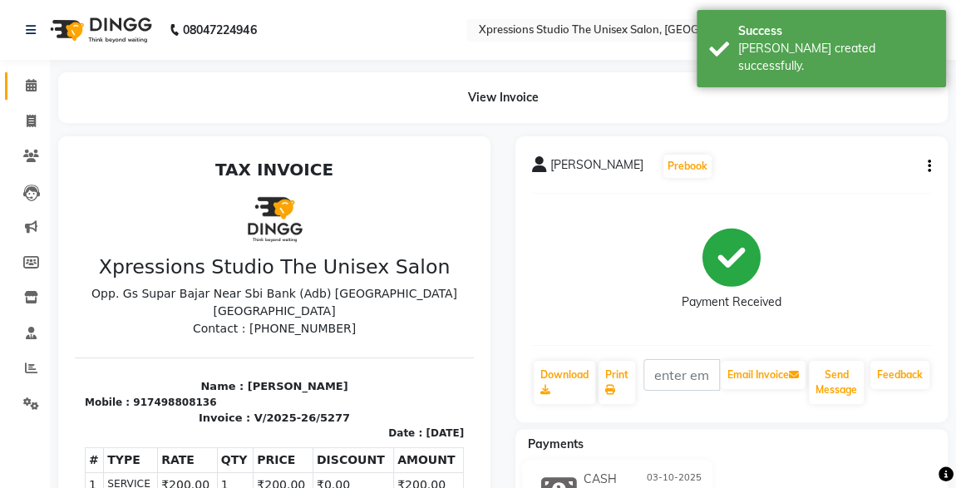
click at [17, 77] on span at bounding box center [31, 86] width 29 height 19
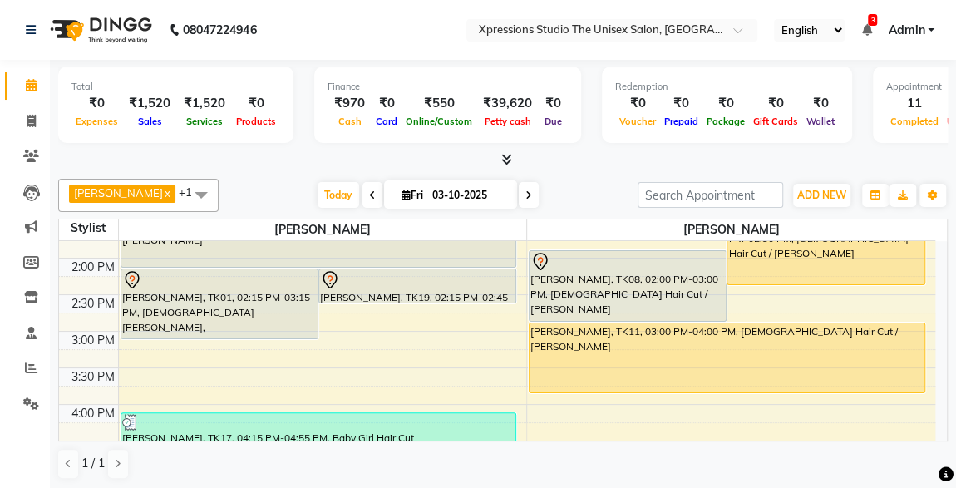
scroll to position [423, 0]
click at [828, 362] on div "[PERSON_NAME], TK11, 03:00 PM-04:00 PM, [DEMOGRAPHIC_DATA] Hair Cut / [PERSON_N…" at bounding box center [727, 357] width 395 height 69
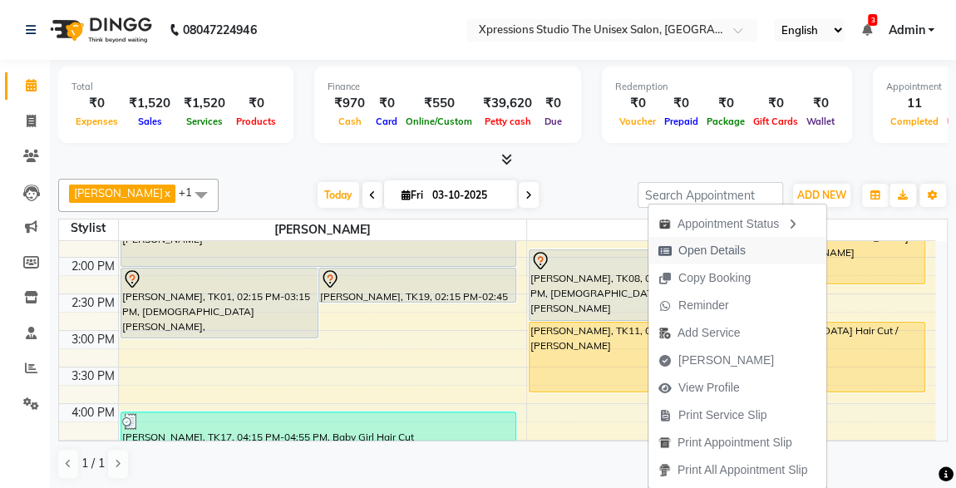
click at [725, 255] on span "Open Details" at bounding box center [712, 250] width 67 height 17
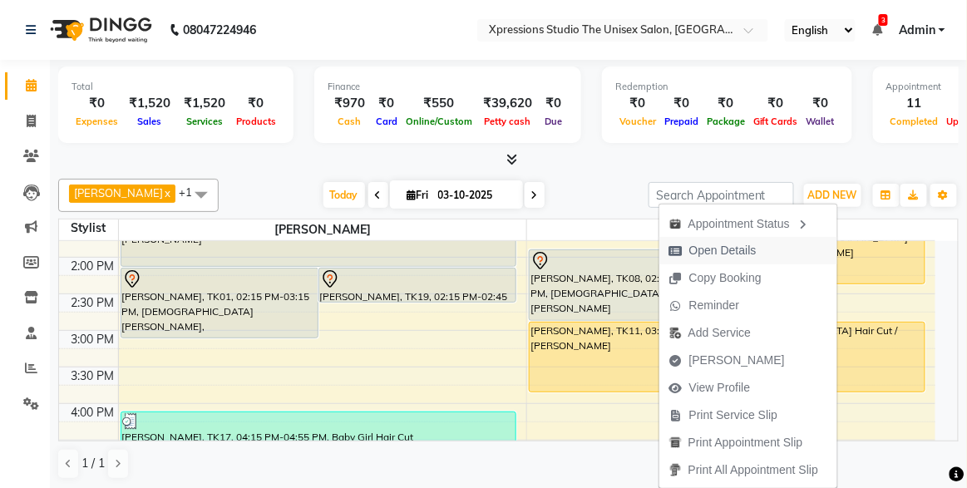
select select "1"
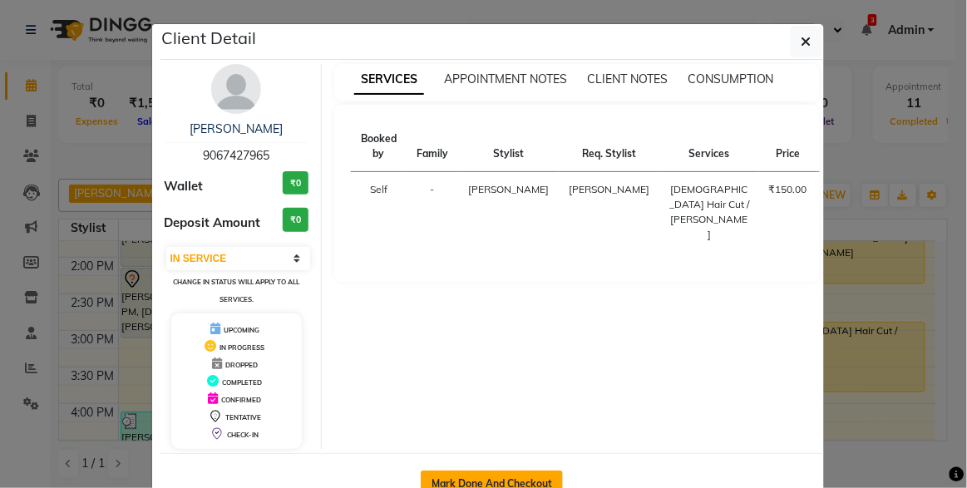
click at [530, 472] on button "Mark Done And Checkout" at bounding box center [492, 484] width 142 height 27
select select "service"
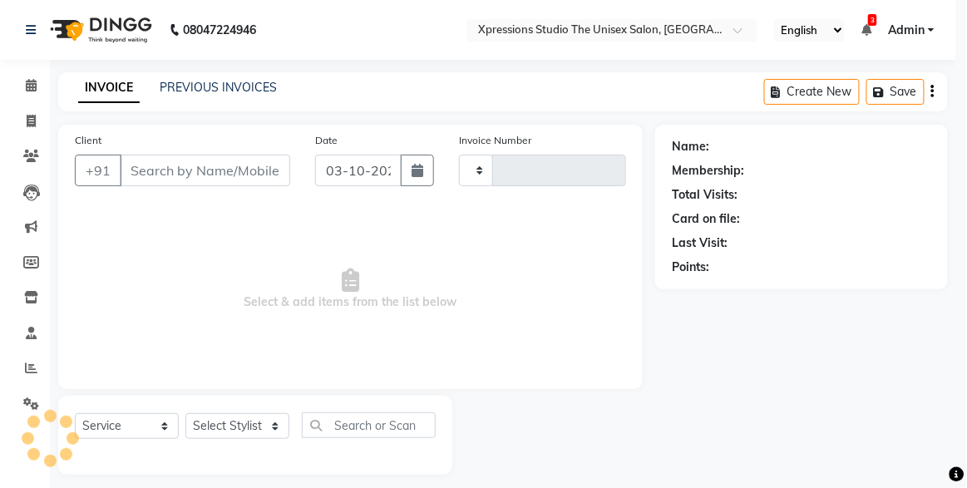
type input "5278"
select select "7003"
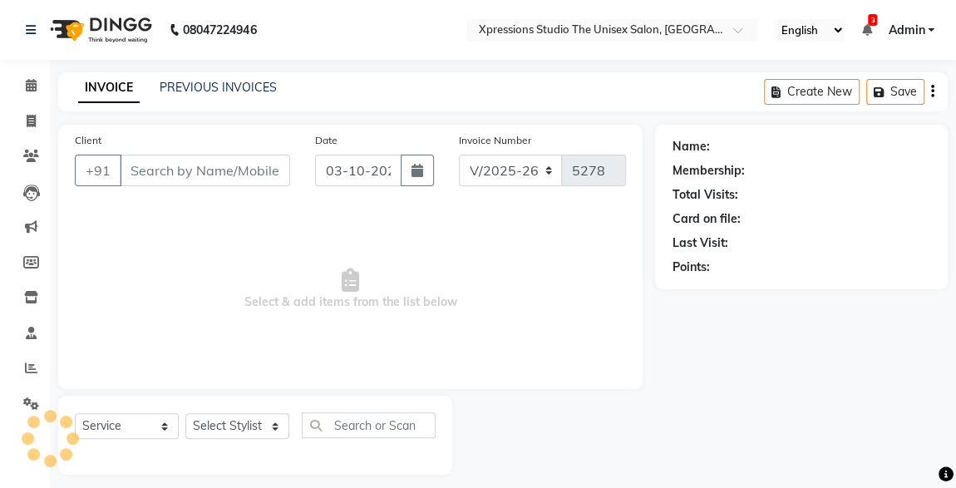
type input "9067427965"
select select "57589"
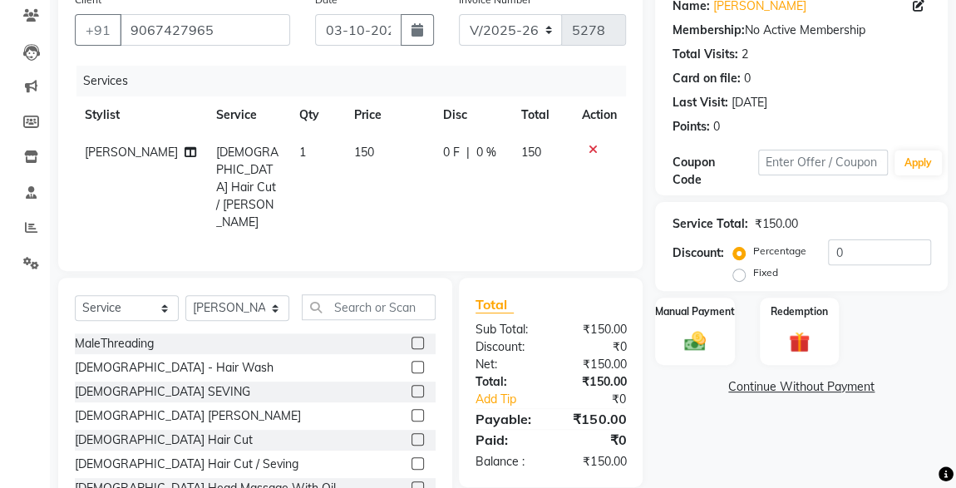
scroll to position [176, 0]
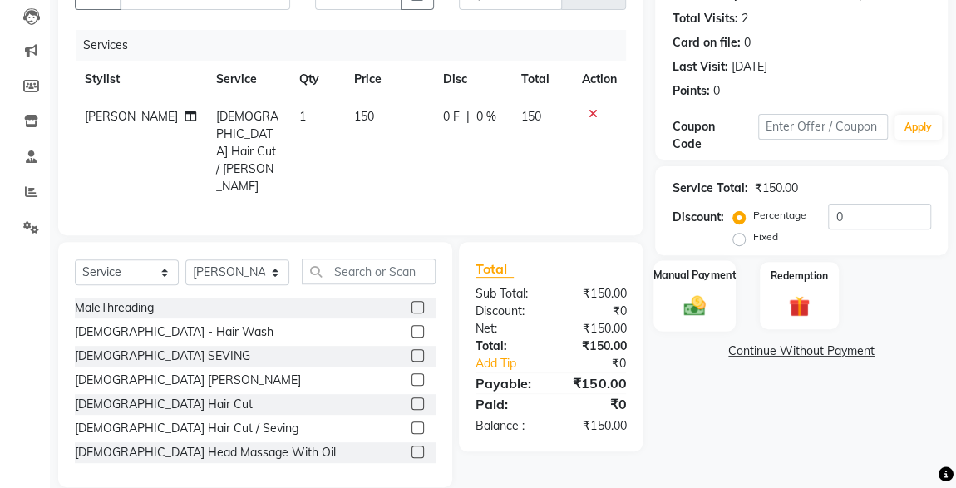
click at [714, 302] on div "Manual Payment" at bounding box center [695, 295] width 82 height 71
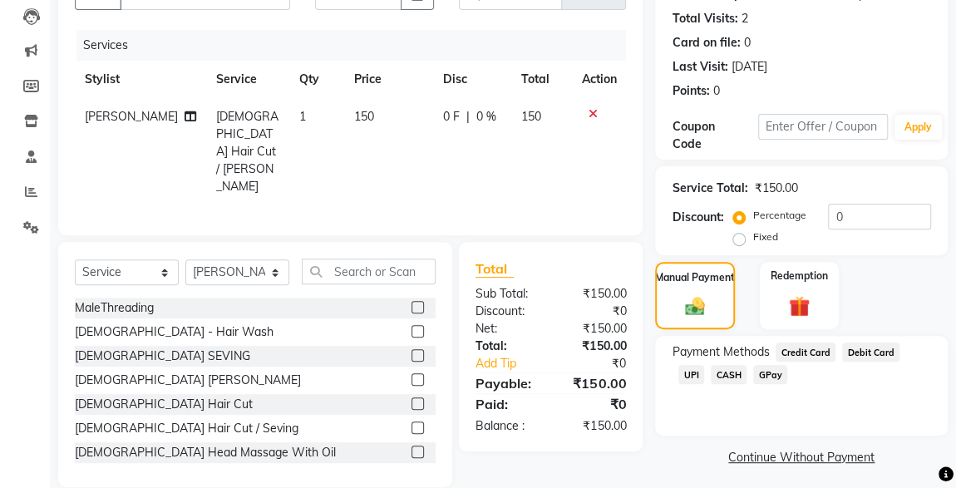
click at [704, 365] on span "UPI" at bounding box center [692, 374] width 26 height 19
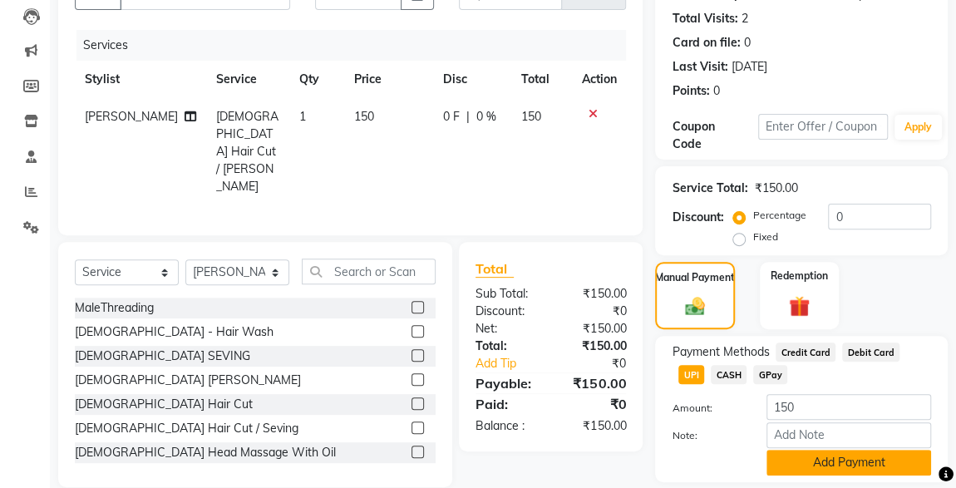
click at [855, 465] on button "Add Payment" at bounding box center [849, 463] width 165 height 26
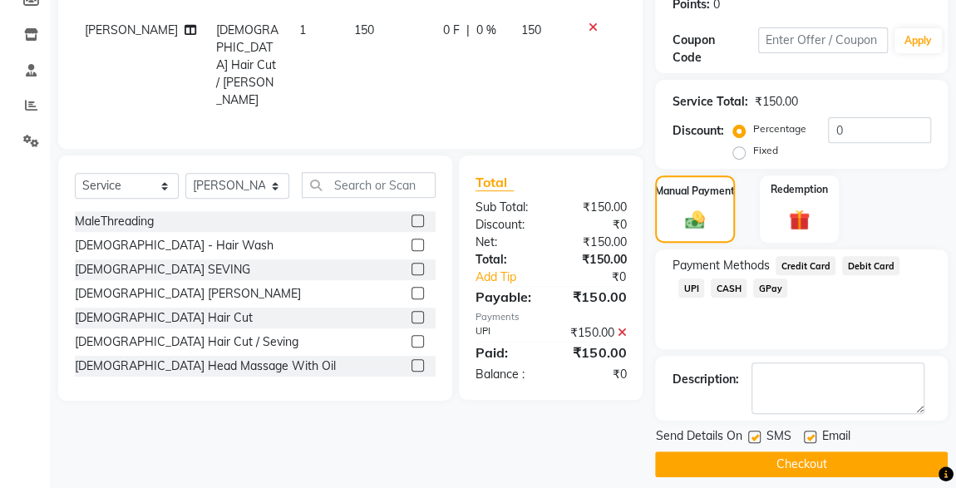
scroll to position [274, 0]
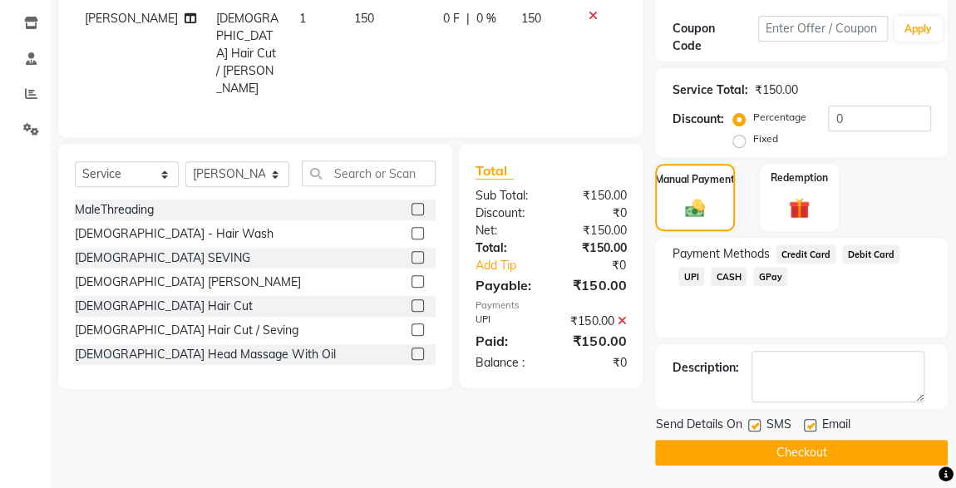
click at [754, 422] on label at bounding box center [755, 425] width 12 height 12
click at [754, 422] on input "checkbox" at bounding box center [754, 426] width 11 height 11
checkbox input "false"
click at [781, 450] on button "Checkout" at bounding box center [801, 453] width 293 height 26
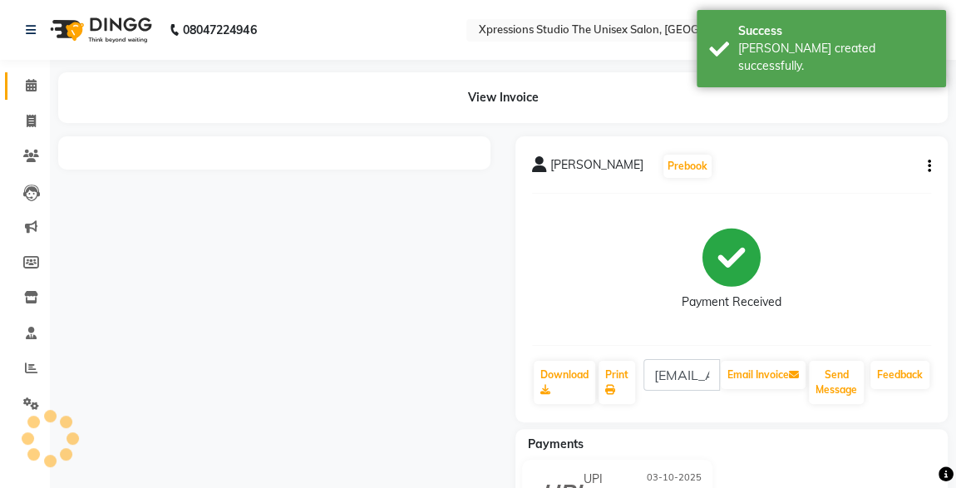
click at [36, 91] on icon at bounding box center [31, 85] width 11 height 12
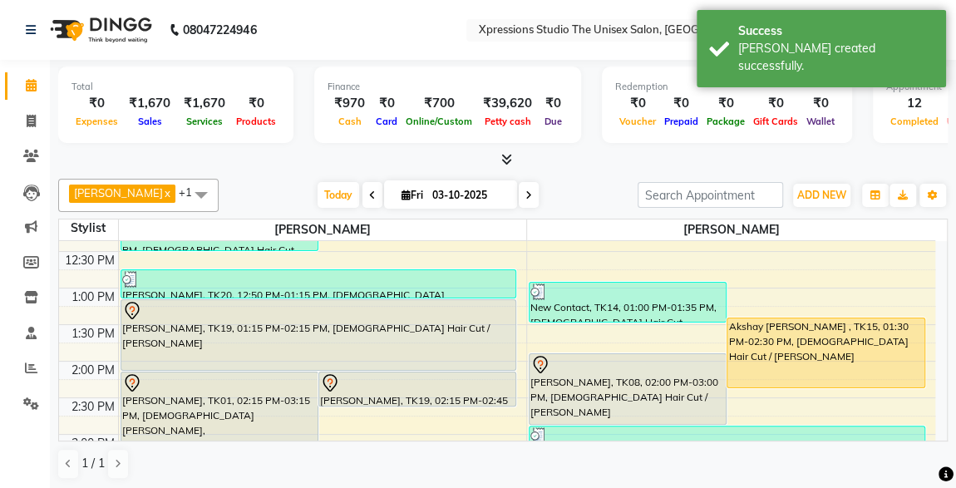
scroll to position [350, 0]
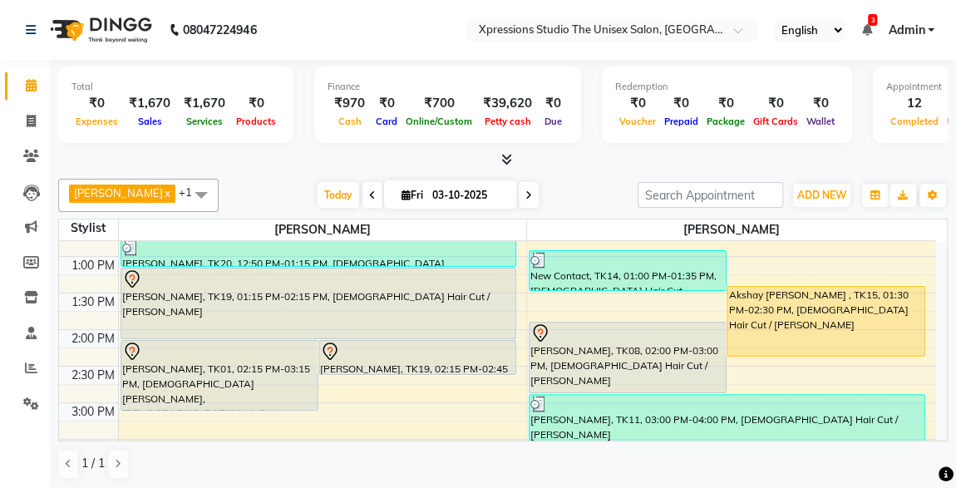
click at [852, 315] on div "Akshay [PERSON_NAME] , TK15, 01:30 PM-02:30 PM, [DEMOGRAPHIC_DATA] Hair Cut / […" at bounding box center [826, 321] width 196 height 69
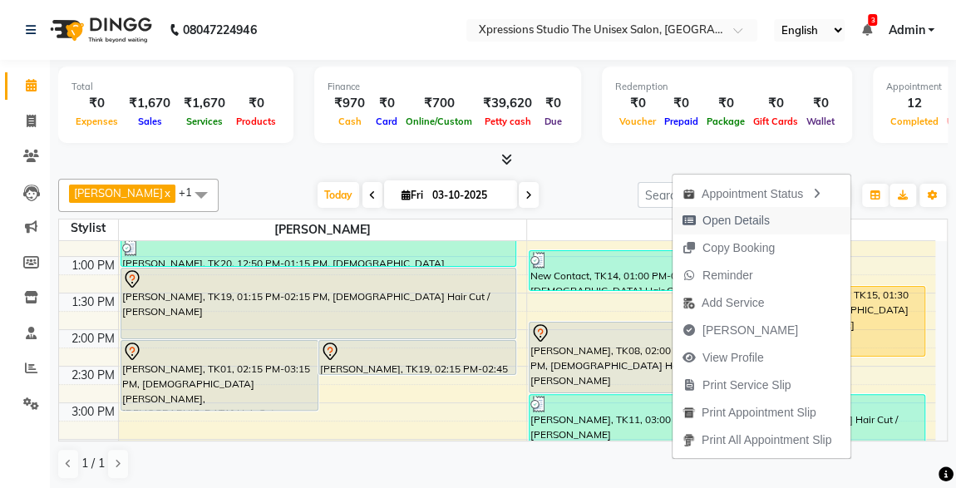
click at [744, 222] on span "Open Details" at bounding box center [736, 220] width 67 height 17
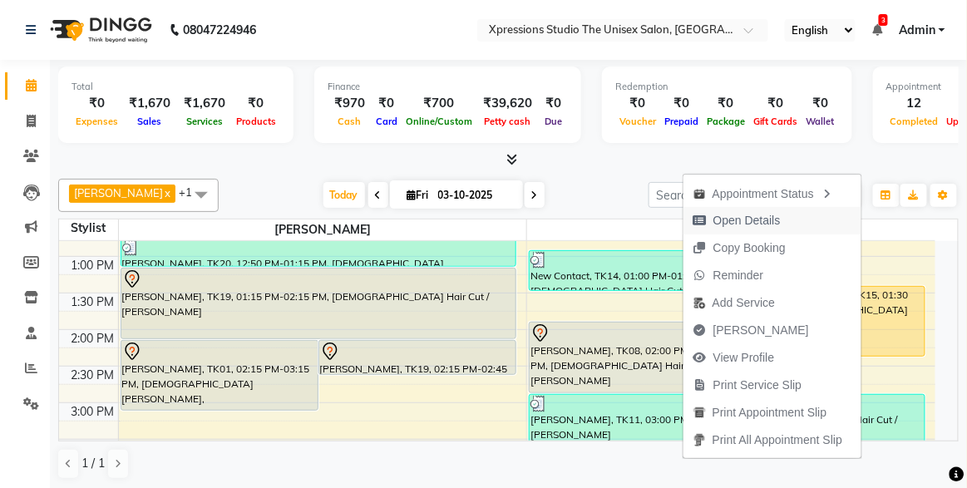
select select "1"
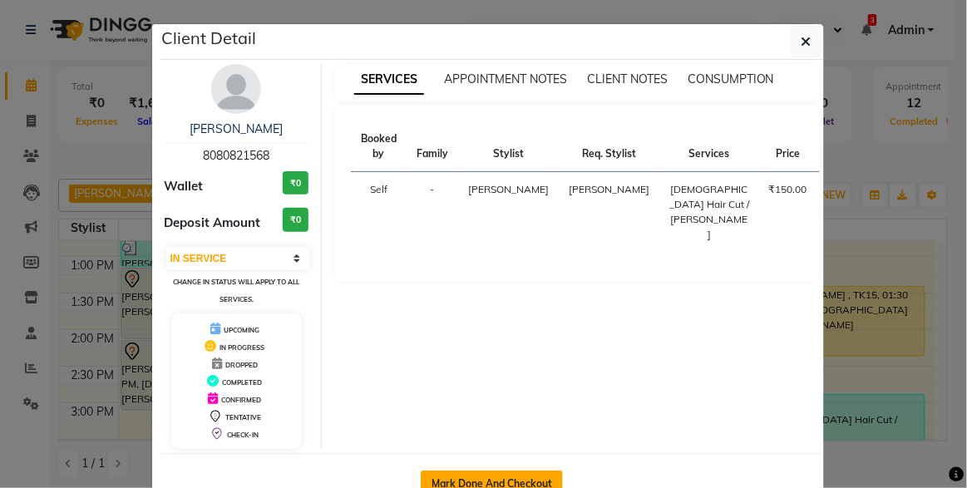
click at [503, 484] on button "Mark Done And Checkout" at bounding box center [492, 484] width 142 height 27
select select "service"
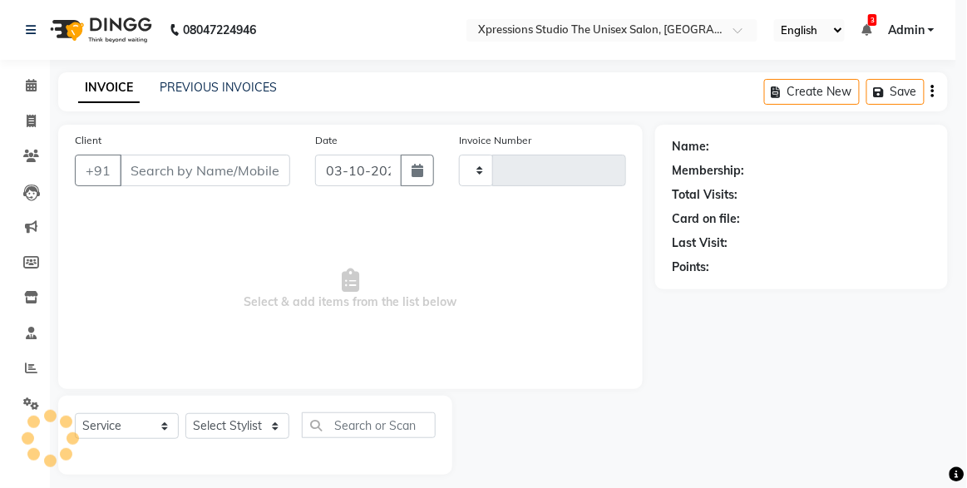
type input "5279"
select select "7003"
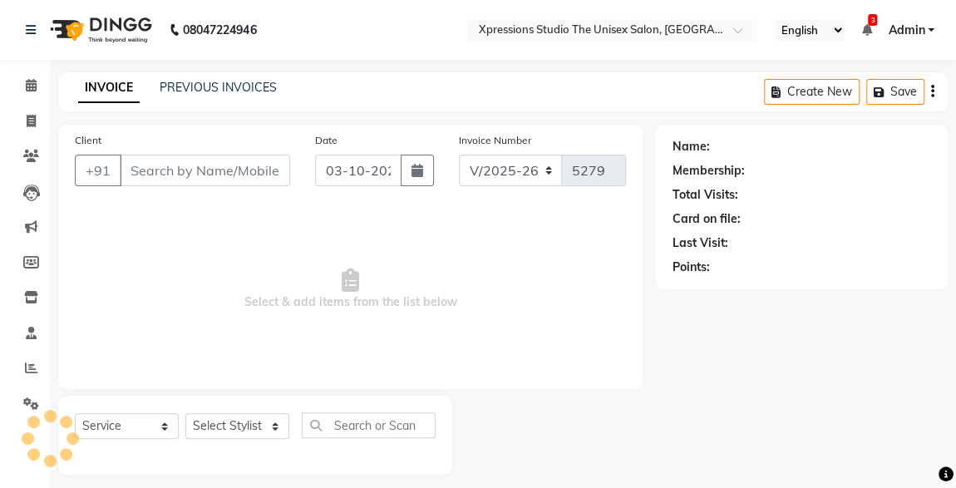
type input "8080821568"
select select "57589"
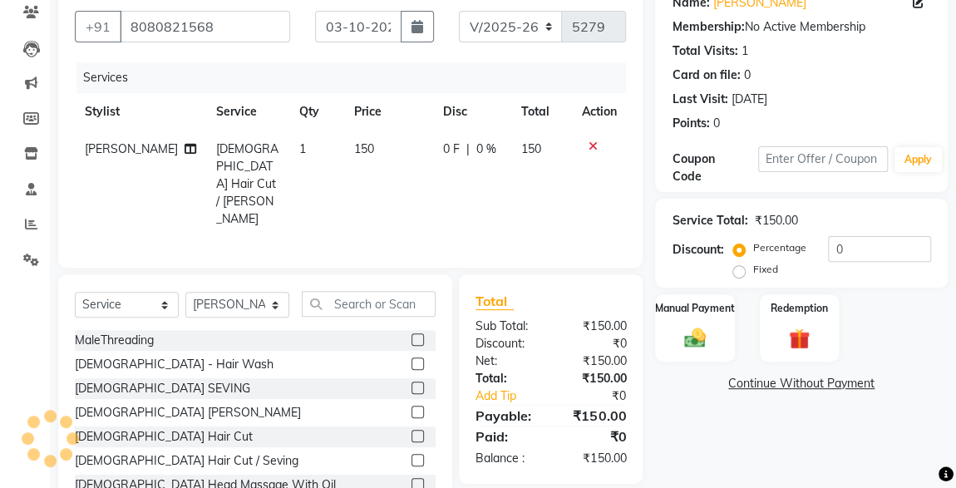
scroll to position [176, 0]
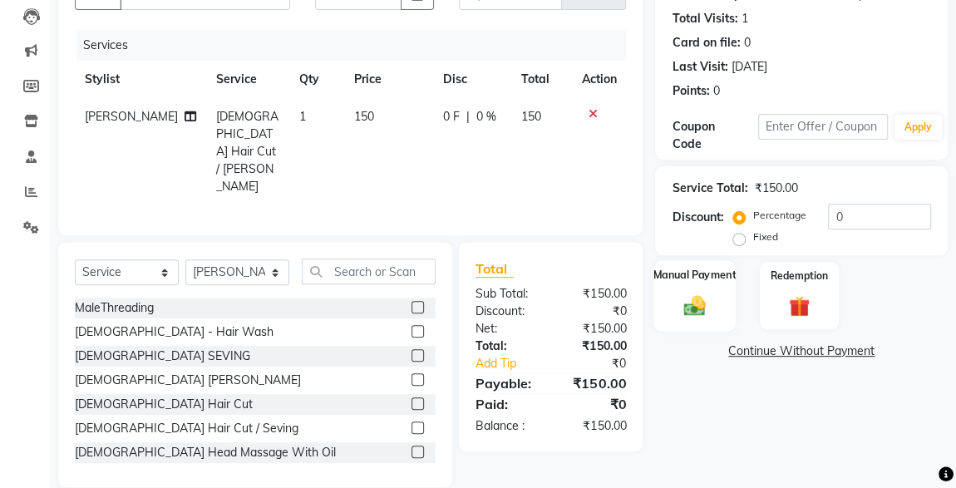
click at [707, 303] on img at bounding box center [695, 306] width 36 height 26
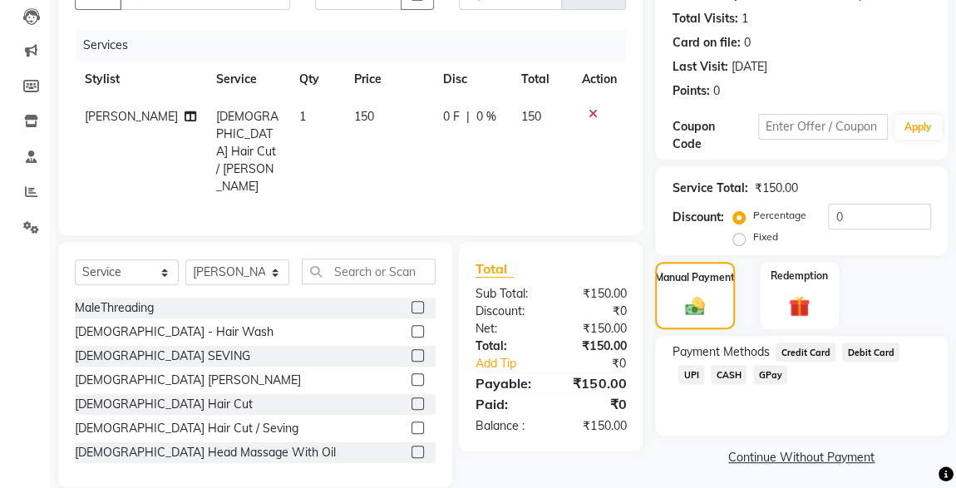
click at [704, 365] on span "UPI" at bounding box center [692, 374] width 26 height 19
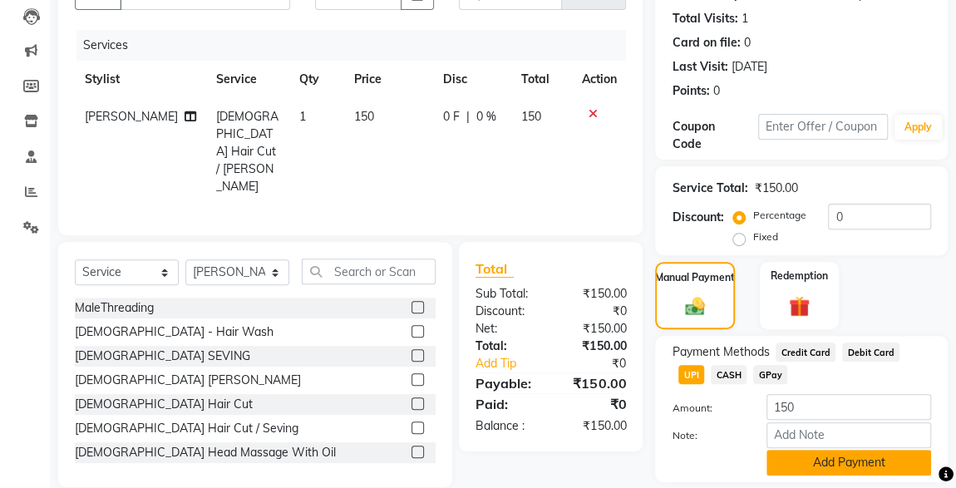
click at [854, 463] on button "Add Payment" at bounding box center [849, 463] width 165 height 26
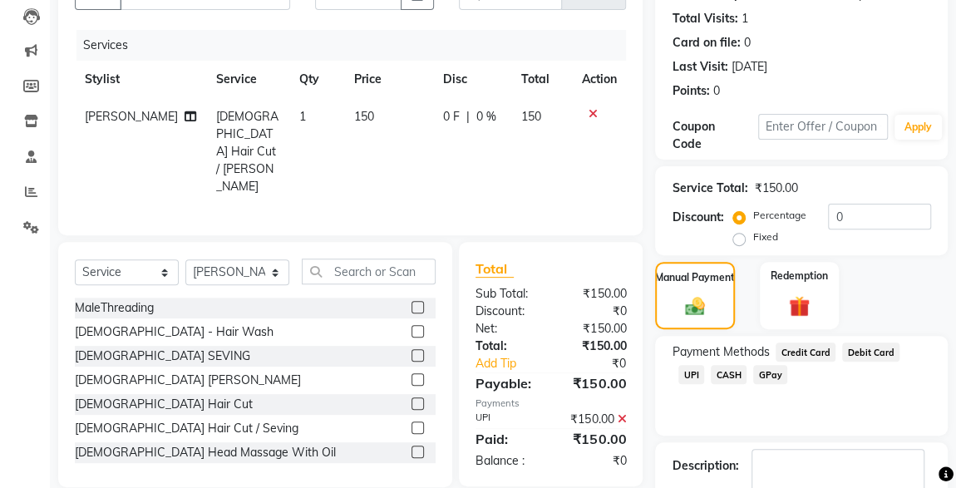
scroll to position [274, 0]
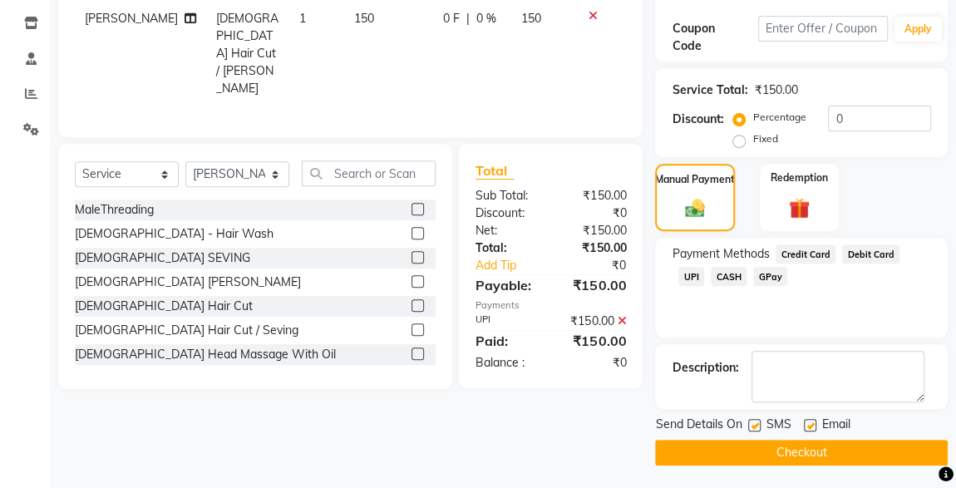
click at [759, 424] on label at bounding box center [755, 425] width 12 height 12
click at [759, 424] on input "checkbox" at bounding box center [754, 426] width 11 height 11
checkbox input "false"
click at [813, 452] on button "Checkout" at bounding box center [801, 453] width 293 height 26
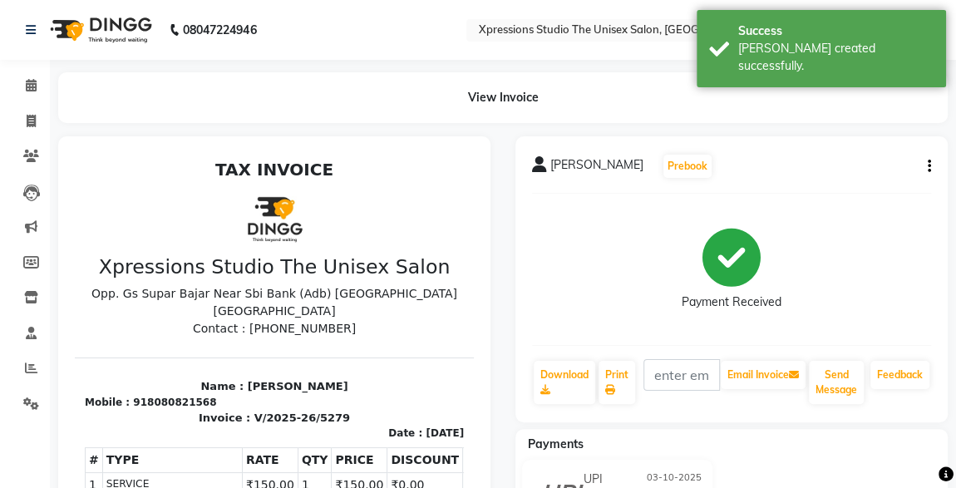
click at [867, 345] on div "Akshay mondhe Prebook Payment Received Download Print Email Invoice Send Messag…" at bounding box center [732, 279] width 432 height 286
click at [42, 75] on link "Calendar" at bounding box center [25, 85] width 40 height 27
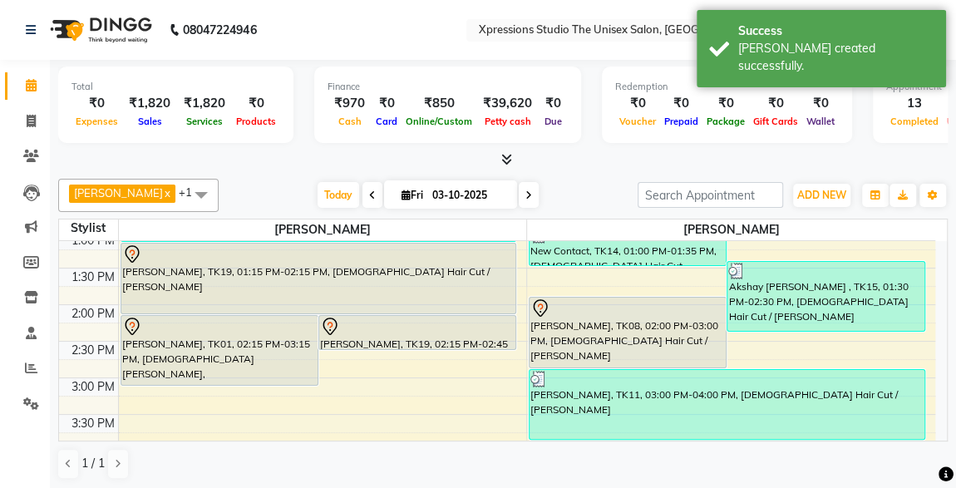
scroll to position [366, 0]
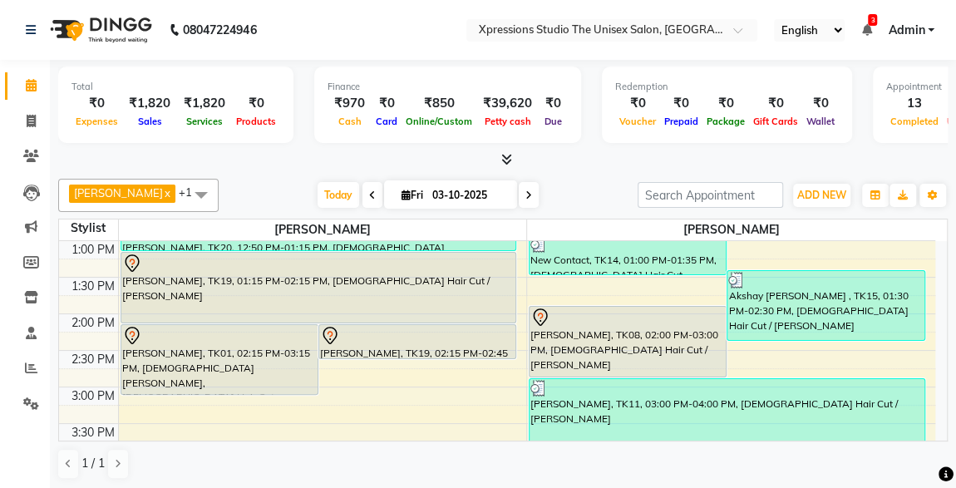
click at [620, 355] on div "[PERSON_NAME], TK08, 02:00 PM-03:00 PM, [DEMOGRAPHIC_DATA] Hair Cut / [PERSON_N…" at bounding box center [628, 342] width 196 height 70
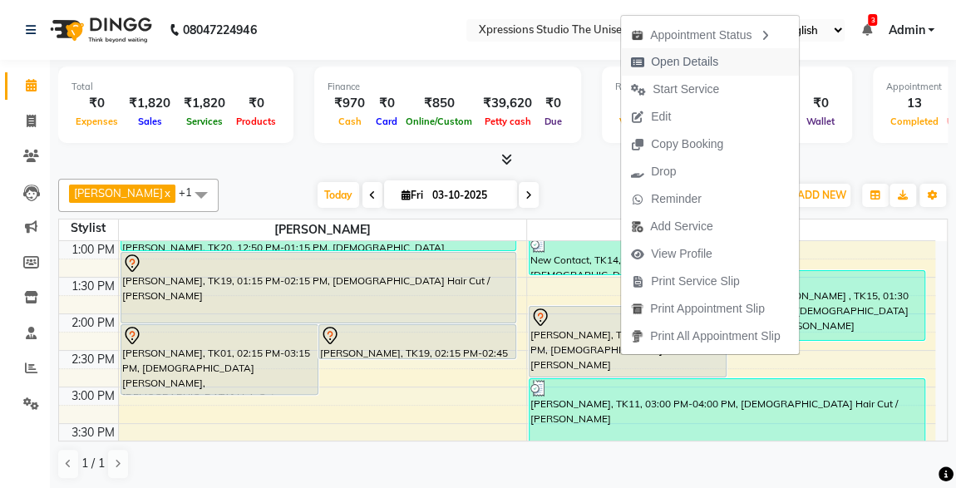
click at [678, 56] on span "Open Details" at bounding box center [684, 61] width 67 height 17
select select "7"
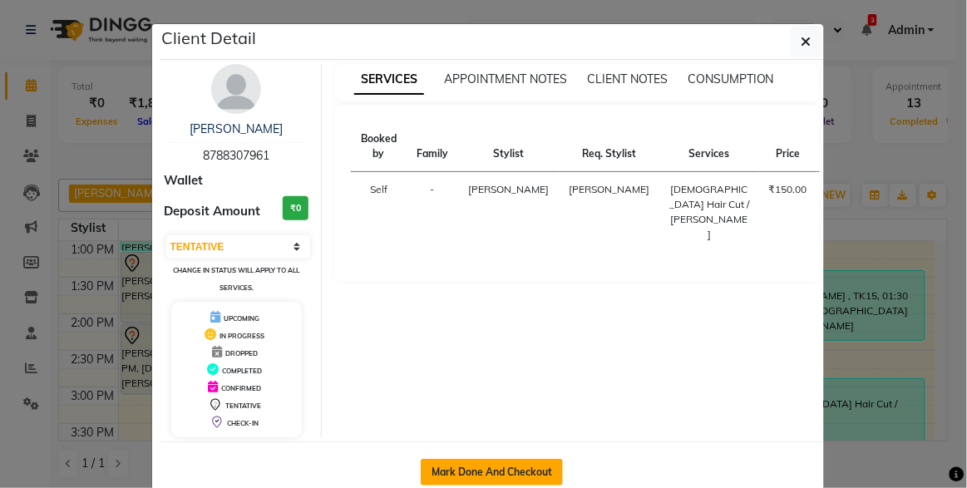
click at [492, 470] on button "Mark Done And Checkout" at bounding box center [492, 472] width 142 height 27
select select "service"
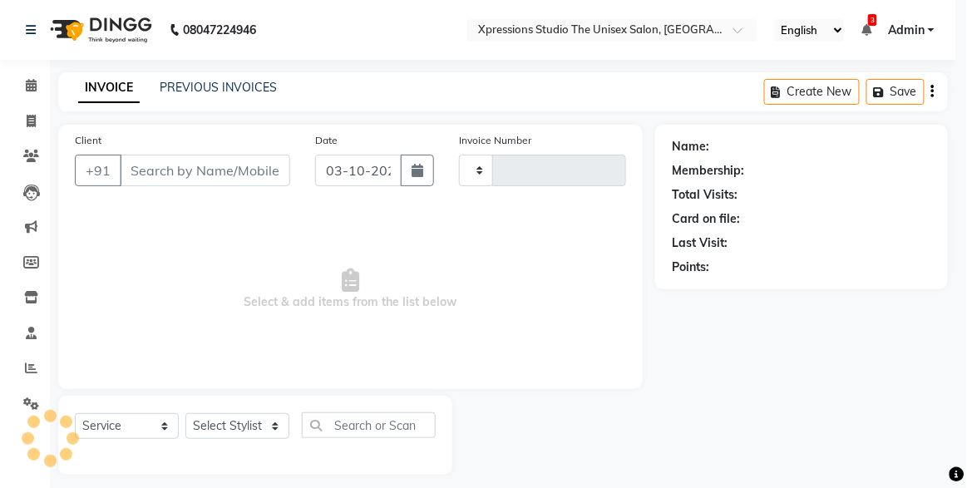
type input "5280"
select select "7003"
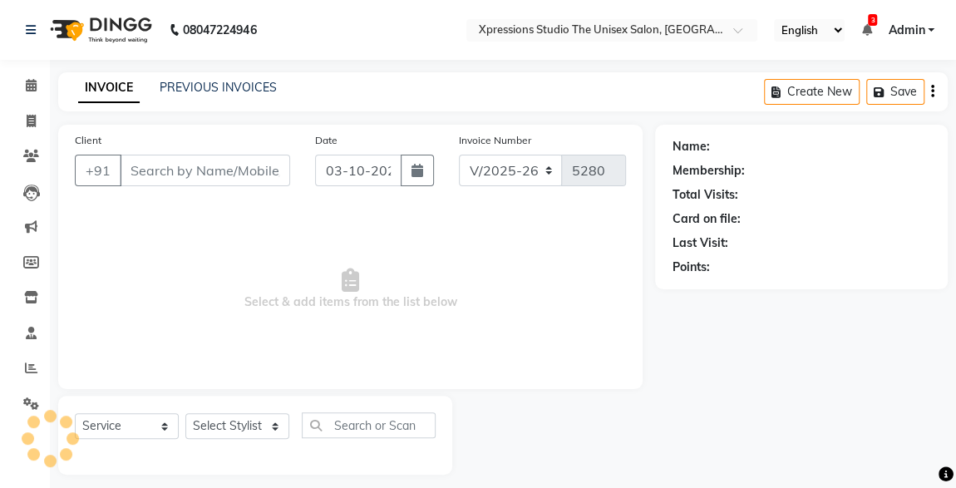
type input "8788307961"
select select "57589"
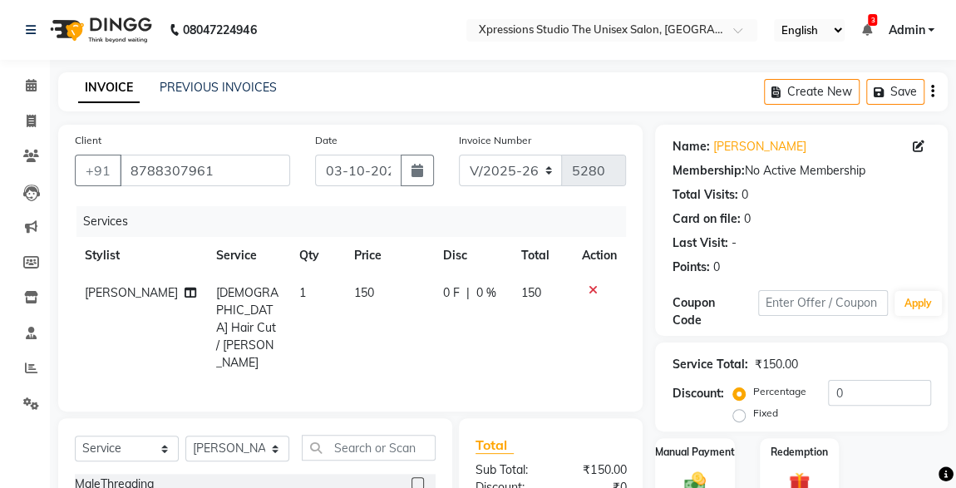
scroll to position [176, 0]
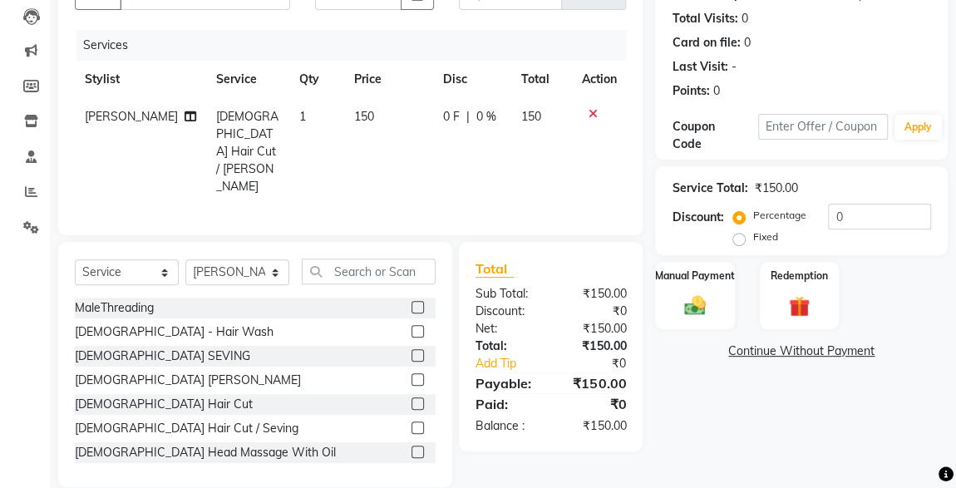
click at [697, 300] on img at bounding box center [695, 306] width 35 height 24
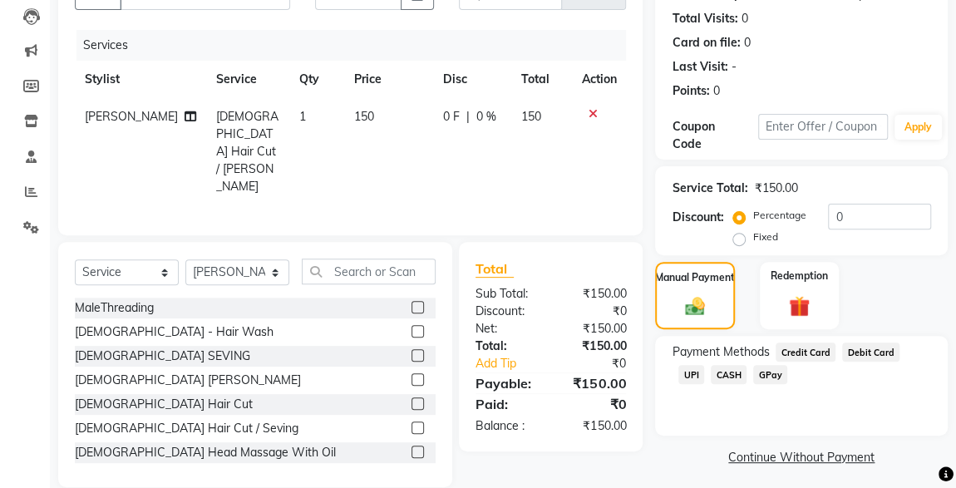
click at [711, 374] on span "CASH" at bounding box center [729, 374] width 36 height 19
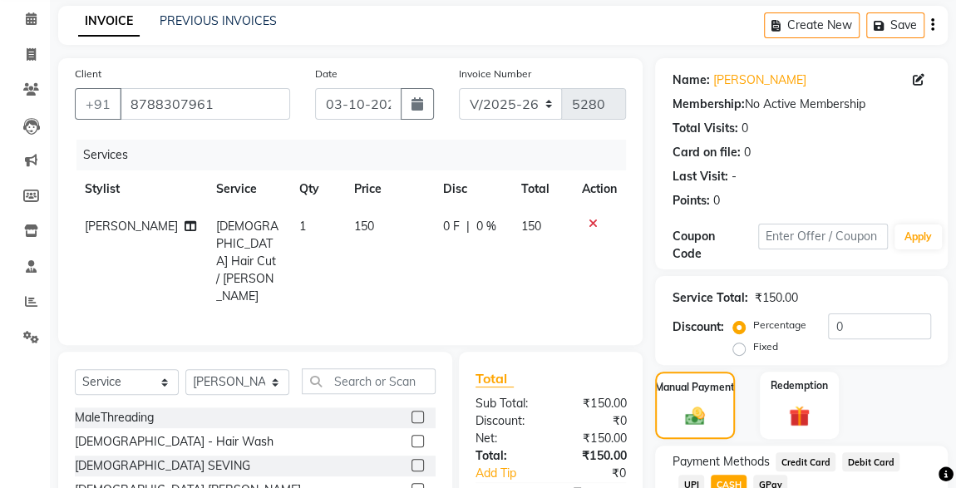
scroll to position [0, 0]
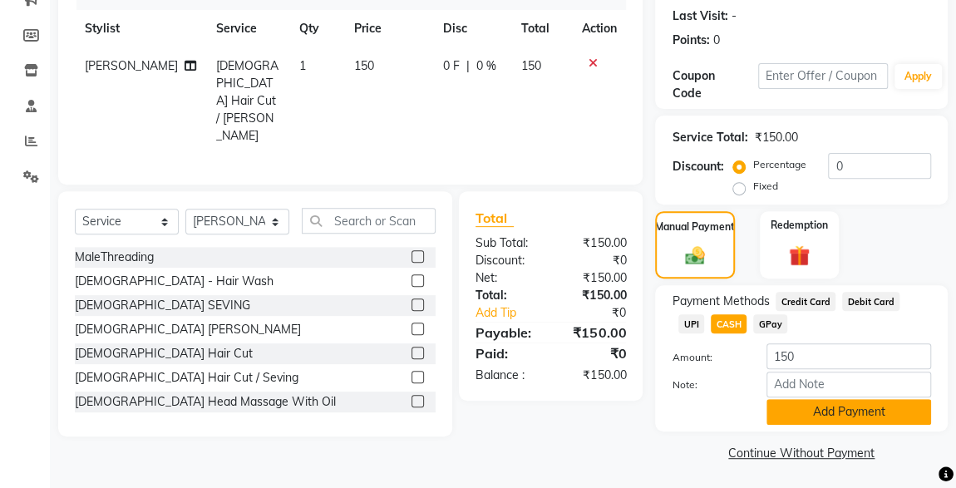
click at [842, 417] on button "Add Payment" at bounding box center [849, 412] width 165 height 26
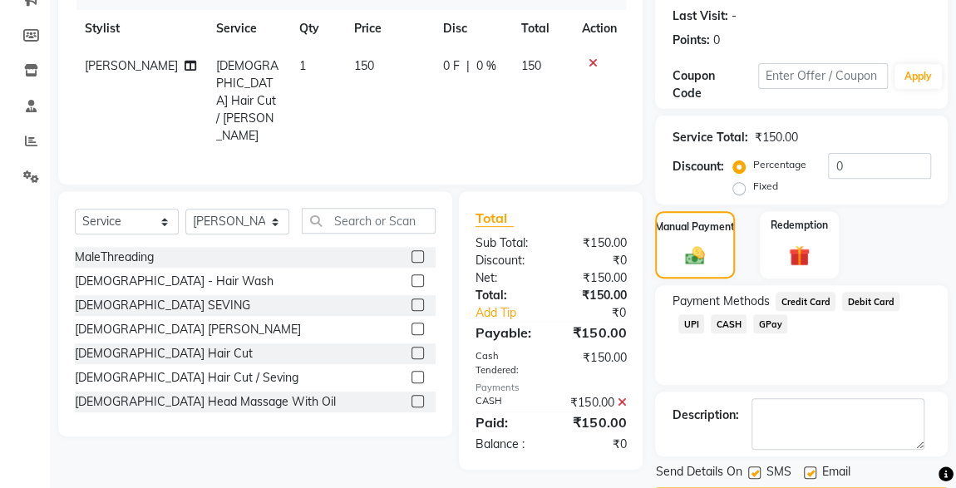
scroll to position [274, 0]
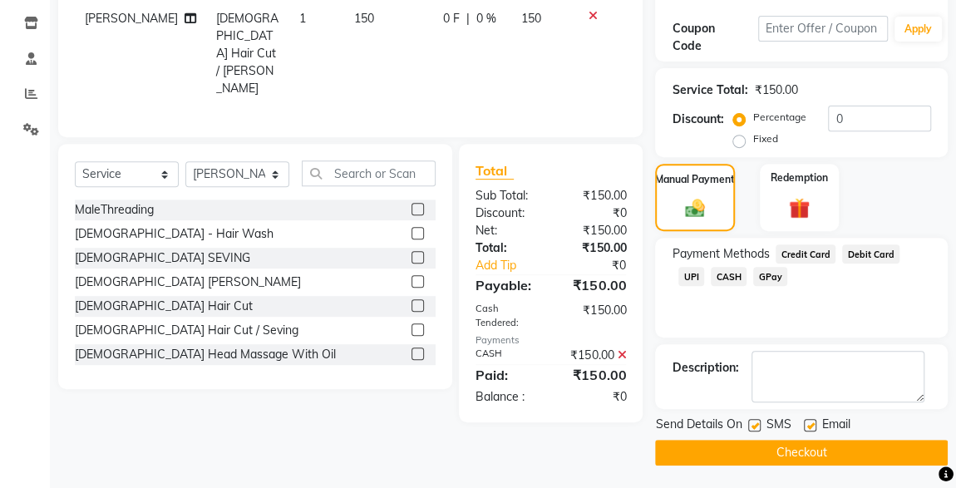
click at [755, 419] on label at bounding box center [755, 425] width 12 height 12
click at [755, 421] on input "checkbox" at bounding box center [754, 426] width 11 height 11
checkbox input "false"
click at [805, 452] on button "Checkout" at bounding box center [801, 453] width 293 height 26
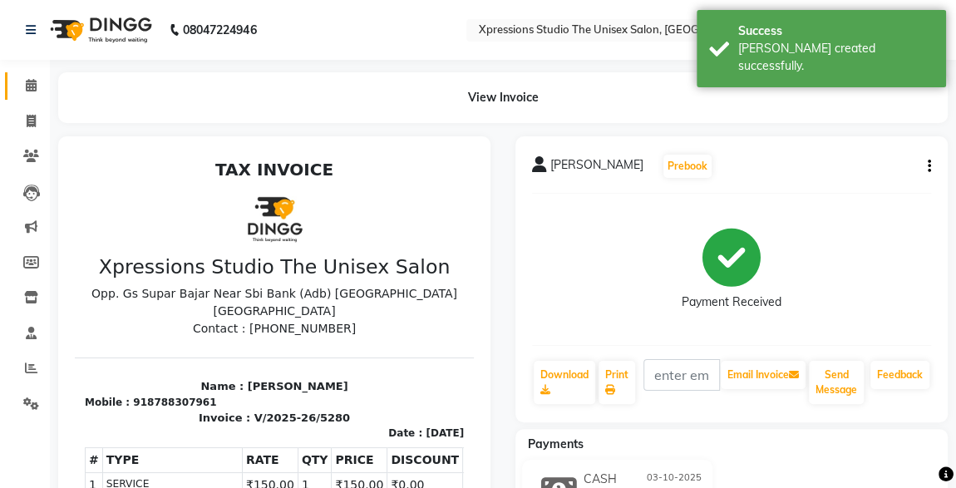
click at [22, 85] on span at bounding box center [31, 86] width 29 height 19
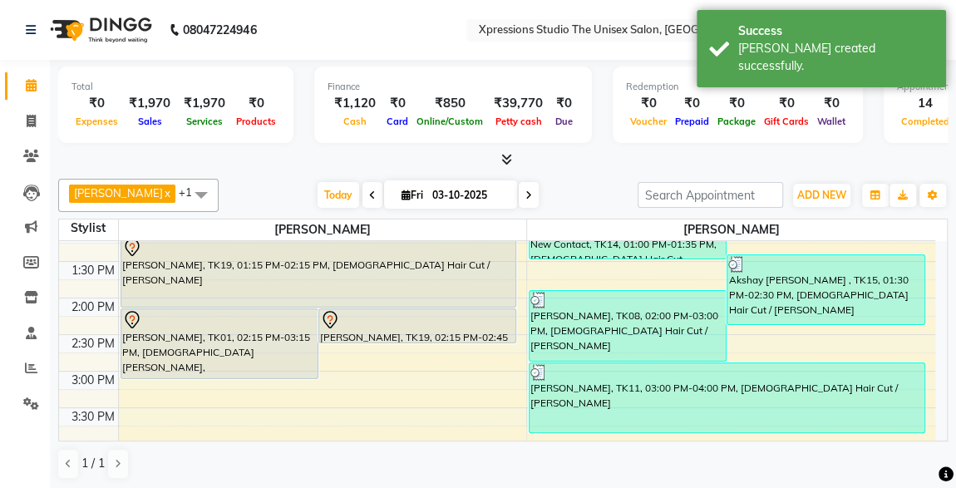
scroll to position [350, 0]
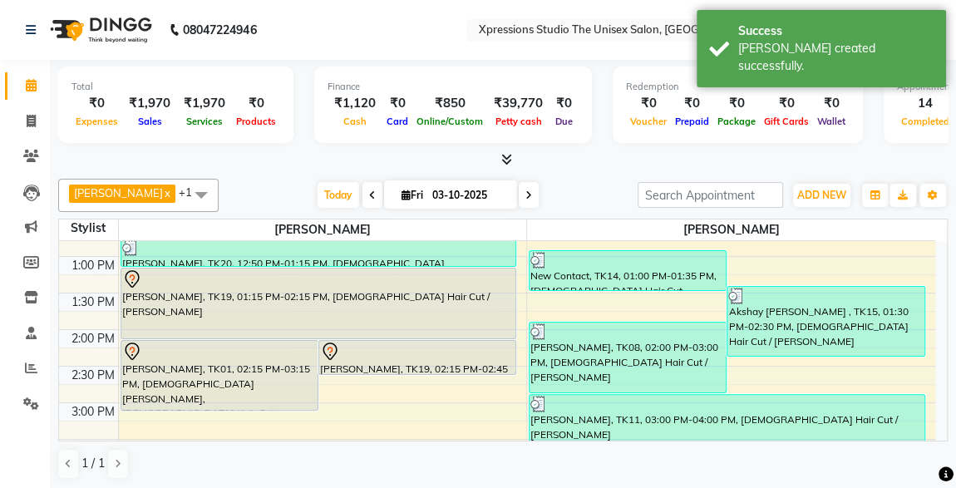
click at [381, 306] on div "[PERSON_NAME], TK19, 01:15 PM-02:15 PM, [DEMOGRAPHIC_DATA] Hair Cut / [PERSON_N…" at bounding box center [318, 304] width 394 height 70
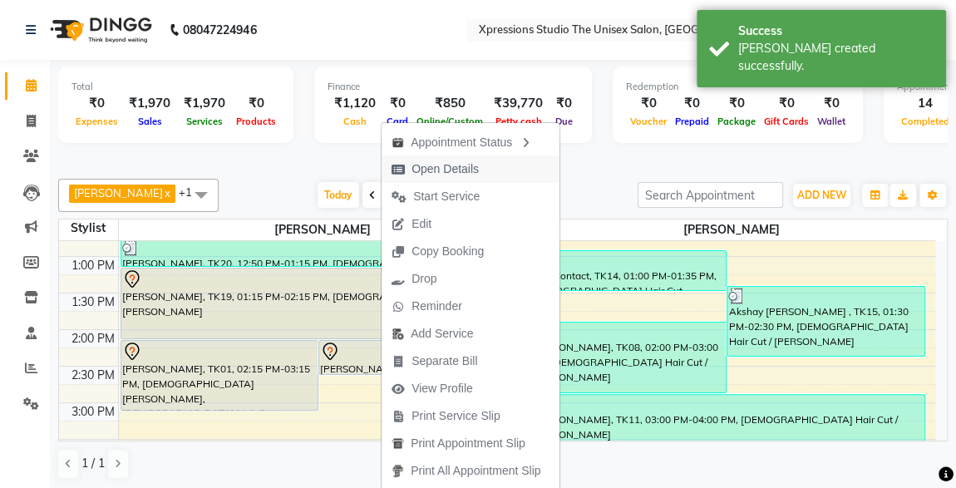
click at [454, 172] on span "Open Details" at bounding box center [445, 169] width 67 height 17
select select "7"
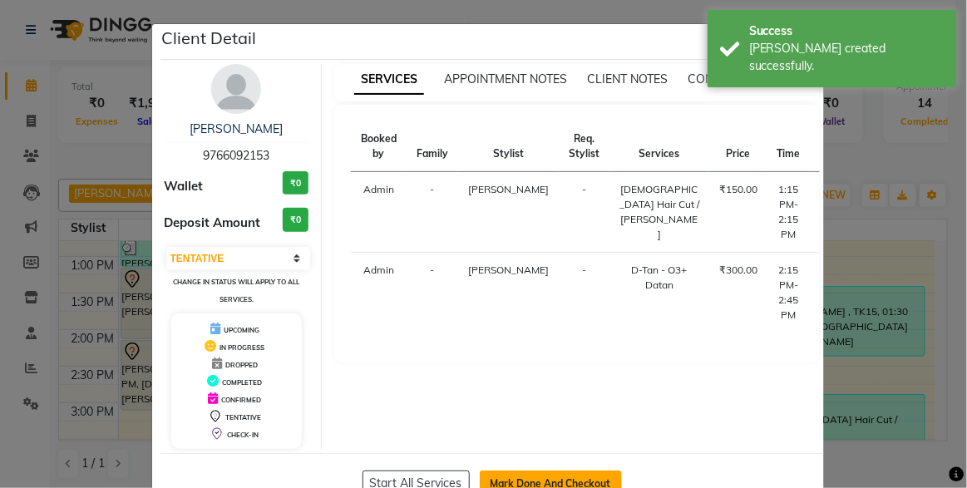
click at [531, 482] on button "Mark Done And Checkout" at bounding box center [551, 484] width 142 height 27
select select "service"
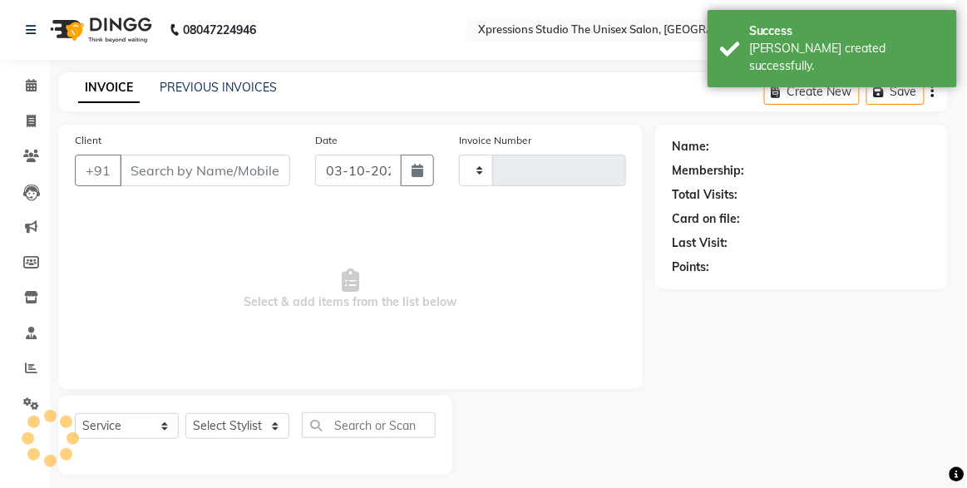
type input "5281"
select select "7003"
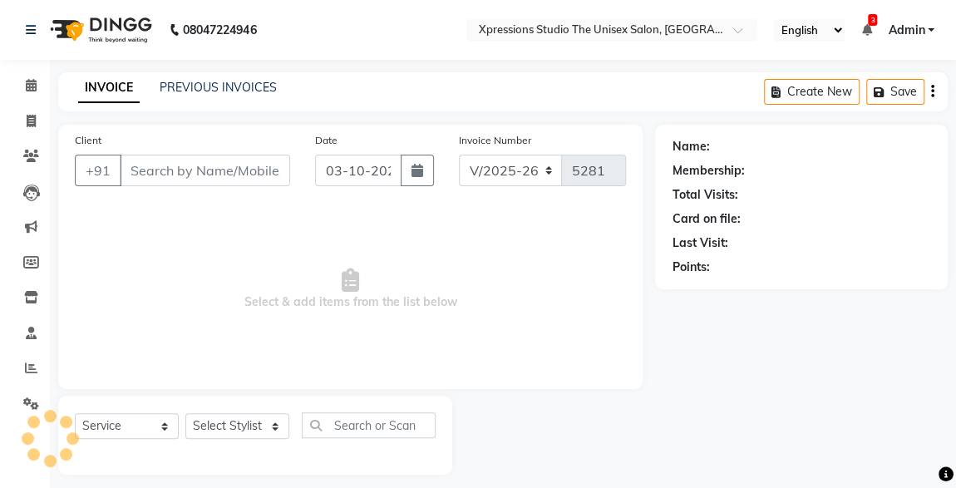
type input "9766092153"
select select "57587"
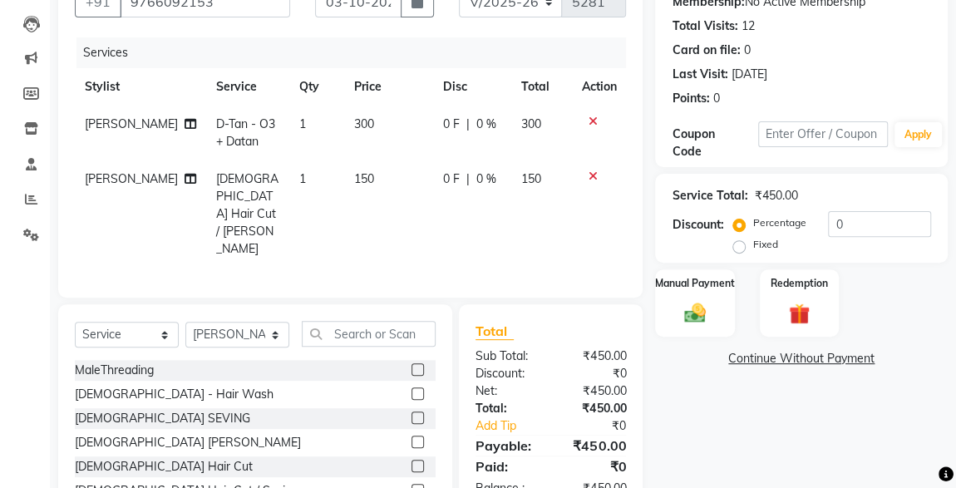
scroll to position [213, 0]
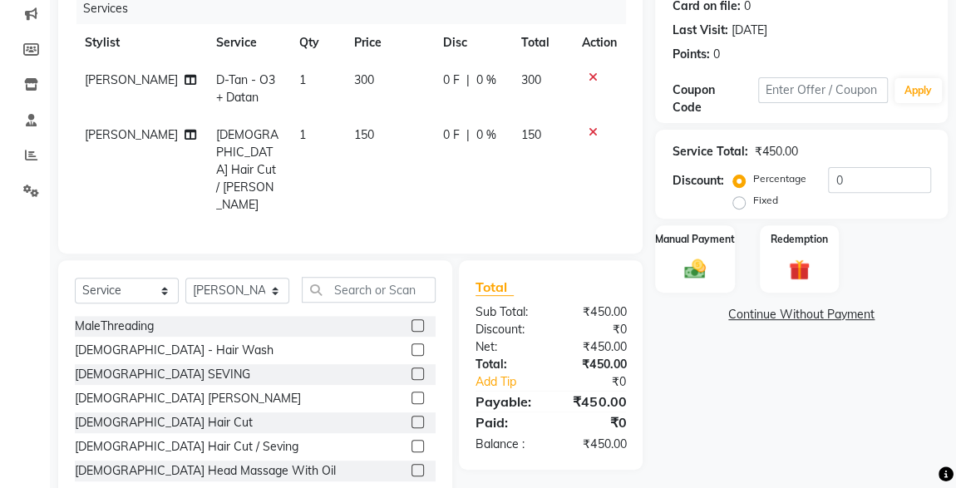
click at [706, 258] on img at bounding box center [695, 269] width 35 height 24
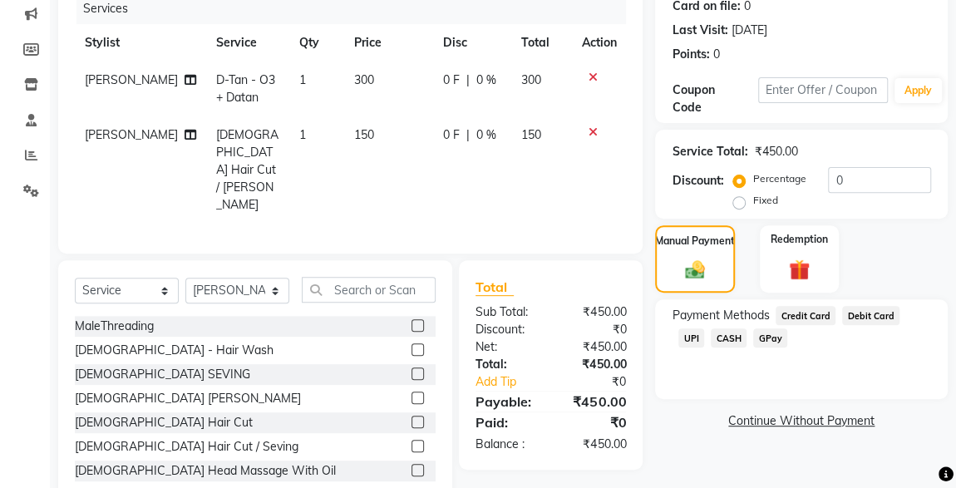
click at [711, 343] on span "CASH" at bounding box center [729, 338] width 36 height 19
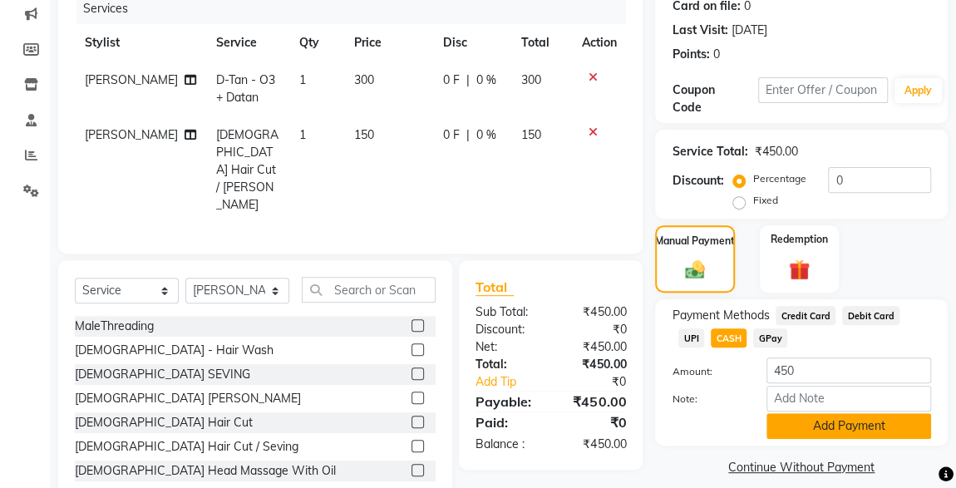
click at [825, 431] on button "Add Payment" at bounding box center [849, 426] width 165 height 26
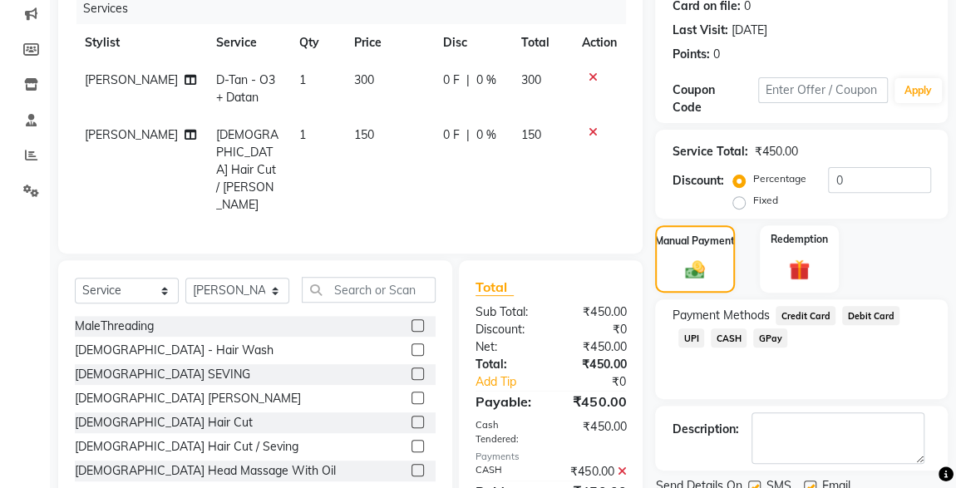
scroll to position [274, 0]
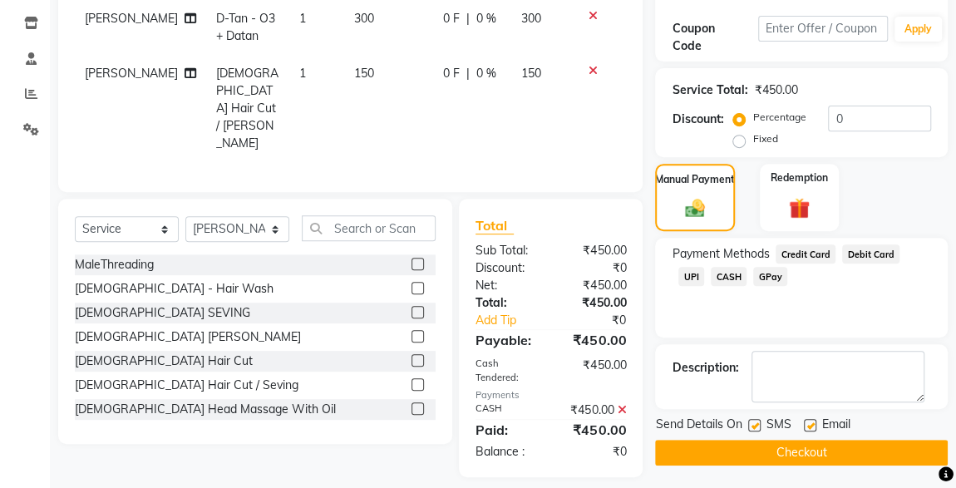
click at [754, 427] on label at bounding box center [755, 425] width 12 height 12
click at [754, 427] on input "checkbox" at bounding box center [754, 426] width 11 height 11
checkbox input "false"
click at [793, 451] on button "Checkout" at bounding box center [801, 453] width 293 height 26
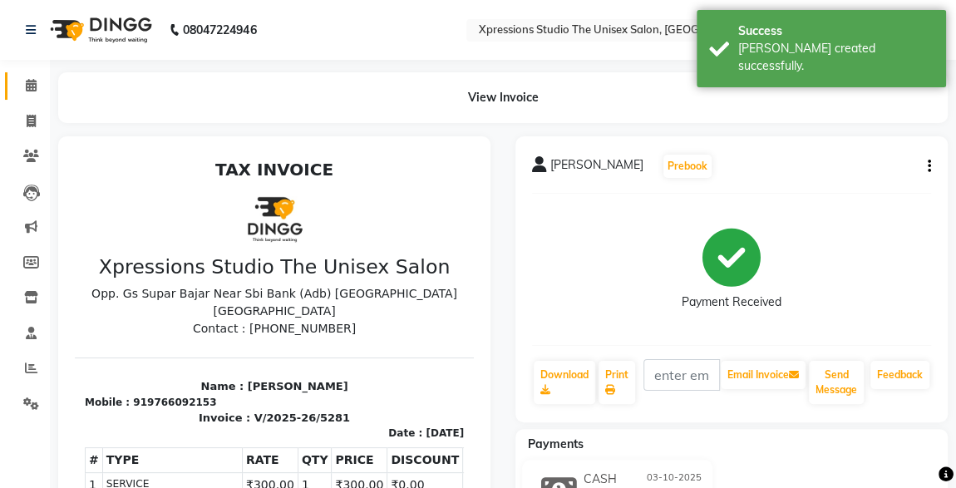
click at [26, 89] on icon at bounding box center [31, 85] width 11 height 12
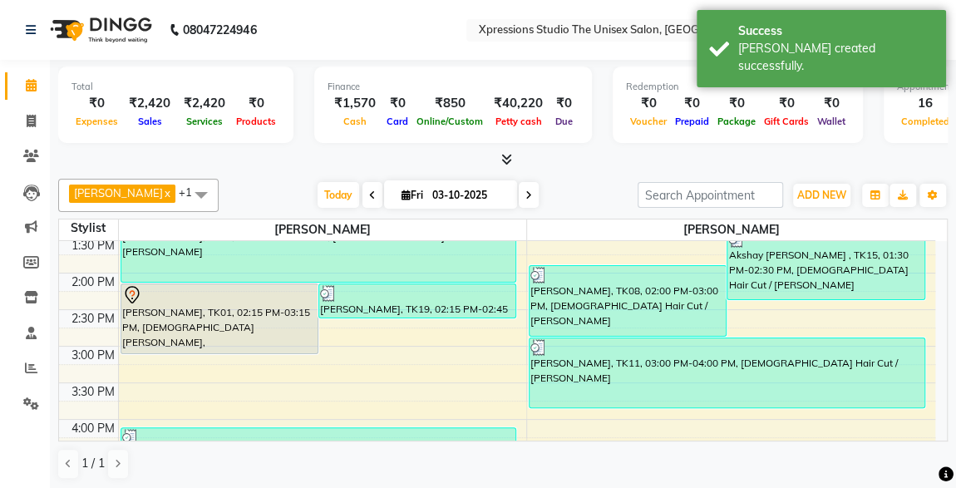
scroll to position [350, 0]
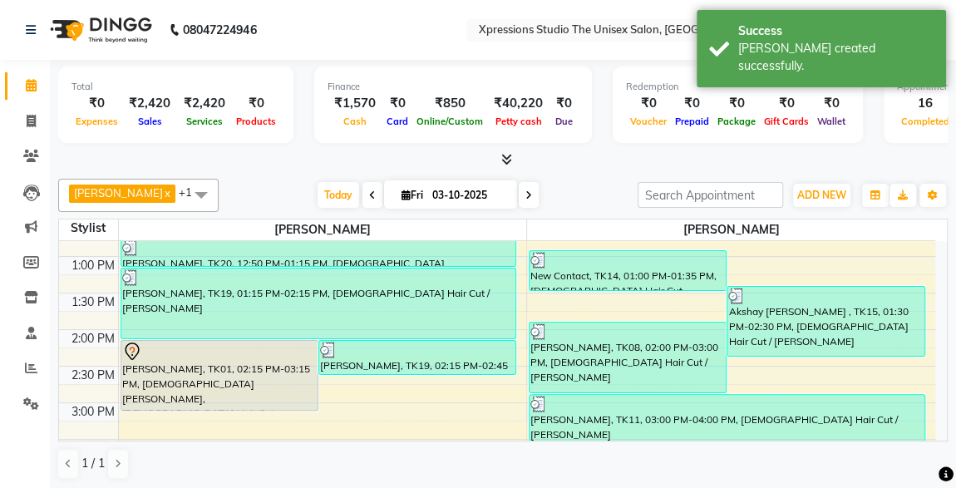
click at [245, 381] on div "[PERSON_NAME], TK01, 02:15 PM-03:15 PM, [DEMOGRAPHIC_DATA] [PERSON_NAME],[DEMOG…" at bounding box center [219, 375] width 196 height 69
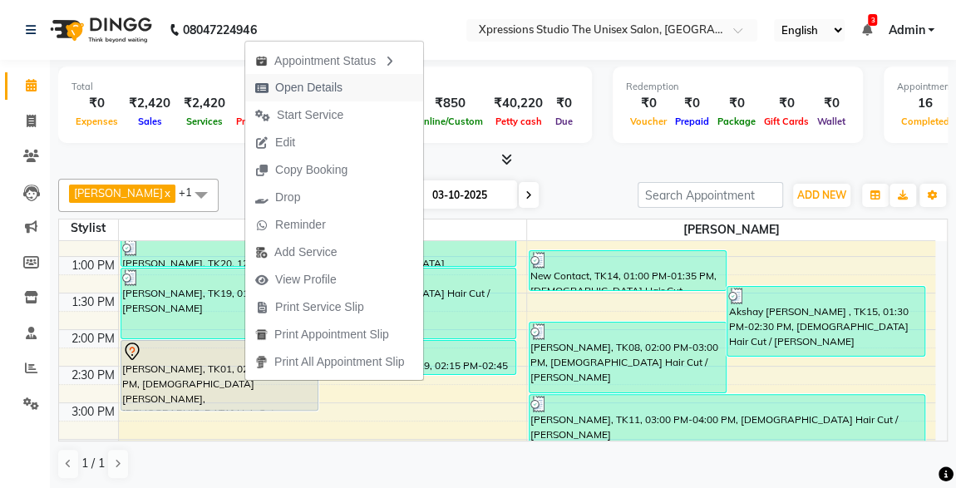
click at [324, 91] on span "Open Details" at bounding box center [308, 87] width 67 height 17
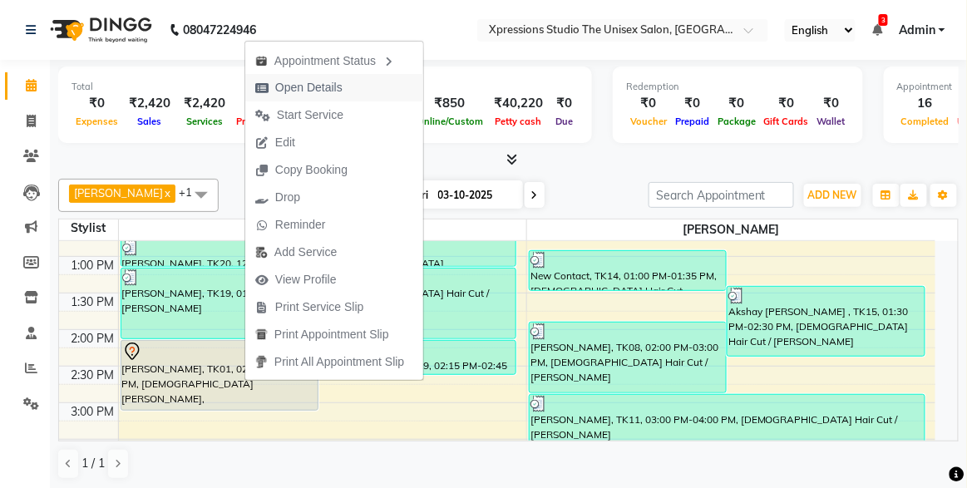
select select "7"
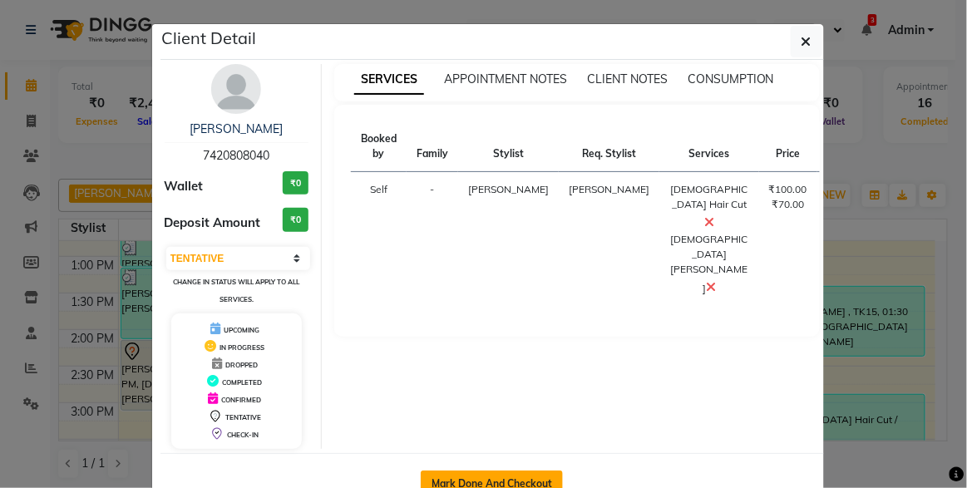
click at [477, 471] on button "Mark Done And Checkout" at bounding box center [492, 484] width 142 height 27
select select "service"
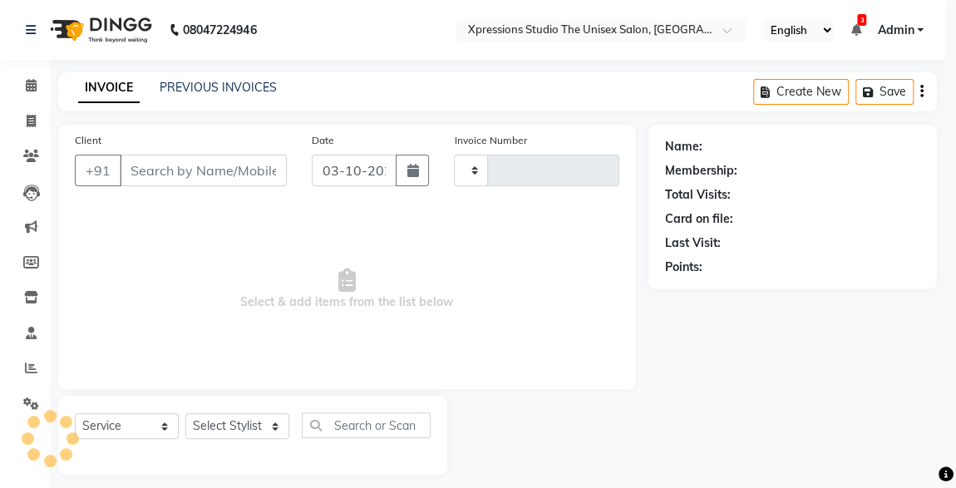
type input "5282"
select select "7003"
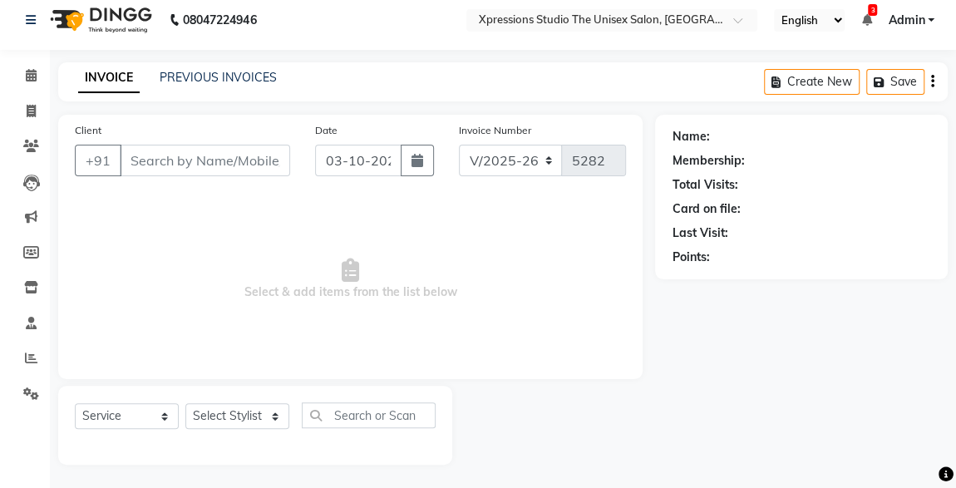
type input "7420808040"
select select "57587"
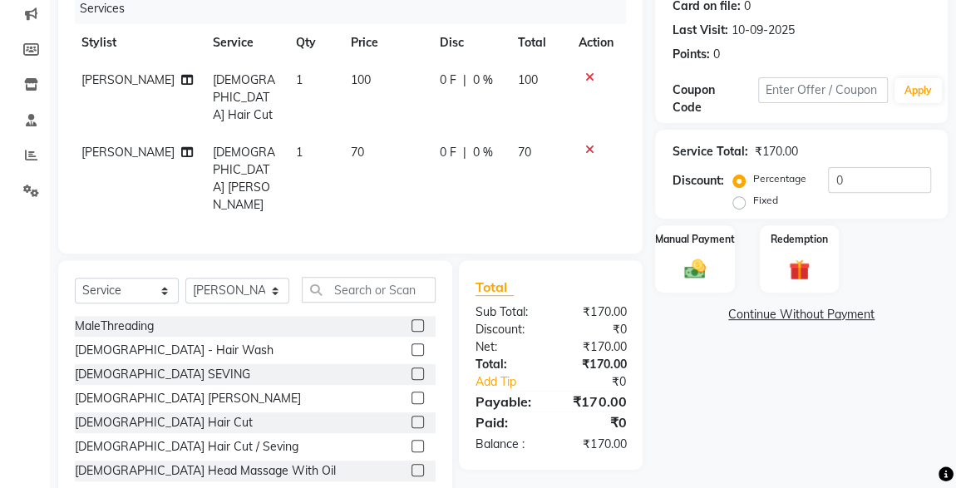
click at [590, 144] on icon at bounding box center [589, 150] width 9 height 12
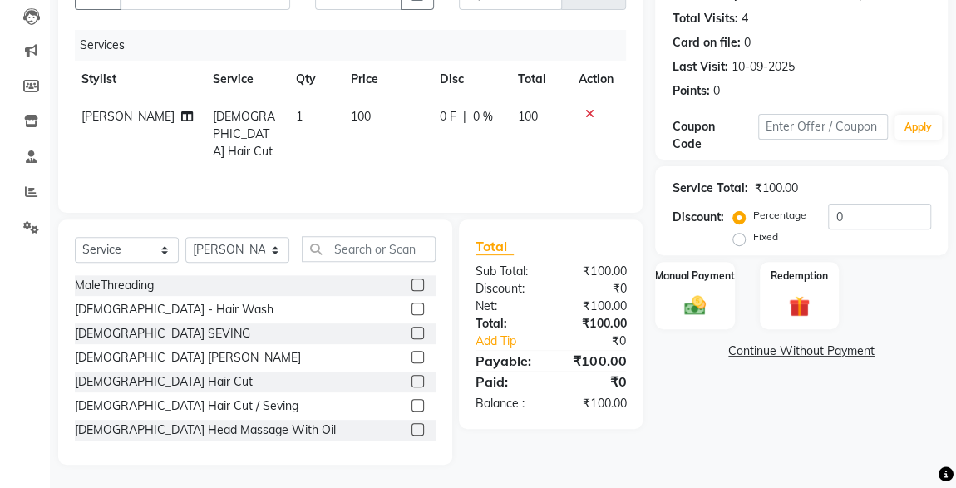
click at [600, 112] on div at bounding box center [595, 114] width 35 height 12
click at [587, 109] on icon at bounding box center [589, 114] width 9 height 12
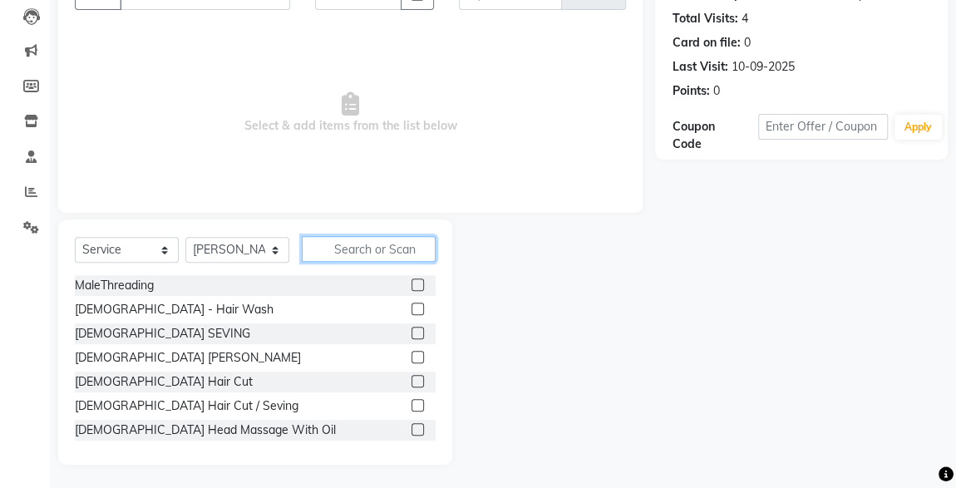
click at [398, 252] on input "text" at bounding box center [369, 249] width 134 height 26
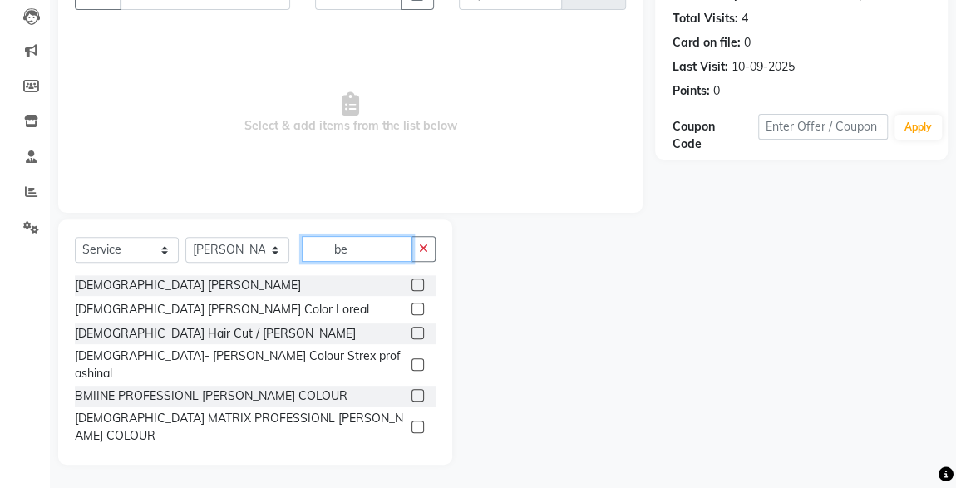
type input "be"
click at [412, 332] on label at bounding box center [418, 333] width 12 height 12
click at [412, 332] on input "checkbox" at bounding box center [417, 334] width 11 height 11
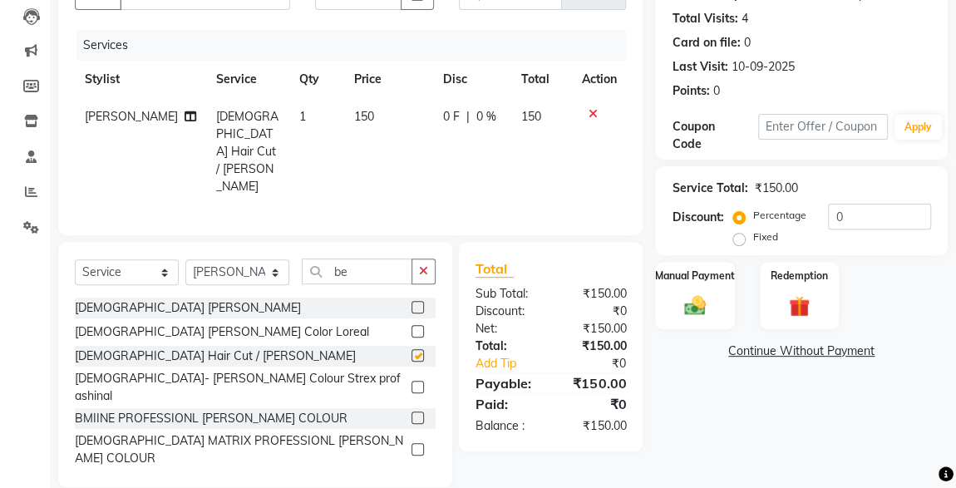
checkbox input "false"
click at [729, 281] on label "Manual Payment" at bounding box center [695, 275] width 83 height 16
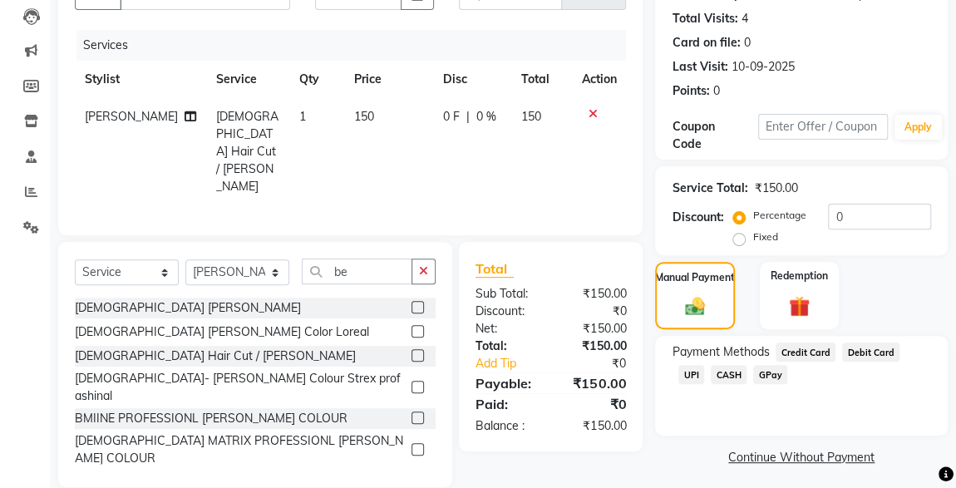
click at [711, 376] on span "CASH" at bounding box center [729, 374] width 36 height 19
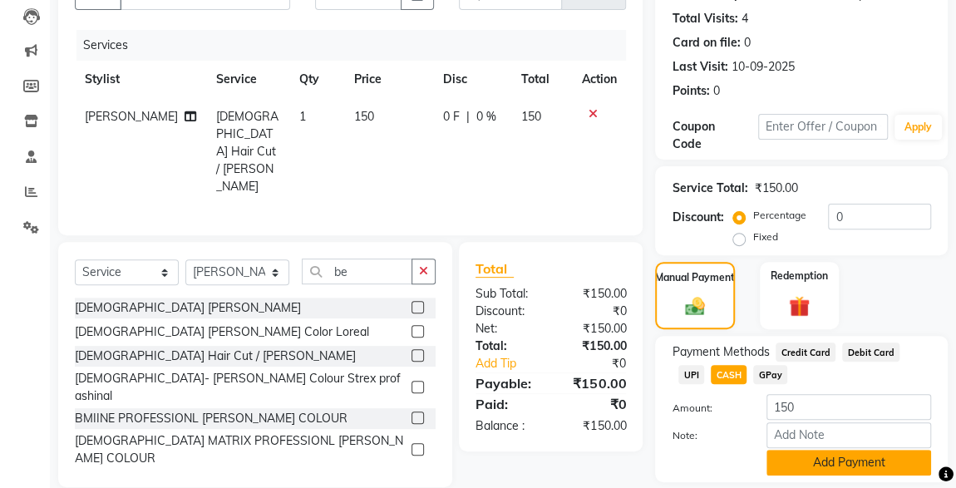
click at [833, 464] on button "Add Payment" at bounding box center [849, 463] width 165 height 26
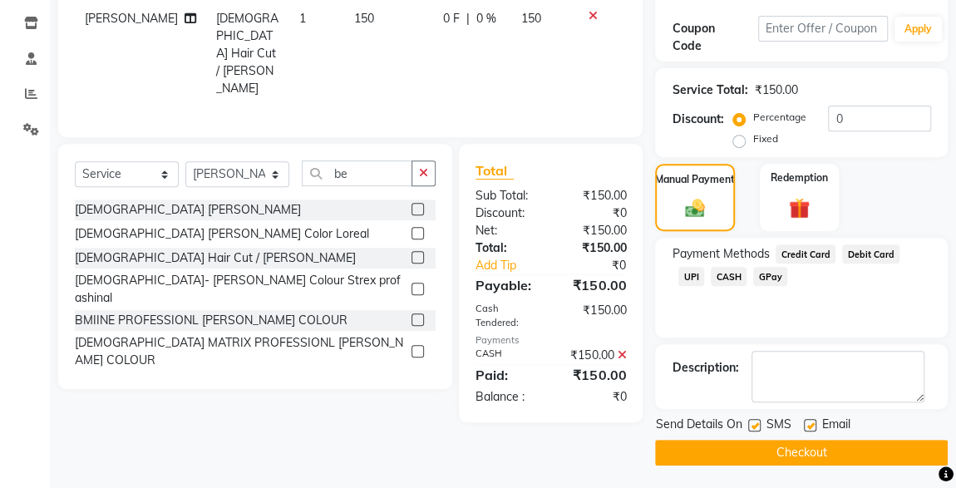
click at [755, 423] on label at bounding box center [755, 425] width 12 height 12
click at [755, 423] on input "checkbox" at bounding box center [754, 426] width 11 height 11
checkbox input "false"
click at [820, 462] on button "Checkout" at bounding box center [801, 453] width 293 height 26
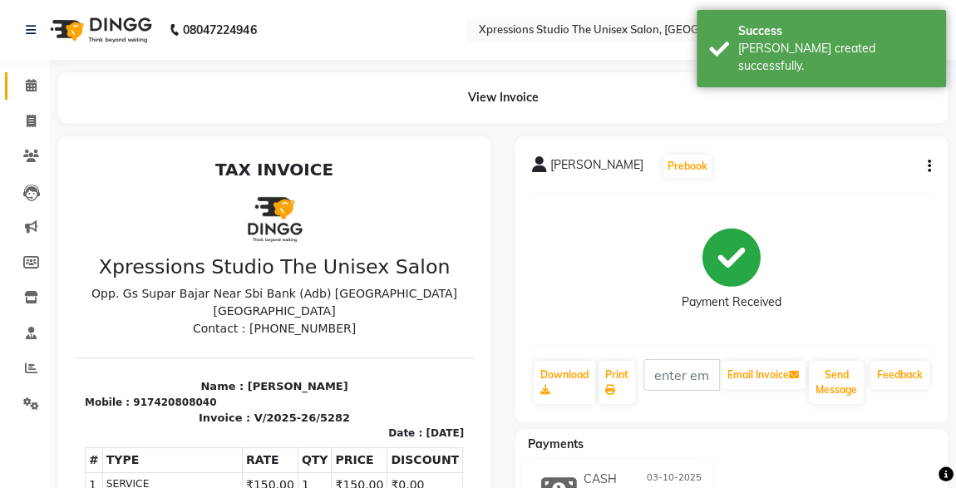
click at [29, 82] on icon at bounding box center [31, 85] width 11 height 12
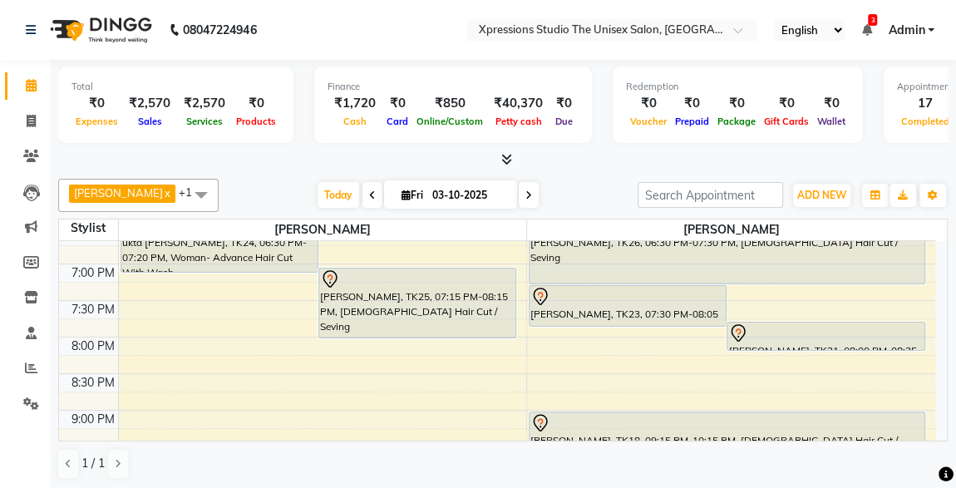
scroll to position [773, 0]
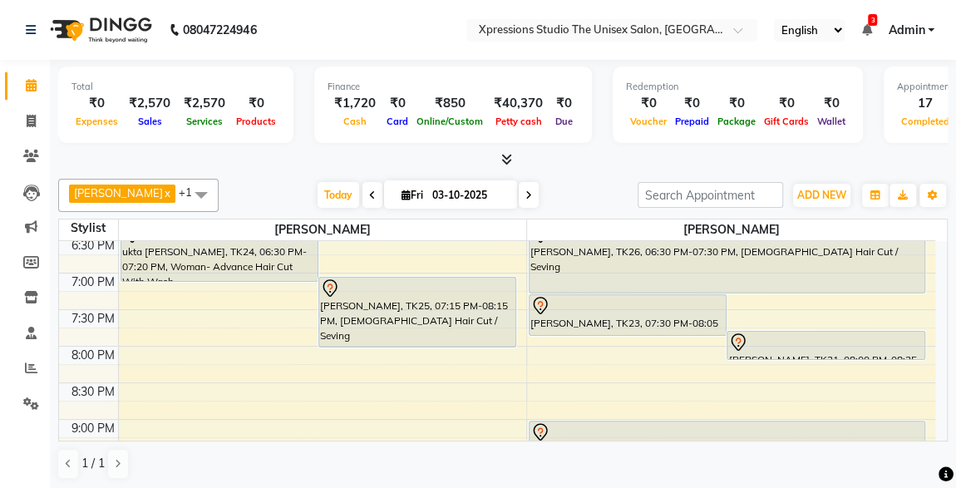
click at [368, 324] on div "PRATIK RAJPUT, TK25, 07:15 PM-08:15 PM, Male Hair Cut / Seving" at bounding box center [417, 312] width 196 height 69
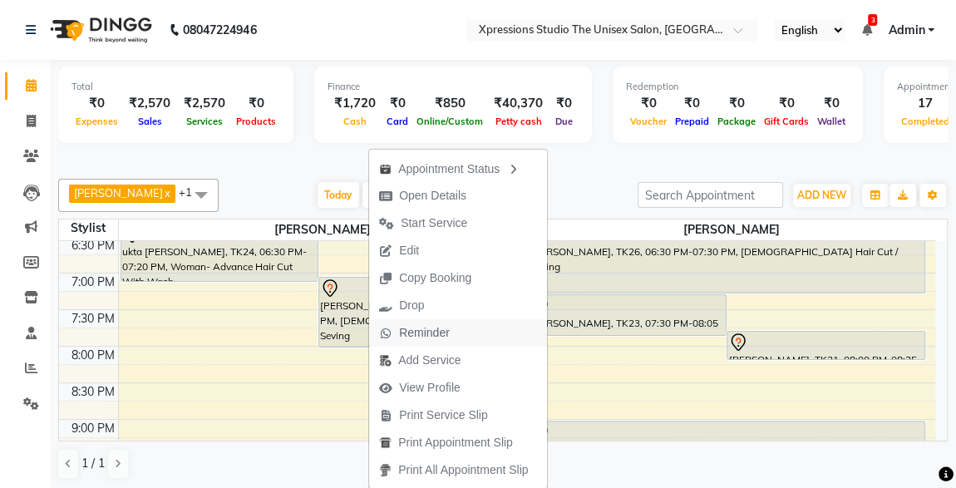
click at [414, 334] on span "Reminder" at bounding box center [424, 332] width 51 height 17
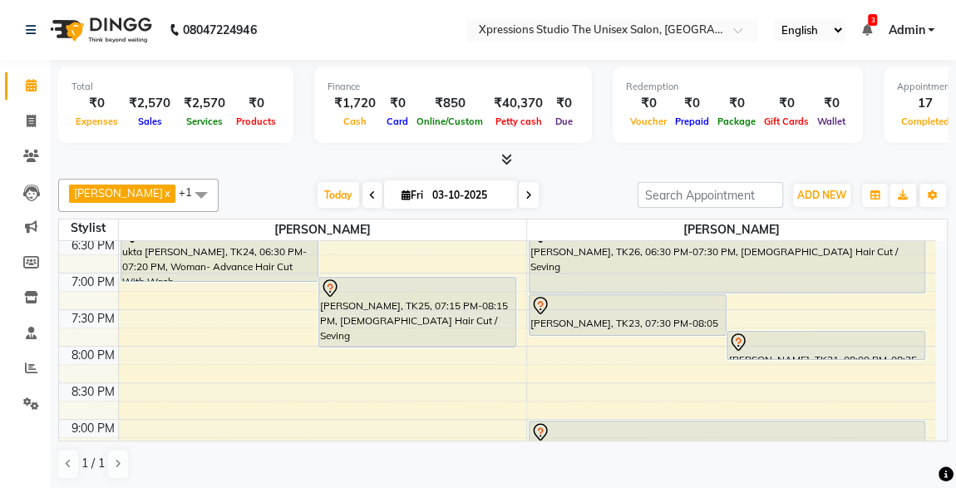
click at [414, 334] on div "PRATIK RAJPUT, TK25, 07:15 PM-08:15 PM, Male Hair Cut / Seving" at bounding box center [417, 312] width 196 height 69
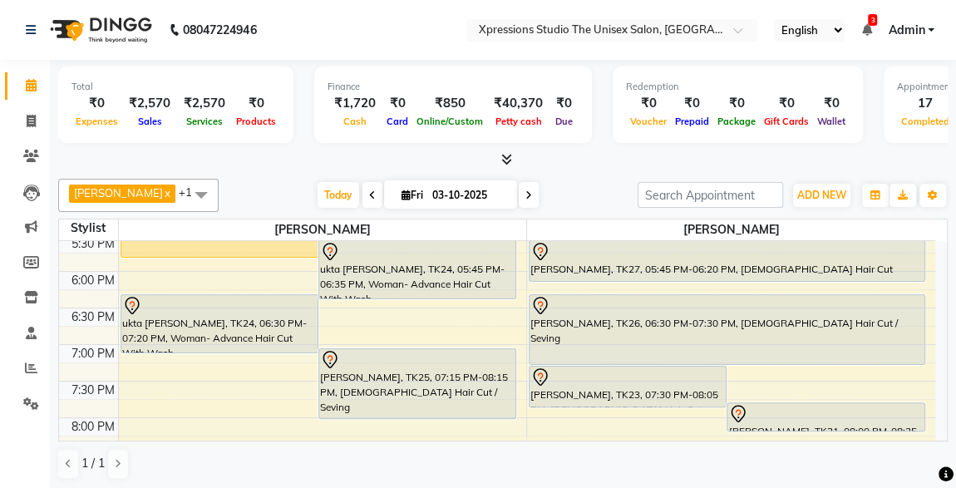
scroll to position [876, 0]
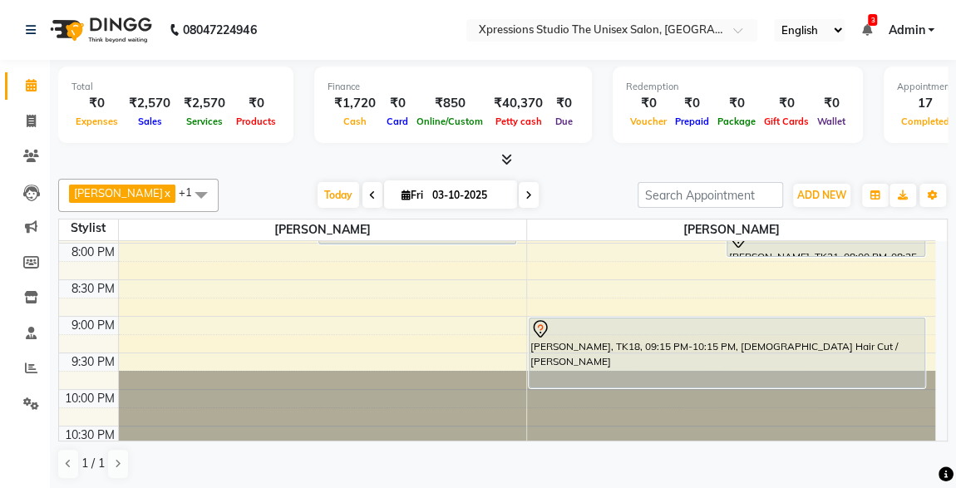
click at [947, 247] on div "Total ₹0 Expenses ₹2,570 Sales ₹2,570 Services ₹0 Products Finance ₹1,720 Cash …" at bounding box center [503, 275] width 907 height 431
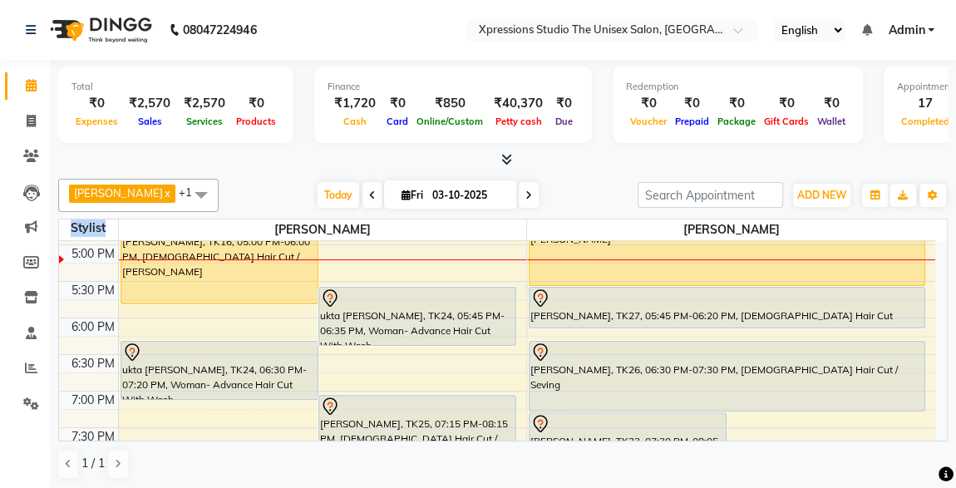
scroll to position [635, 0]
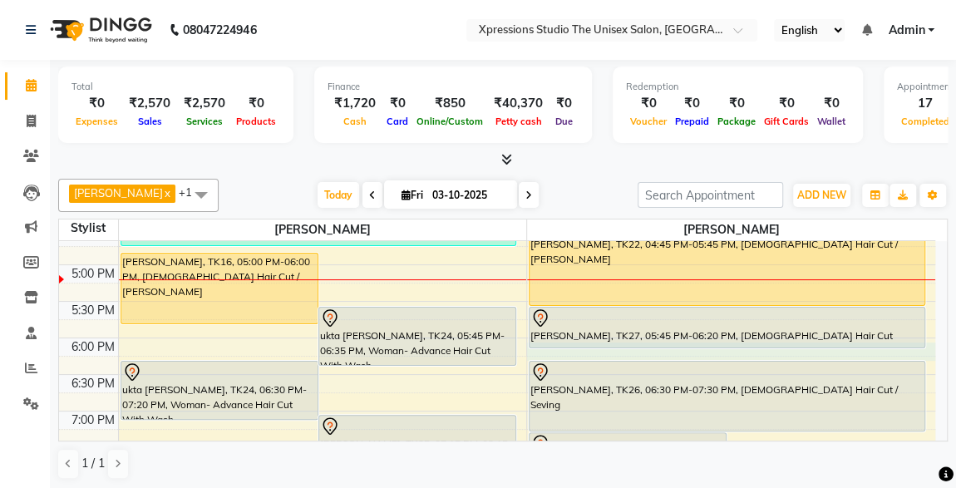
click at [923, 352] on div "8:00 AM 8:30 AM 9:00 AM 9:30 AM 10:00 AM 10:30 AM 11:00 AM 11:30 AM 12:00 PM 12…" at bounding box center [497, 155] width 877 height 1097
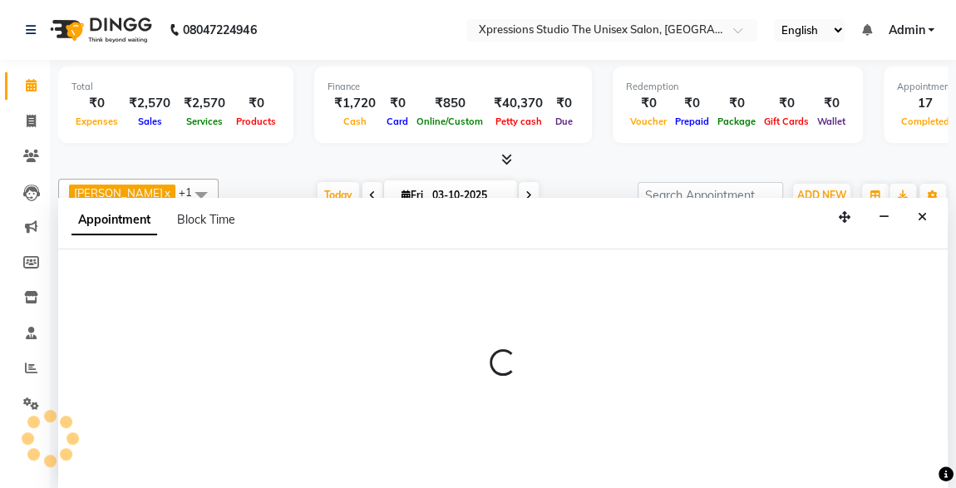
scroll to position [0, 0]
select select "57589"
select select "1095"
select select "tentative"
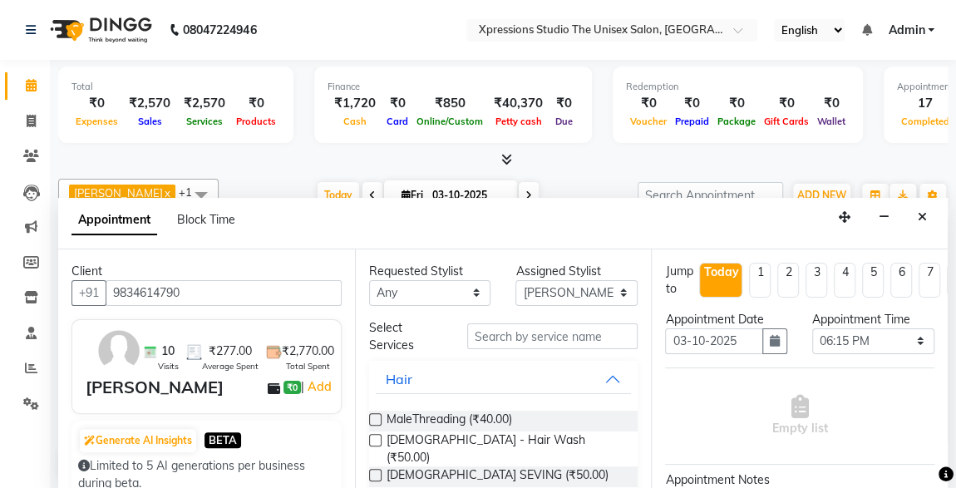
type input "9834614790"
click at [520, 329] on input "text" at bounding box center [552, 337] width 171 height 26
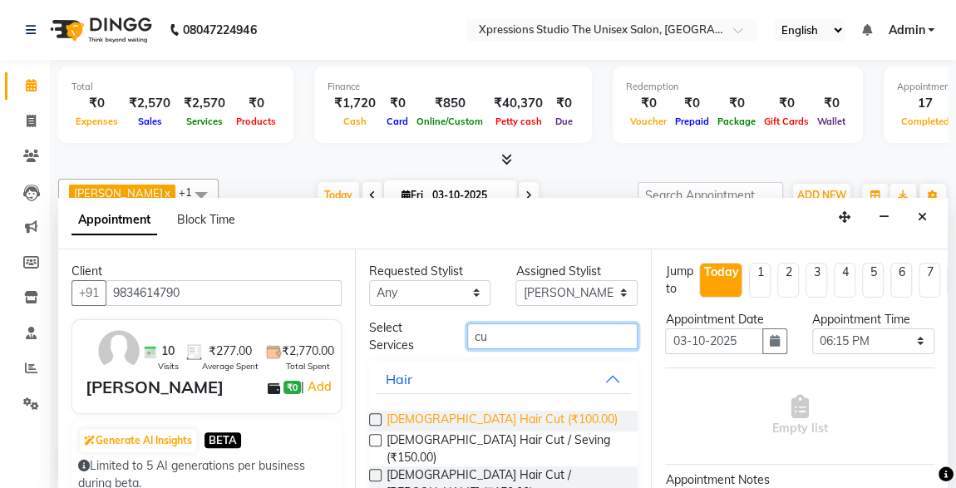
type input "cu"
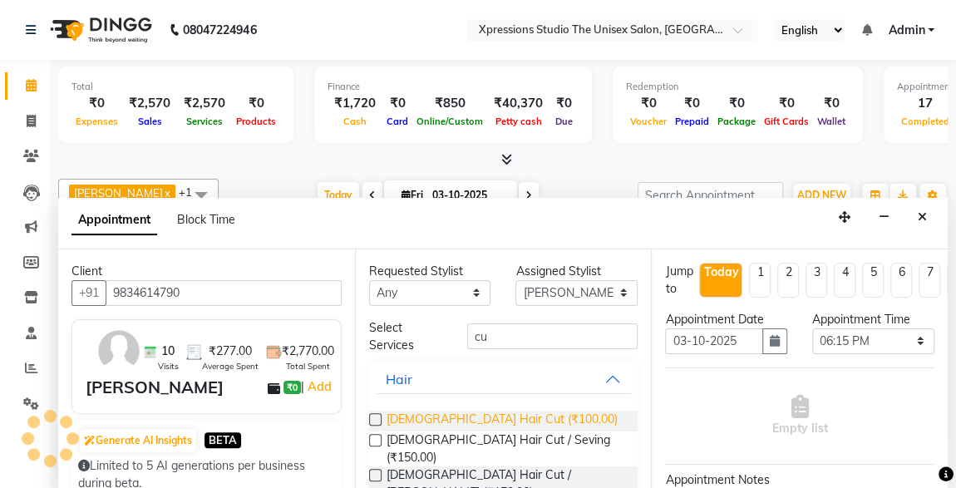
click at [444, 413] on span "[DEMOGRAPHIC_DATA] Hair Cut (₹100.00)" at bounding box center [502, 421] width 231 height 21
checkbox input "false"
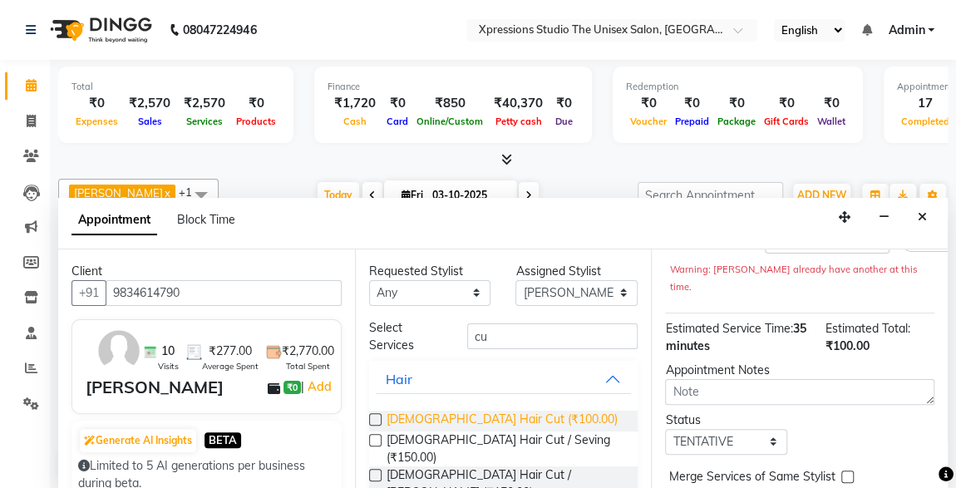
scroll to position [274, 0]
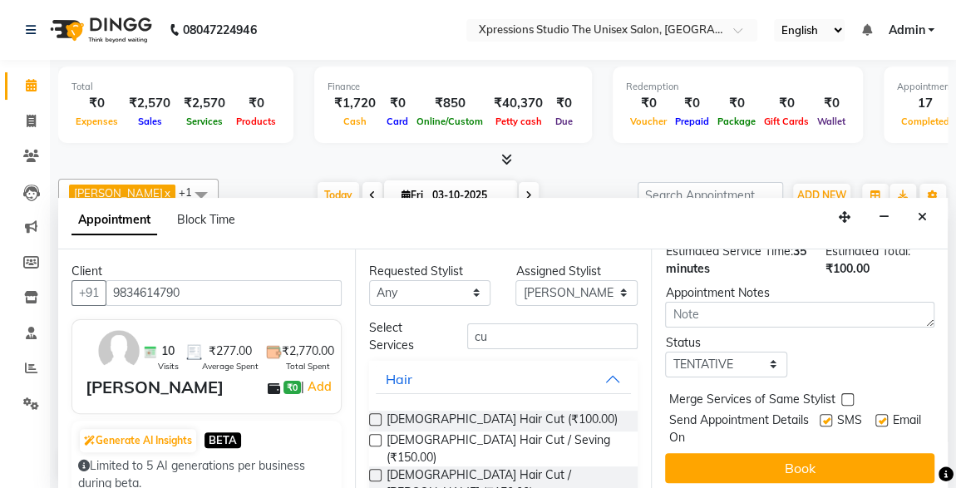
click at [820, 414] on label at bounding box center [826, 420] width 12 height 12
click at [820, 417] on input "checkbox" at bounding box center [825, 422] width 11 height 11
checkbox input "false"
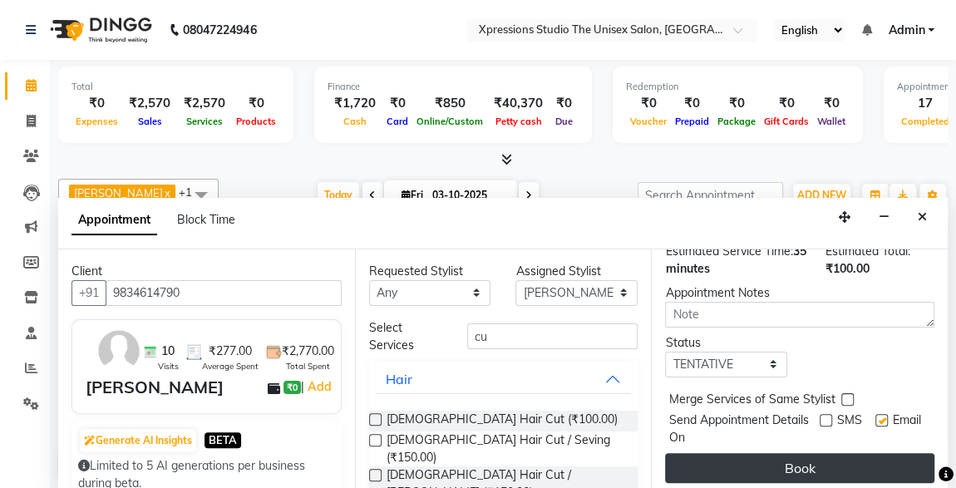
click at [839, 460] on button "Book" at bounding box center [799, 468] width 269 height 30
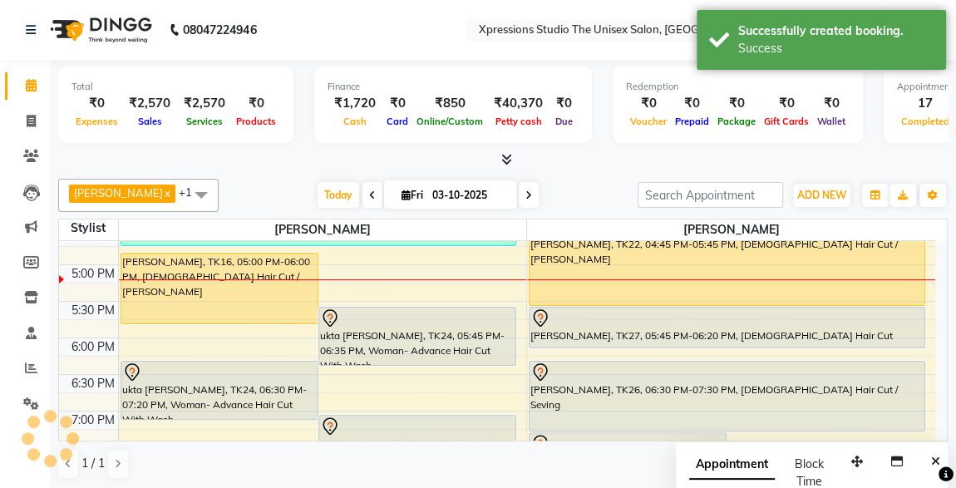
scroll to position [0, 0]
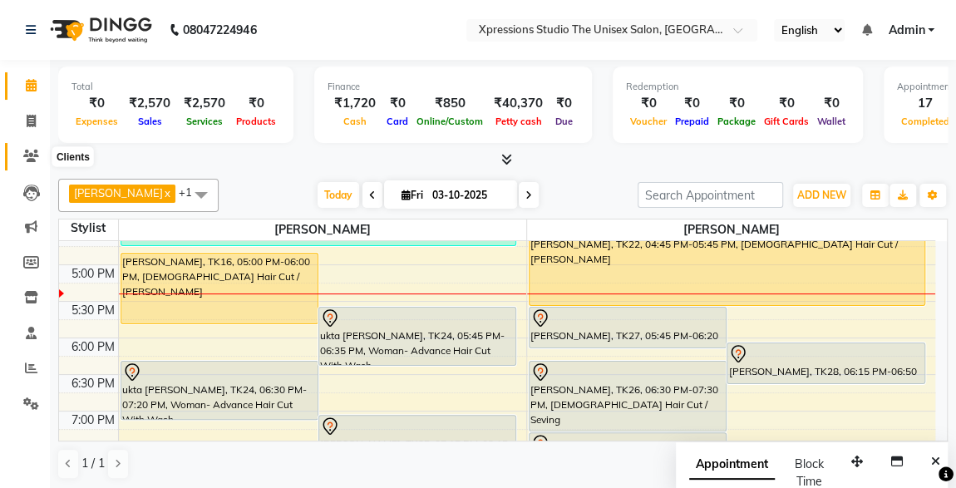
click at [32, 152] on icon at bounding box center [31, 156] width 16 height 12
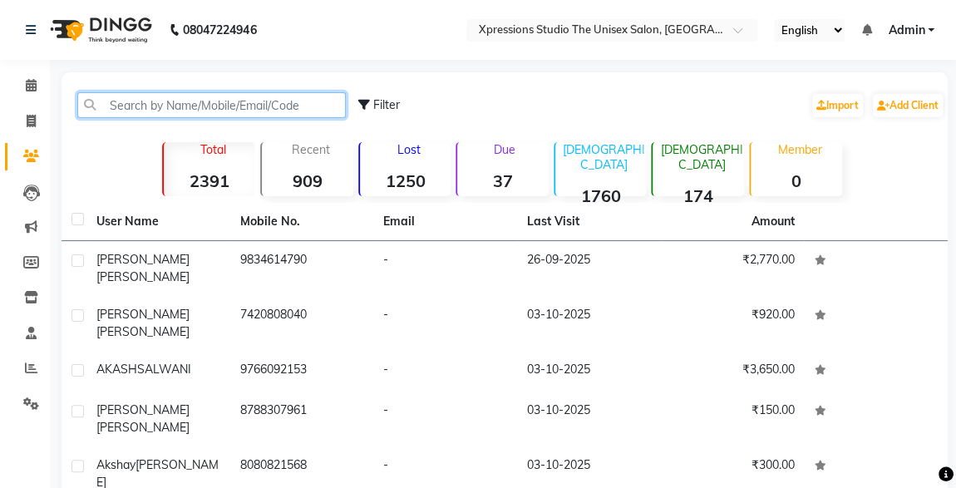
click at [177, 101] on input "text" at bounding box center [211, 105] width 269 height 26
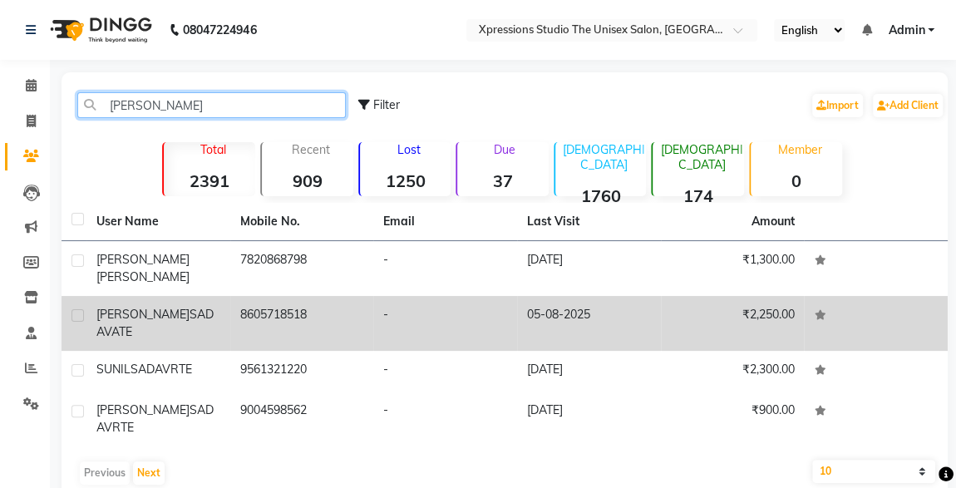
type input "sadav"
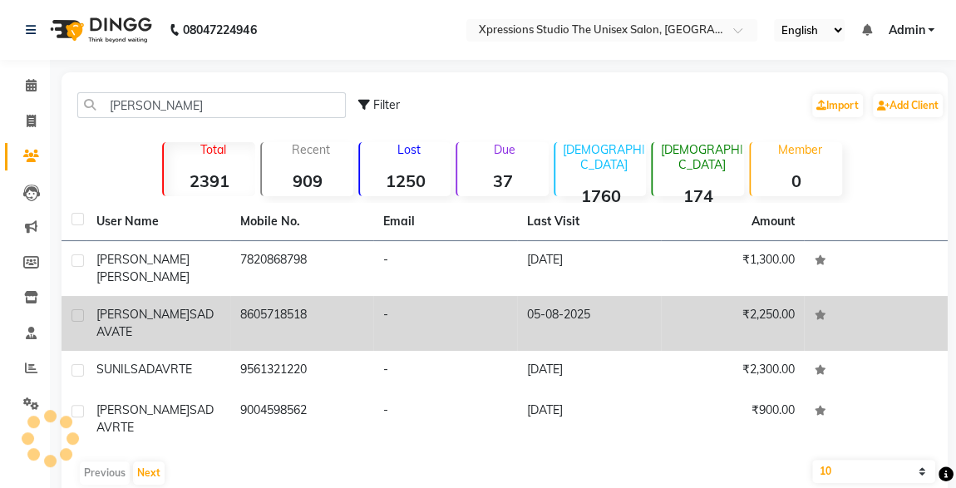
click at [138, 307] on span "SADAVATE" at bounding box center [154, 323] width 117 height 32
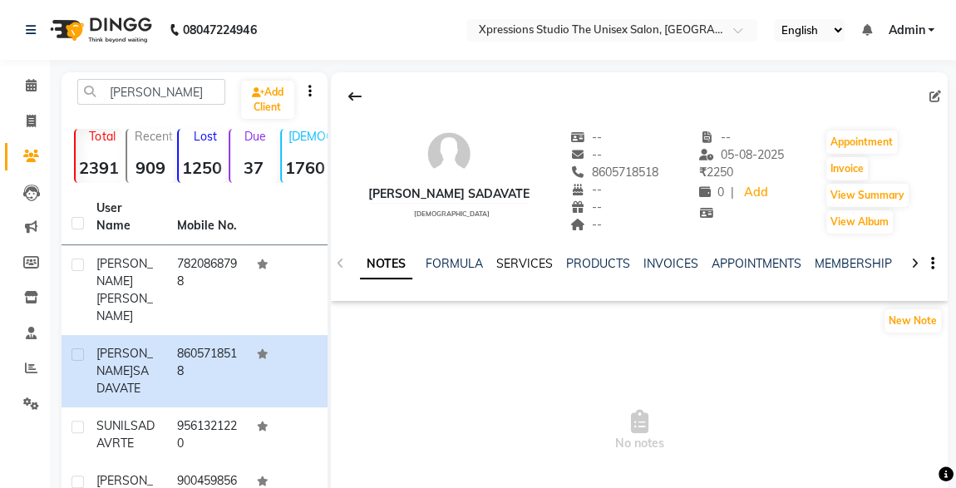
click at [517, 264] on link "SERVICES" at bounding box center [525, 263] width 57 height 15
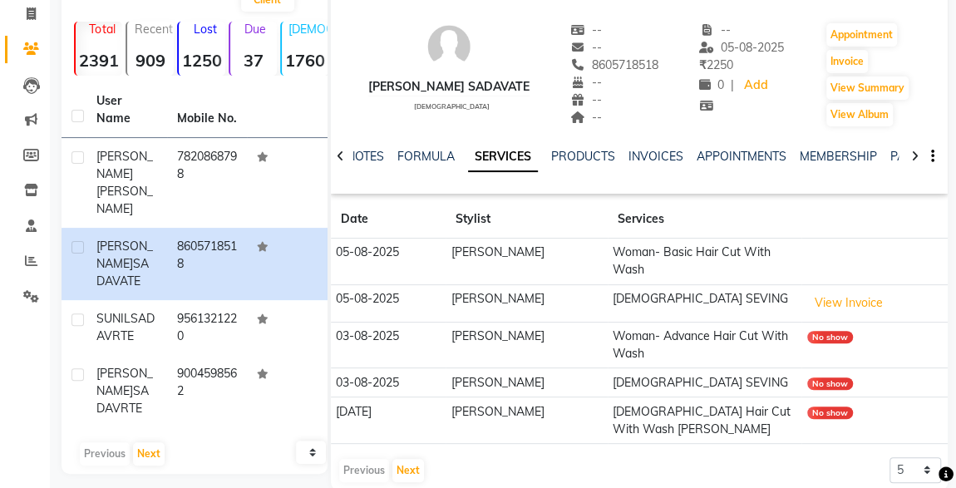
scroll to position [131, 0]
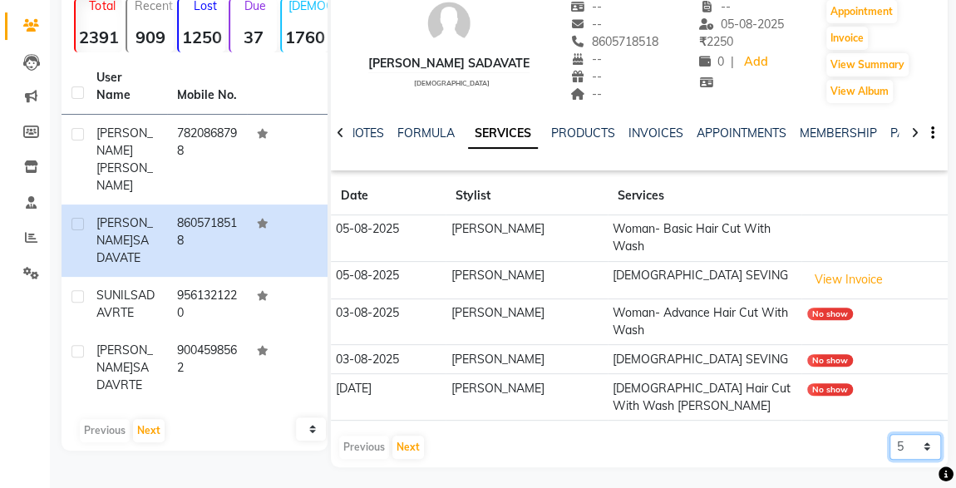
click at [926, 447] on select "5 10 50 100 500" at bounding box center [916, 447] width 52 height 26
select select "100"
click at [890, 434] on select "5 10 50 100 500" at bounding box center [916, 447] width 52 height 26
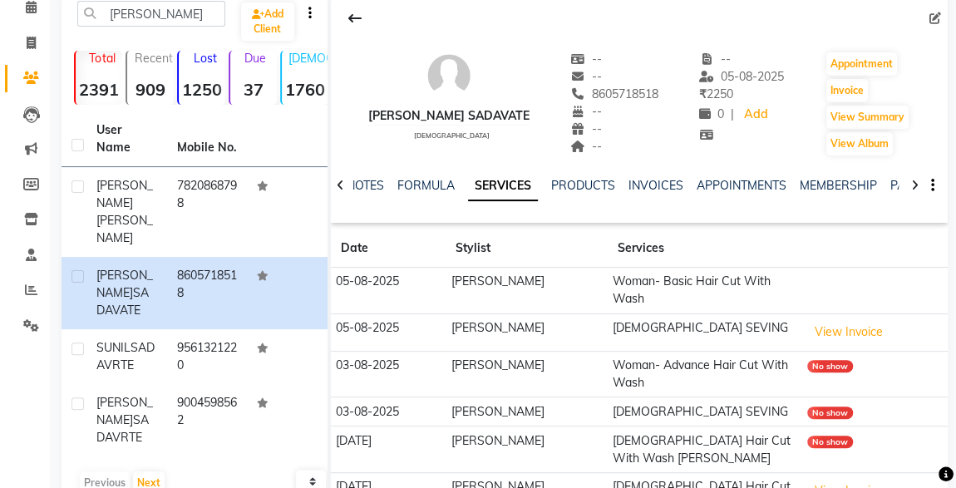
scroll to position [0, 0]
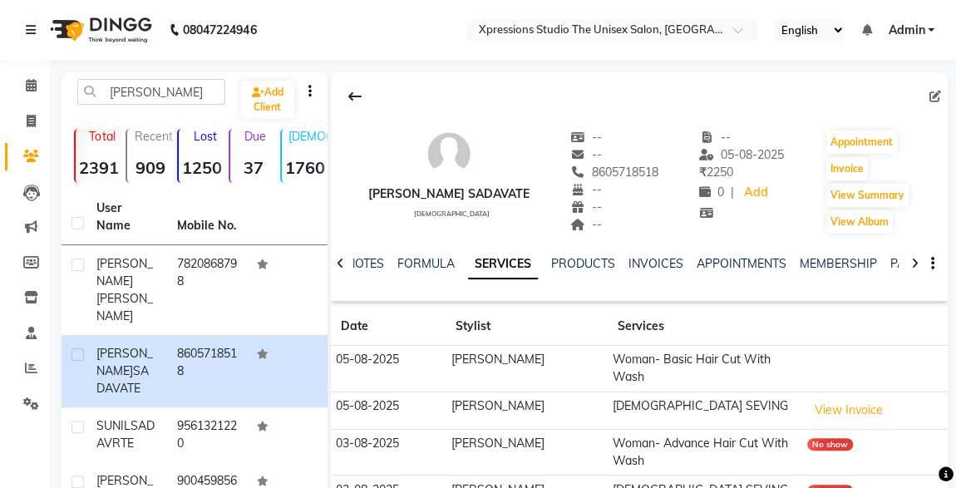
click at [47, 72] on li "Calendar" at bounding box center [25, 86] width 50 height 36
click at [28, 79] on span at bounding box center [31, 86] width 29 height 19
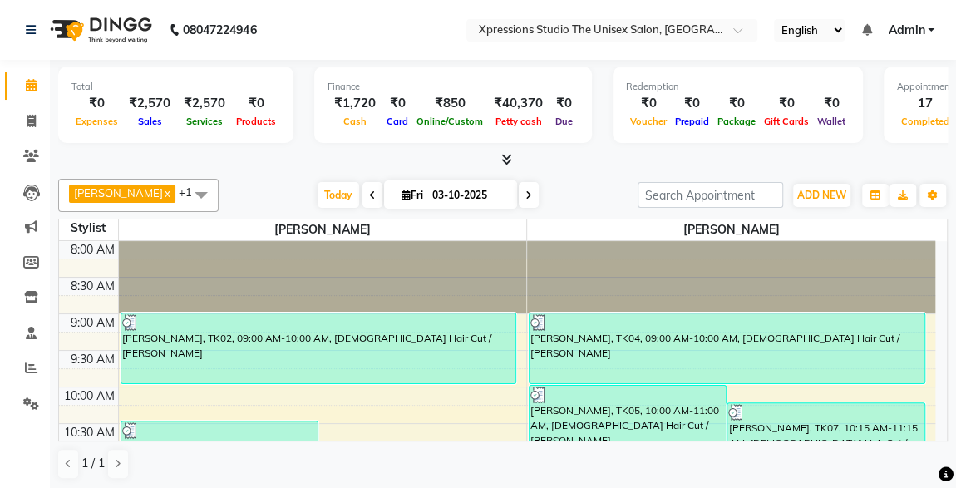
click at [345, 3] on nav "08047224946 Select Location × Xpressions Studio The Unisex Salon, Malkapur Engl…" at bounding box center [478, 30] width 956 height 60
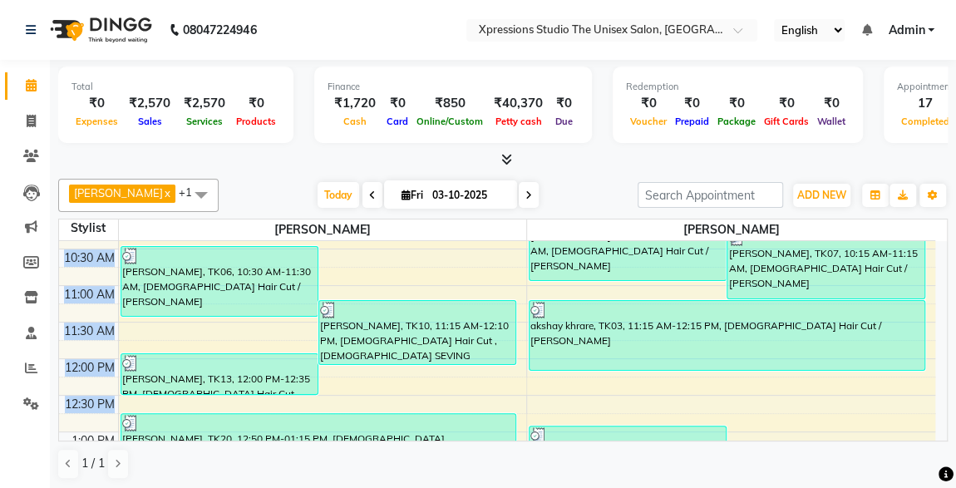
drag, startPoint x: 947, startPoint y: 415, endPoint x: 936, endPoint y: 409, distance: 13.0
click at [936, 409] on td "8:00 AM 8:30 AM 9:00 AM 9:30 AM 10:00 AM 10:30 AM 11:00 AM 11:30 AM 12:00 PM 12…" at bounding box center [503, 341] width 889 height 200
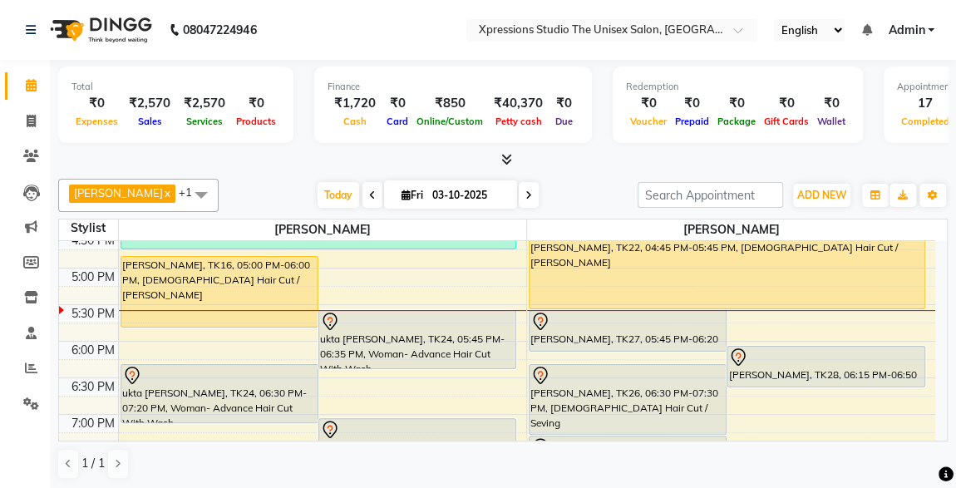
scroll to position [632, 0]
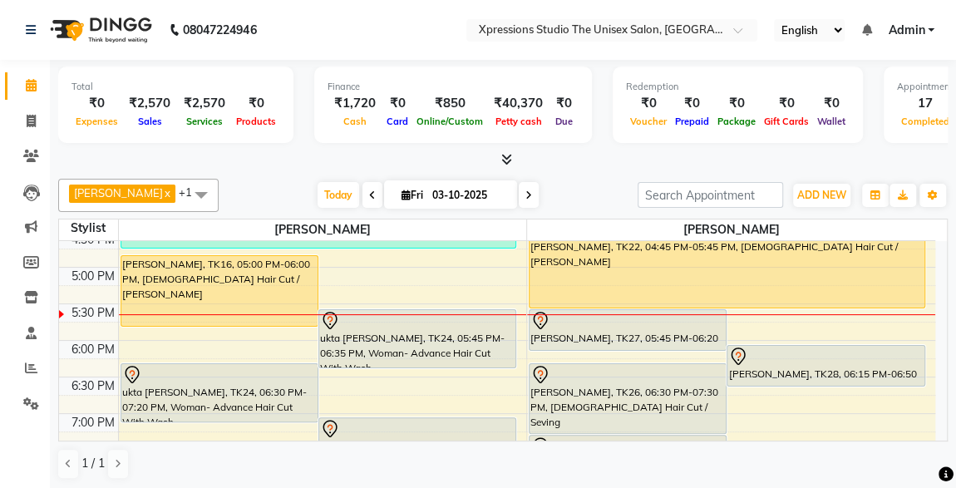
click at [809, 358] on div at bounding box center [826, 357] width 195 height 20
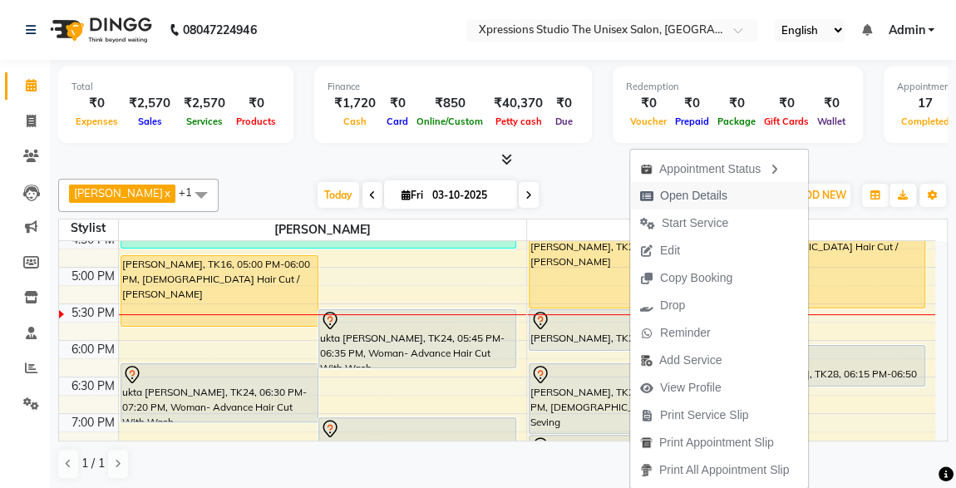
click at [729, 189] on span "Open Details" at bounding box center [683, 195] width 107 height 27
select select "7"
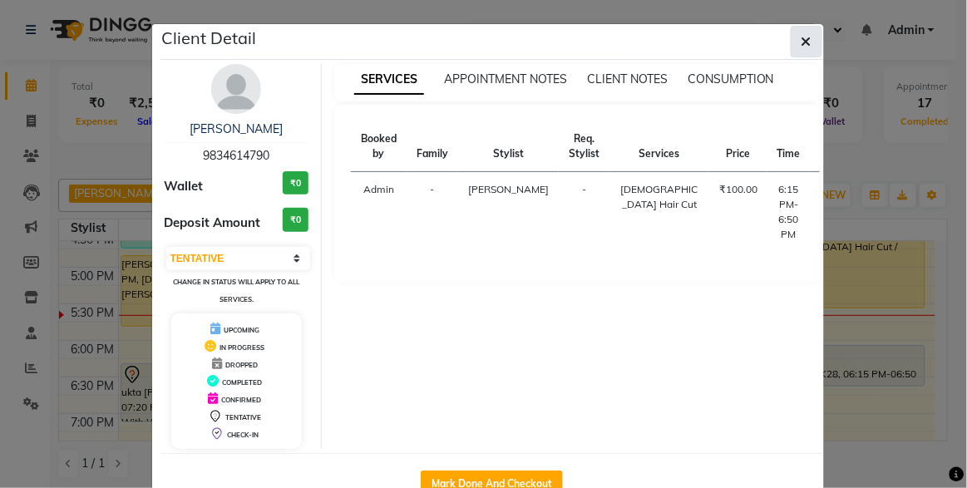
click at [803, 44] on icon "button" at bounding box center [807, 41] width 10 height 13
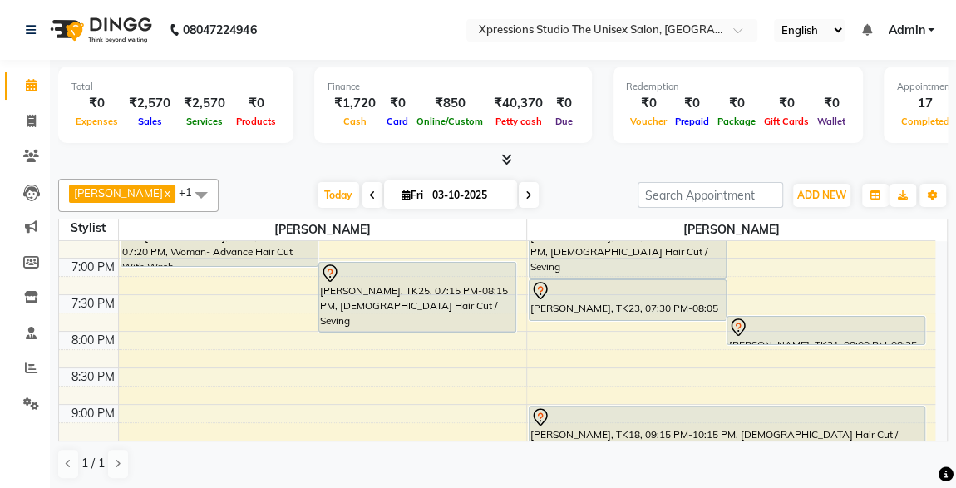
scroll to position [787, 0]
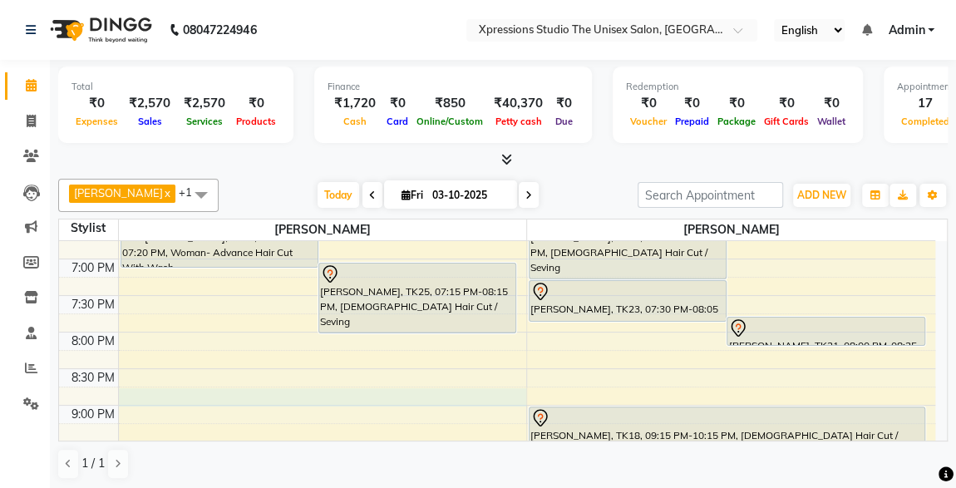
click at [412, 394] on div "8:00 AM 8:30 AM 9:00 AM 9:30 AM 10:00 AM 10:30 AM 11:00 AM 11:30 AM 12:00 PM 12…" at bounding box center [497, 2] width 877 height 1097
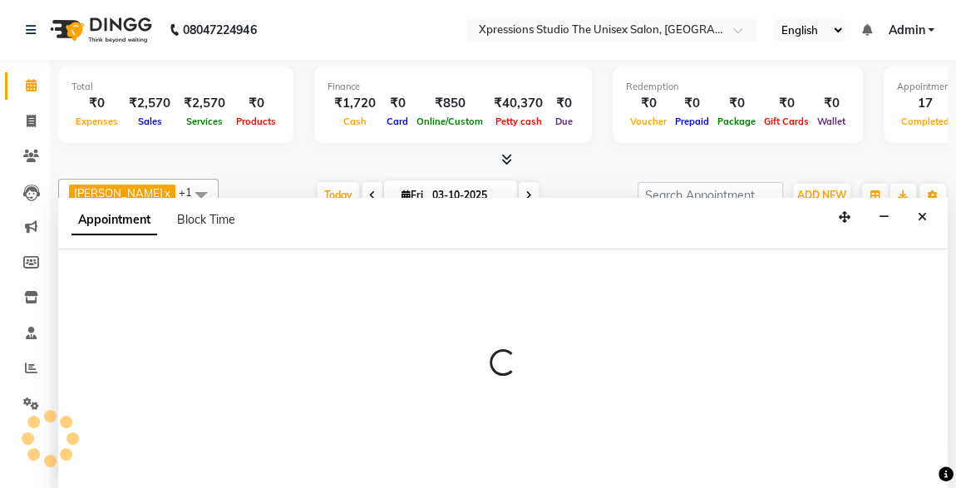
scroll to position [0, 0]
select select "57587"
select select "1260"
select select "tentative"
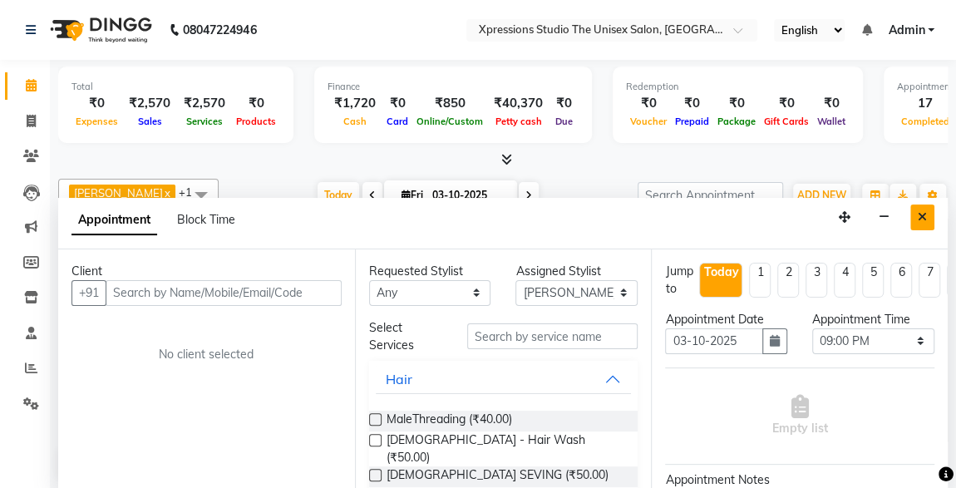
click at [927, 212] on icon "Close" at bounding box center [922, 217] width 9 height 12
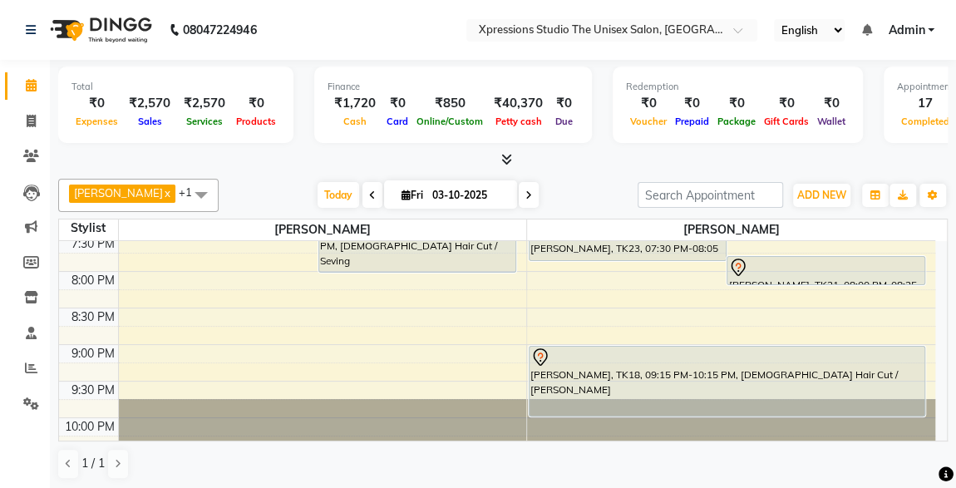
scroll to position [876, 0]
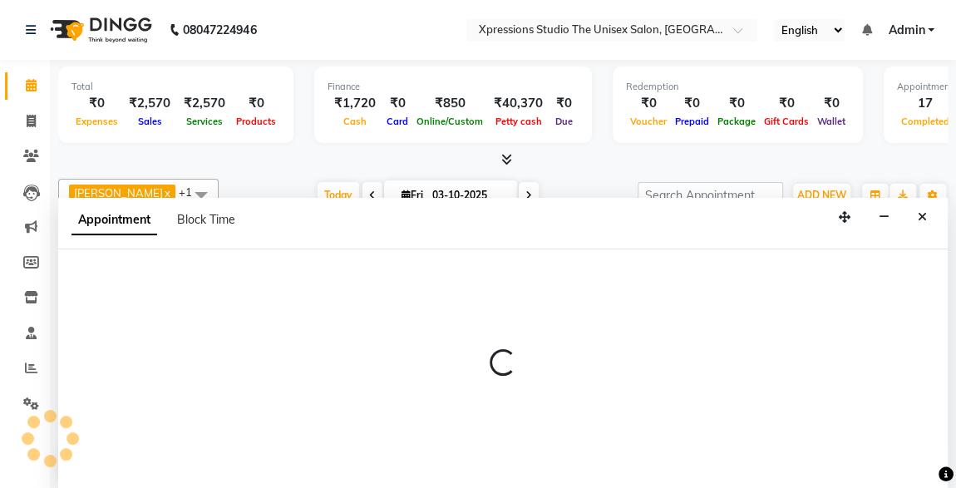
select select "57587"
select select "1275"
select select "tentative"
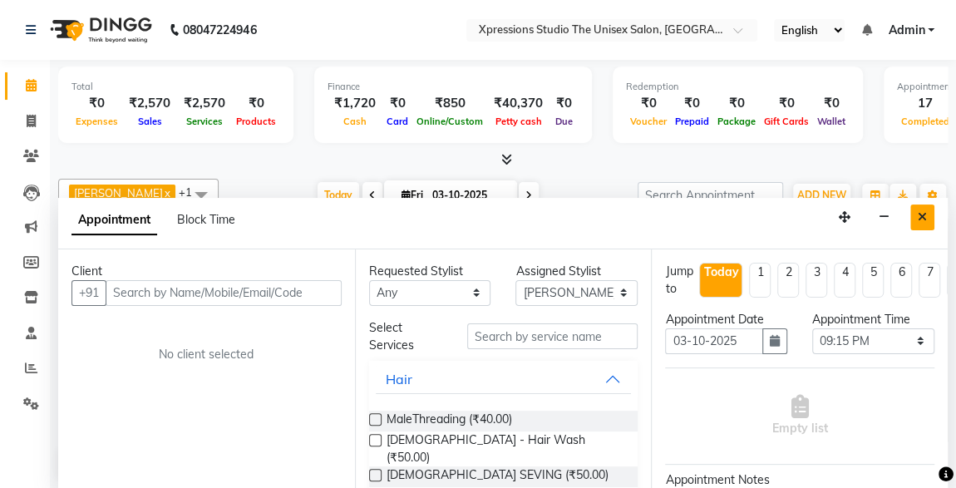
click at [922, 211] on icon "Close" at bounding box center [922, 217] width 9 height 12
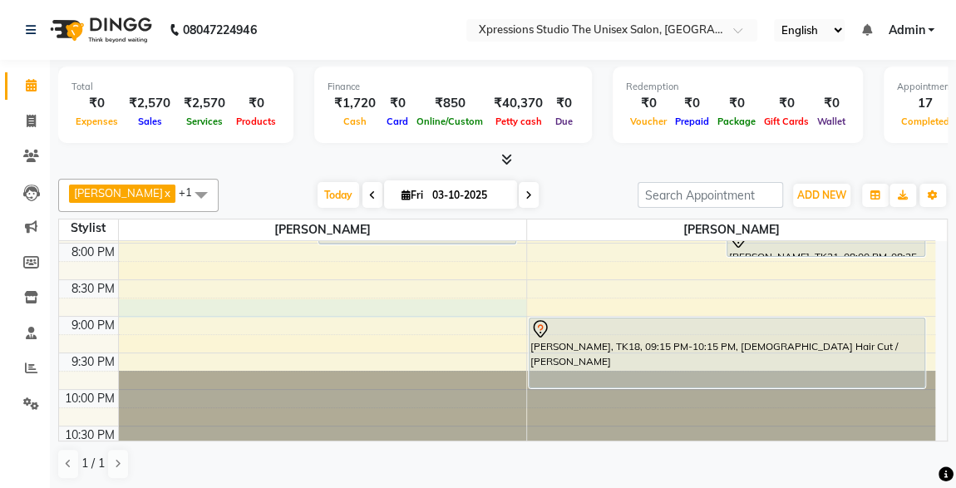
select select "57587"
select select "1260"
select select "tentative"
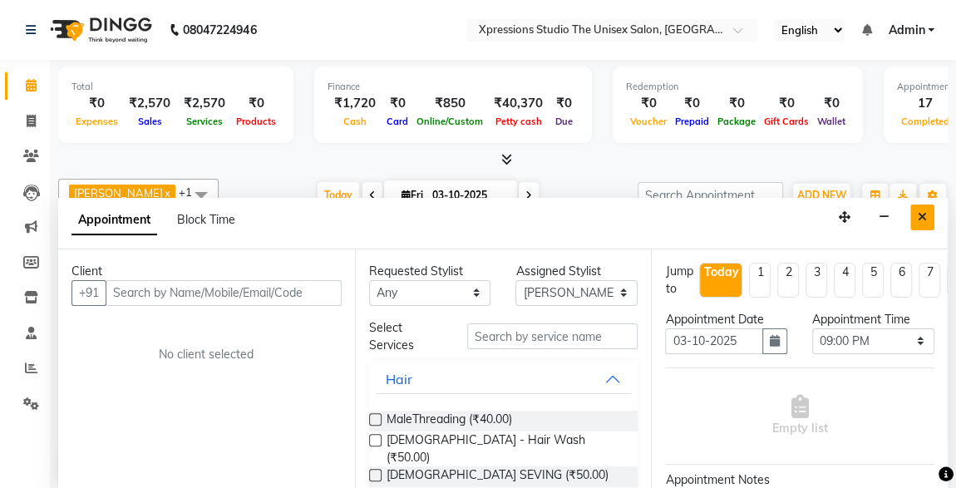
click at [920, 221] on button "Close" at bounding box center [923, 218] width 24 height 26
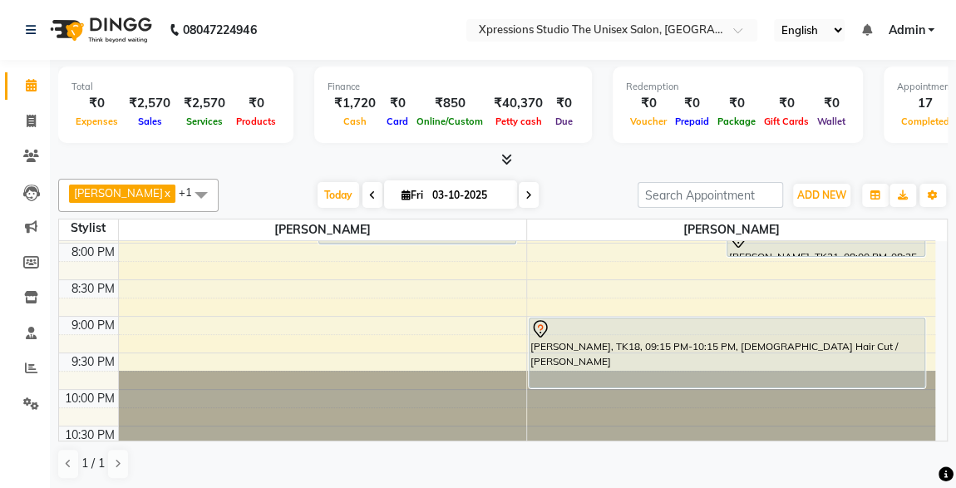
select select "57589"
select select "tentative"
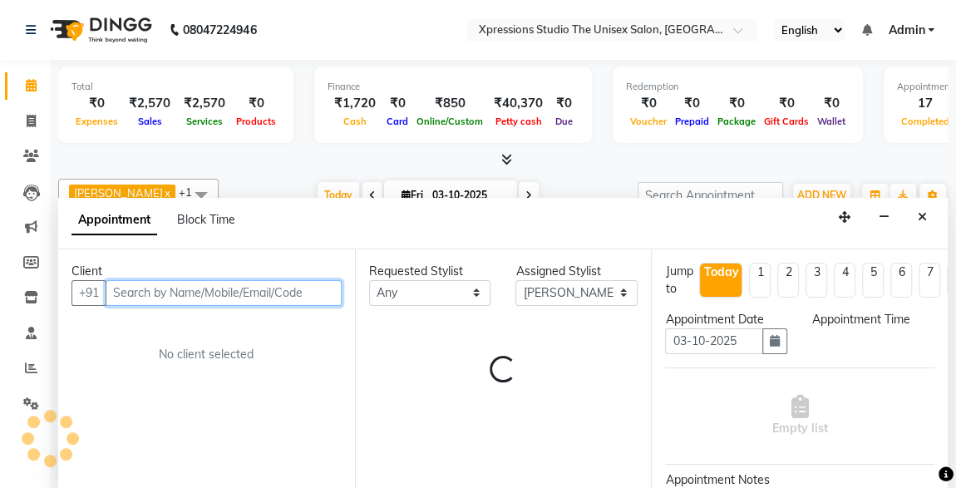
select select "1245"
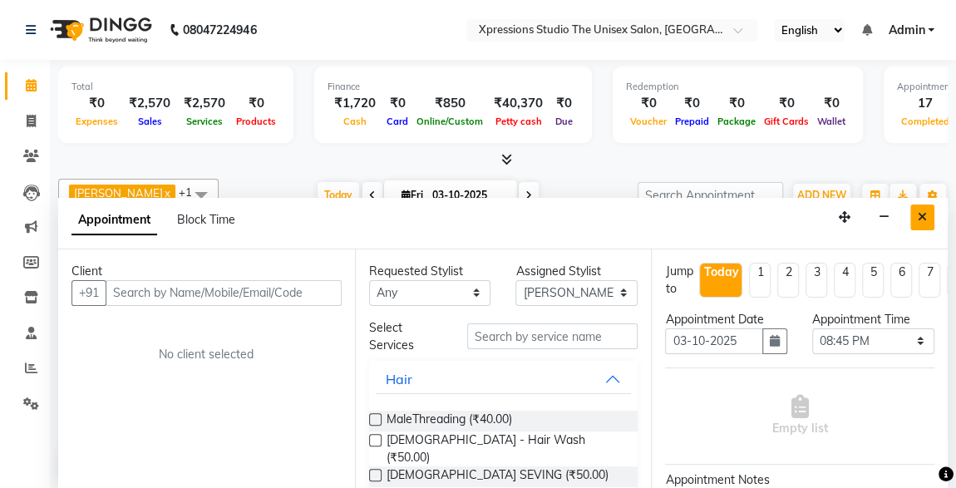
click at [921, 215] on icon "Close" at bounding box center [922, 217] width 9 height 12
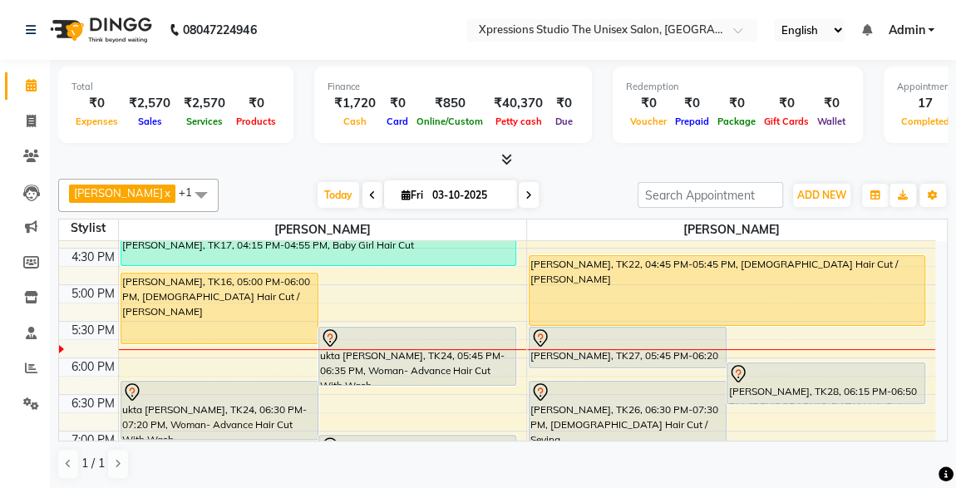
scroll to position [626, 0]
